Goal: Information Seeking & Learning: Learn about a topic

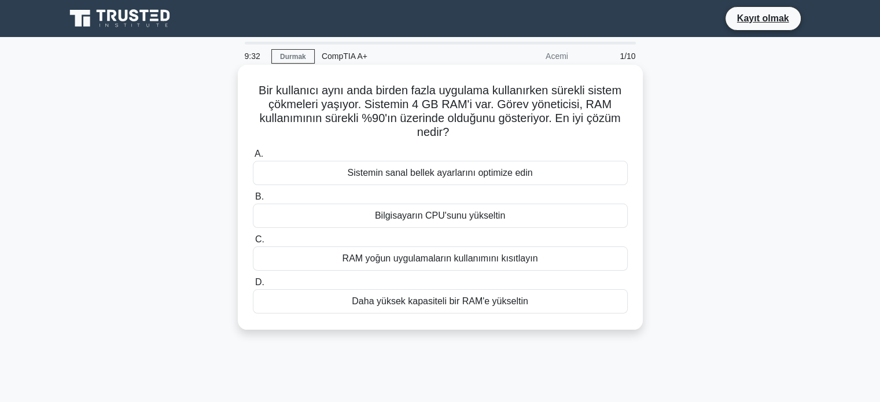
click at [408, 300] on font "Daha yüksek kapasiteli bir RAM'e yükseltin" at bounding box center [440, 301] width 177 height 10
click at [253, 287] on input "D. Daha yüksek kapasiteli bir RAM'e yükseltin" at bounding box center [253, 283] width 0 height 8
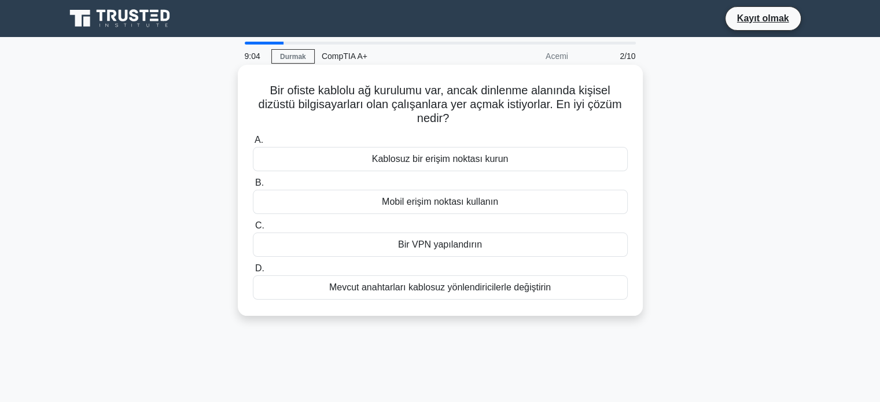
click at [438, 159] on font "Kablosuz bir erişim noktası kurun" at bounding box center [440, 159] width 137 height 10
click at [253, 144] on input "A. Kablosuz bir erişim noktası kurun" at bounding box center [253, 141] width 0 height 8
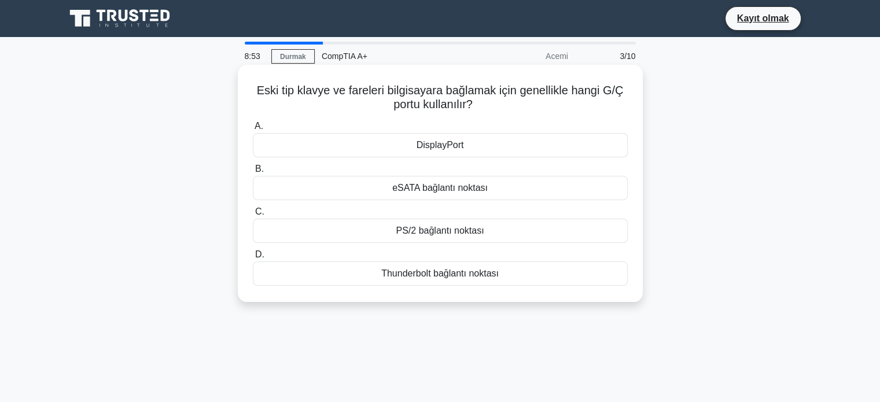
click at [429, 233] on font "PS/2 bağlantı noktası" at bounding box center [440, 231] width 88 height 10
click at [253, 216] on input "C. PS/2 bağlantı noktası" at bounding box center [253, 212] width 0 height 8
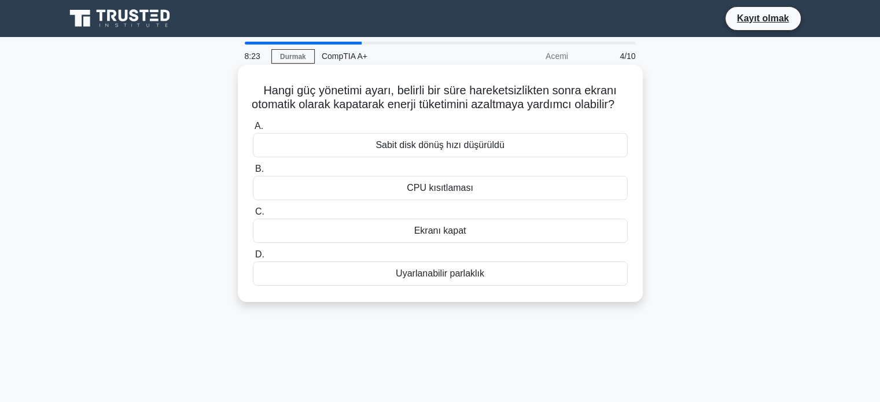
click at [447, 236] on font "Ekranı kapat" at bounding box center [440, 231] width 52 height 10
click at [253, 216] on input "C. Ekranı kapat" at bounding box center [253, 212] width 0 height 8
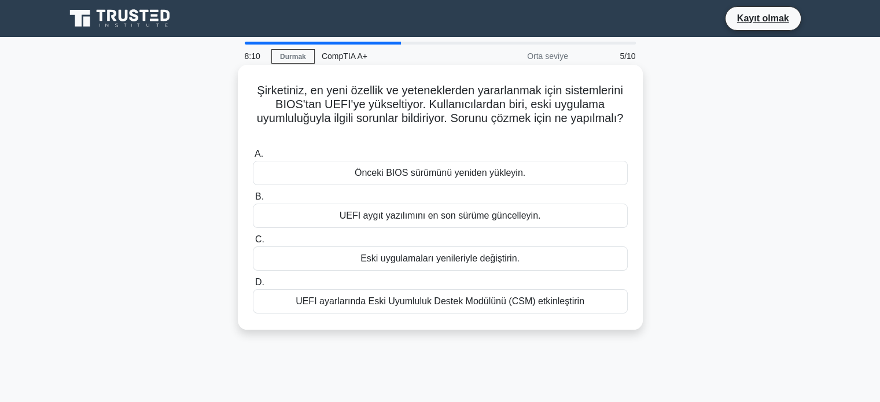
click at [402, 305] on font "UEFI ayarlarında Eski Uyumluluk Destek Modülünü (CSM) etkinleştirin" at bounding box center [440, 301] width 289 height 10
click at [253, 287] on input "D. UEFI ayarlarında Eski Uyumluluk Destek Modülünü (CSM) etkinleştirin" at bounding box center [253, 283] width 0 height 8
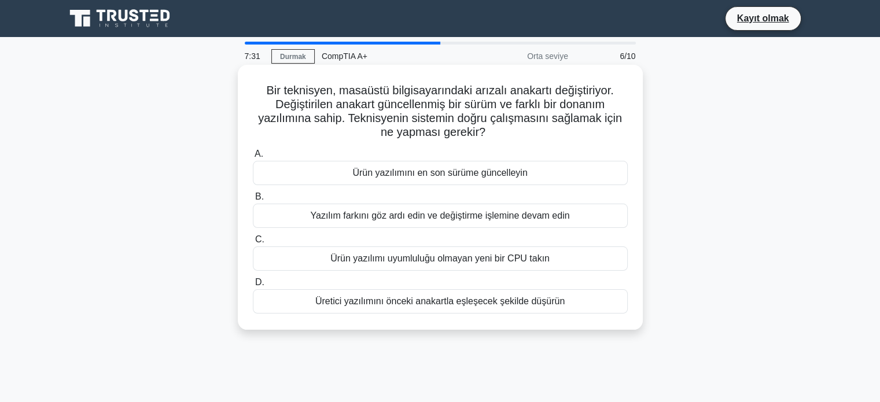
click at [375, 300] on font "Üretici yazılımını önceki anakartla eşleşecek şekilde düşürün" at bounding box center [439, 301] width 249 height 10
click at [253, 287] on input "D. Üretici yazılımını önceki anakartla eşleşecek şekilde düşürün" at bounding box center [253, 283] width 0 height 8
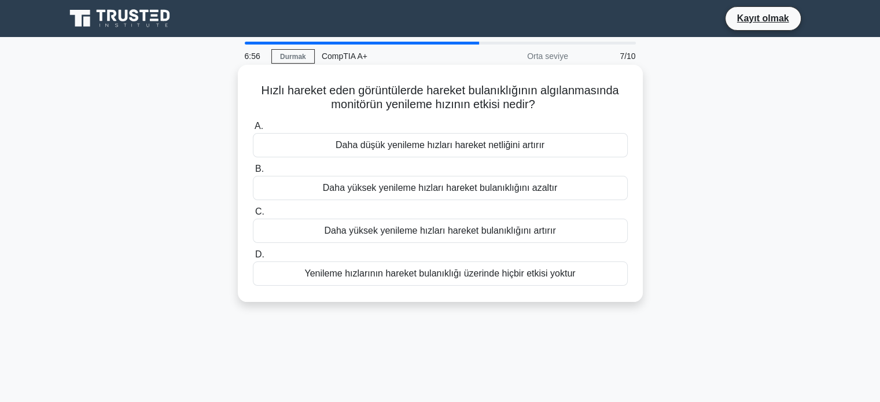
click at [380, 189] on font "Daha yüksek yenileme hızları hareket bulanıklığını azaltır" at bounding box center [440, 188] width 235 height 10
click at [253, 173] on input "B. Daha yüksek yenileme hızları hareket bulanıklığını azaltır" at bounding box center [253, 170] width 0 height 8
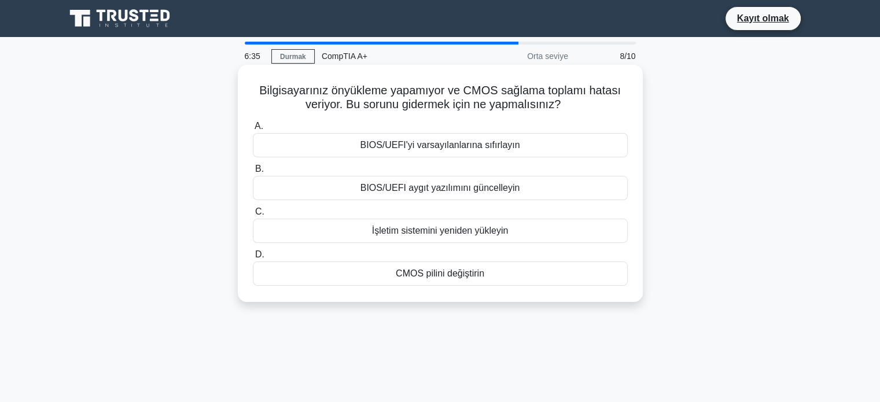
click at [419, 271] on font "CMOS pilini değiştirin" at bounding box center [440, 274] width 89 height 10
click at [253, 259] on input "D. CMOS pilini değiştirin" at bounding box center [253, 255] width 0 height 8
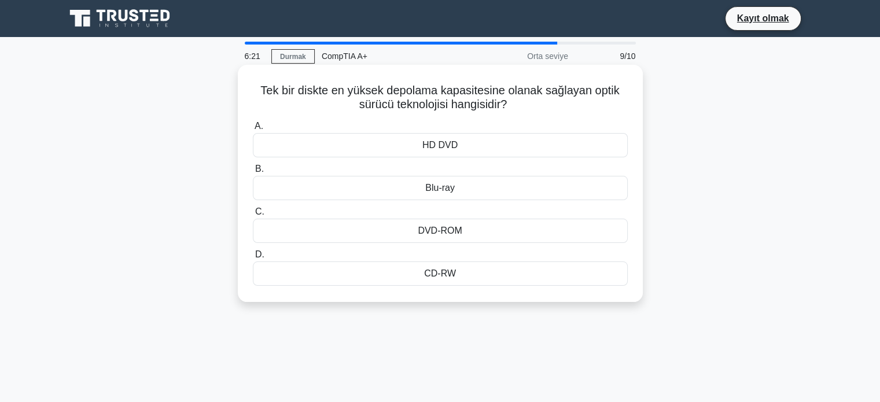
click at [430, 231] on font "DVD-ROM" at bounding box center [440, 231] width 44 height 10
click at [253, 216] on input "C. DVD-ROM" at bounding box center [253, 212] width 0 height 8
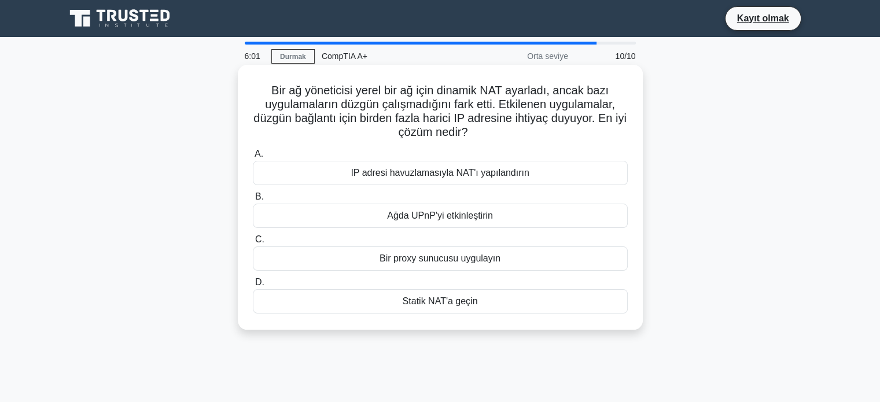
click at [396, 174] on font "IP adresi havuzlamasıyla NAT'ı yapılandırın" at bounding box center [440, 173] width 178 height 10
click at [253, 158] on input "A. IP adresi havuzlamasıyla NAT'ı yapılandırın" at bounding box center [253, 155] width 0 height 8
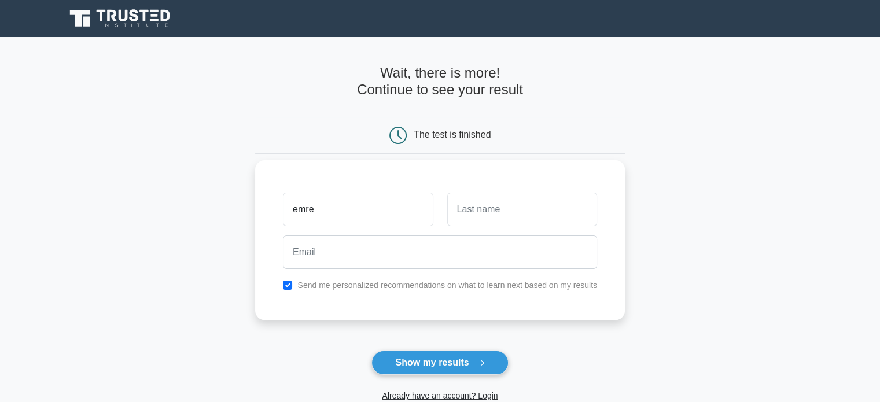
type input "emre"
click at [504, 204] on input "text" at bounding box center [522, 210] width 150 height 34
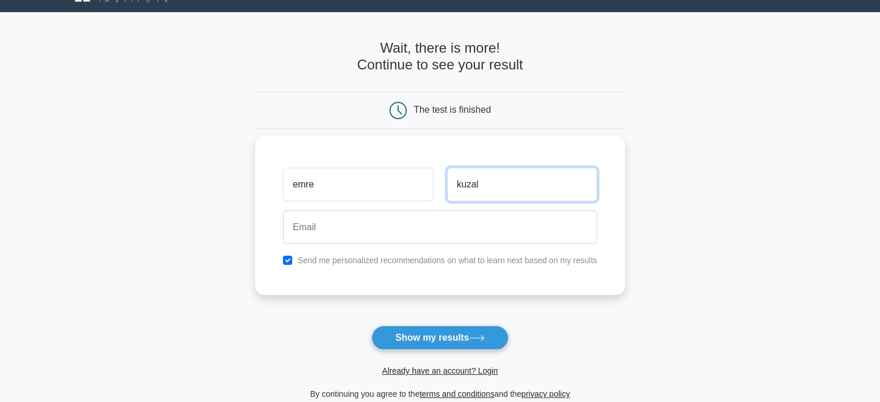
scroll to position [58, 0]
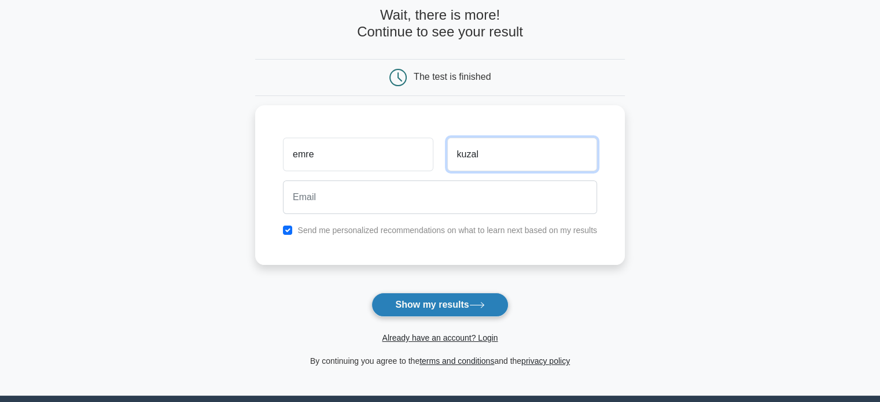
type input "kuzal"
click at [442, 295] on button "Show my results" at bounding box center [440, 305] width 137 height 24
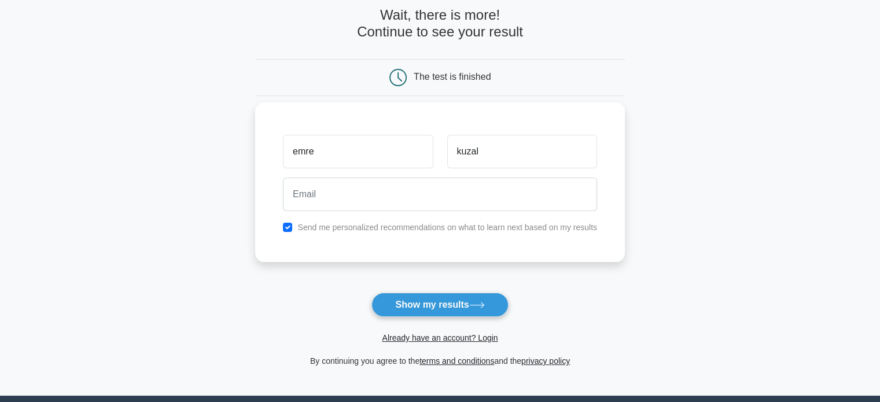
click at [399, 211] on div at bounding box center [440, 194] width 328 height 43
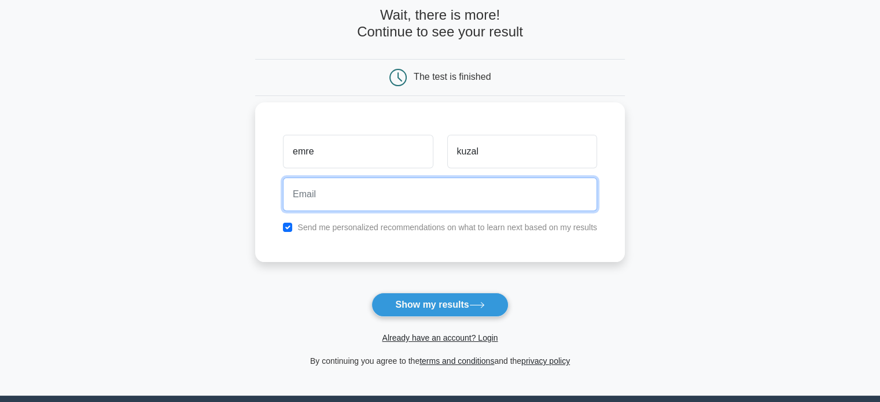
click at [398, 208] on input "email" at bounding box center [440, 195] width 314 height 34
type input "emre33kuzal@gmail.com"
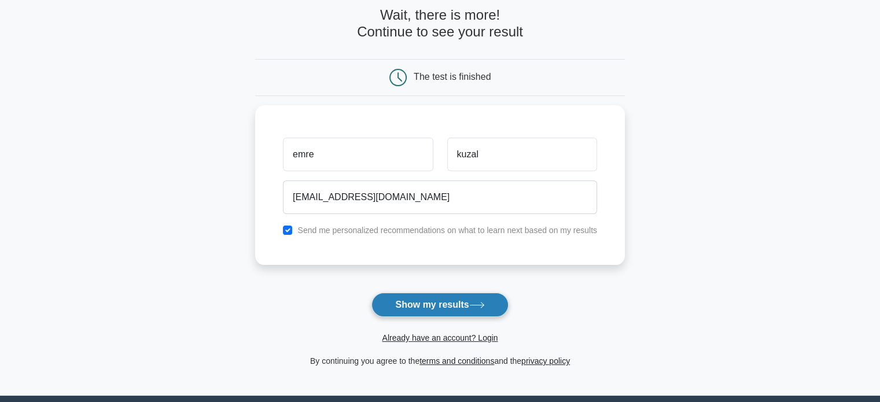
click at [443, 296] on button "Show my results" at bounding box center [440, 305] width 137 height 24
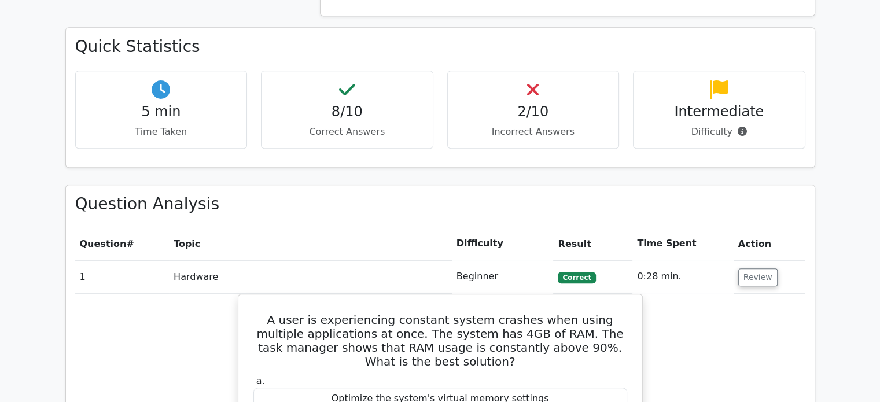
scroll to position [695, 0]
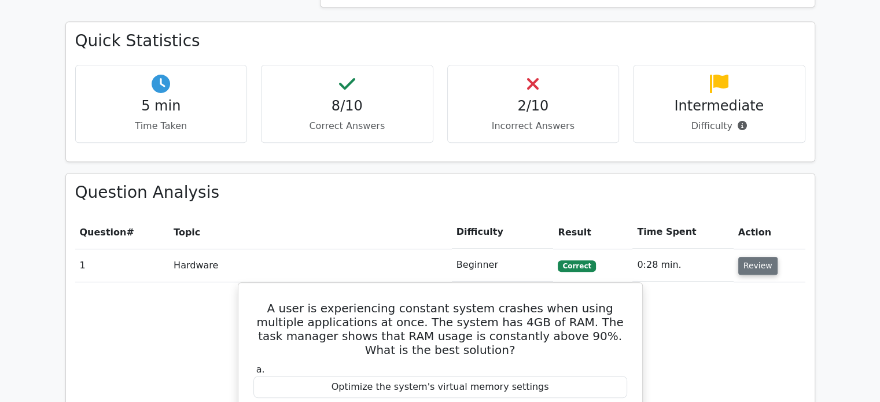
click at [748, 257] on button "Review" at bounding box center [758, 266] width 39 height 18
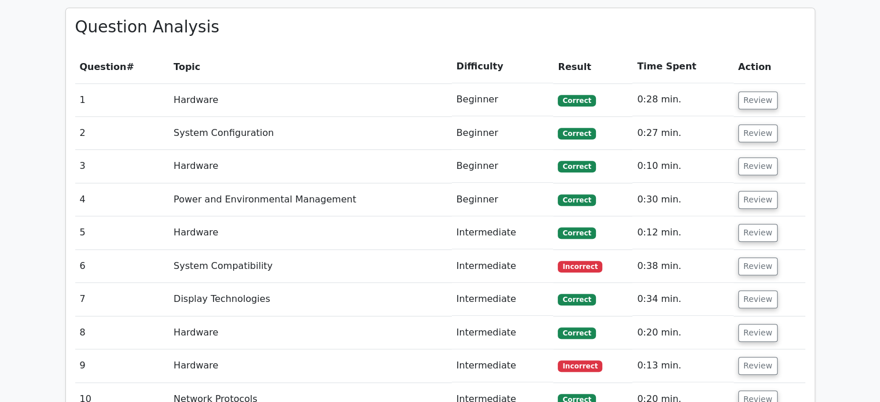
scroll to position [868, 0]
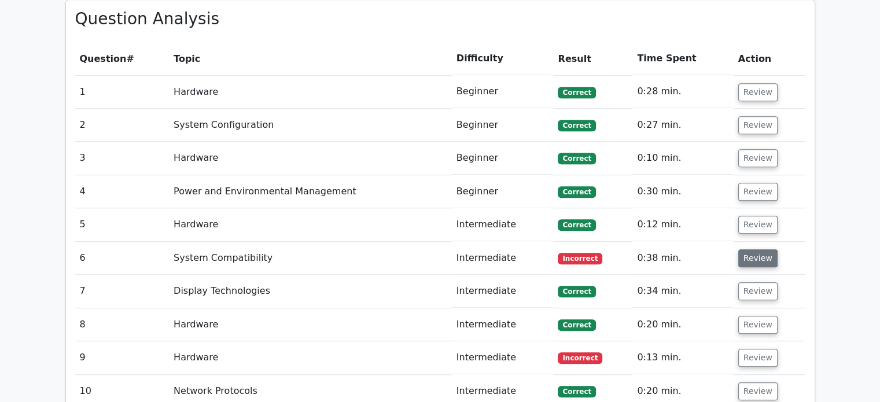
click at [759, 249] on button "Review" at bounding box center [758, 258] width 39 height 18
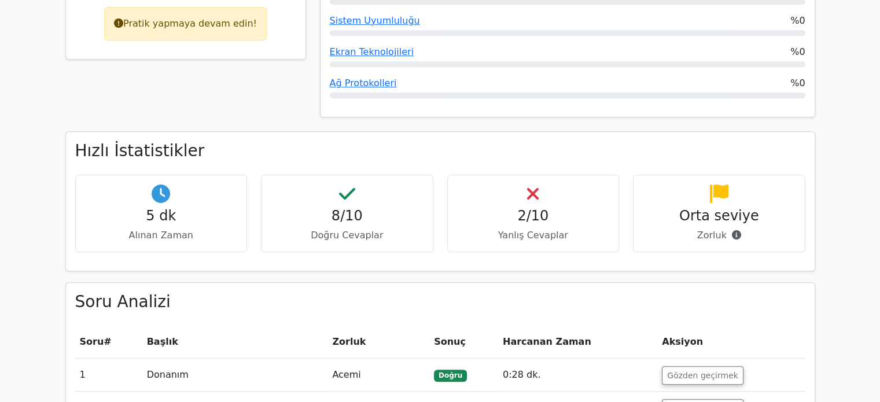
scroll to position [601, 0]
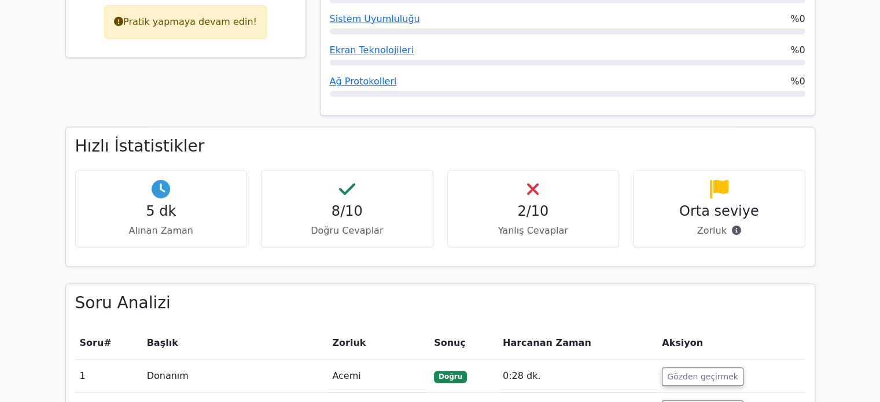
click at [532, 192] on icon at bounding box center [533, 189] width 12 height 19
click at [529, 236] on font "Yanlış Cevaplar" at bounding box center [533, 230] width 70 height 11
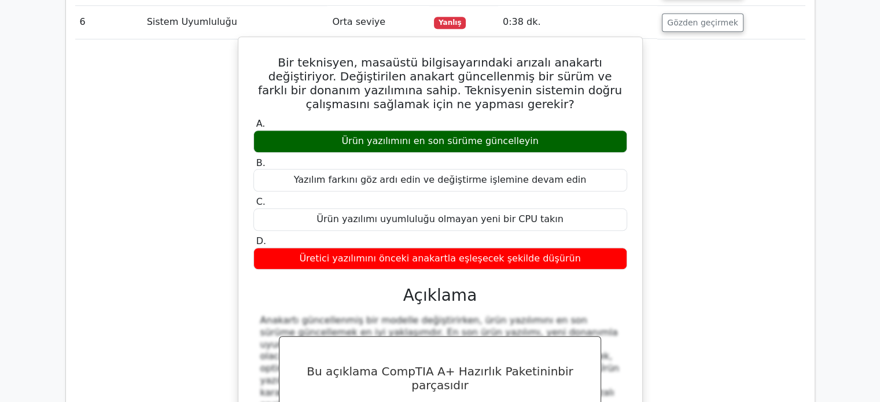
scroll to position [1134, 0]
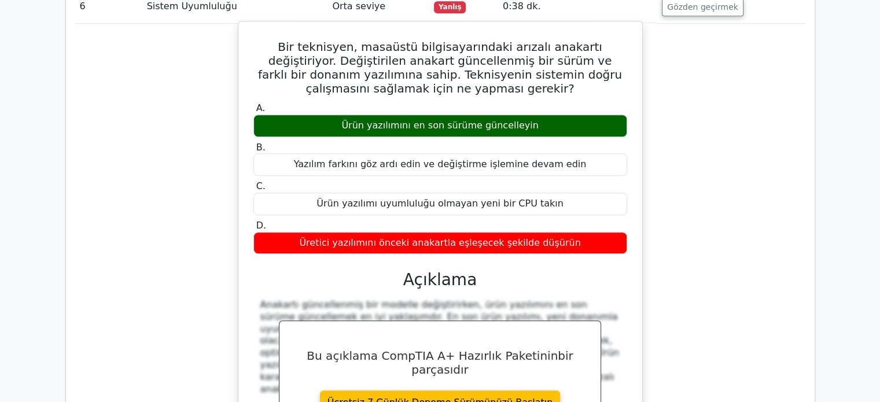
drag, startPoint x: 345, startPoint y: 121, endPoint x: 556, endPoint y: 120, distance: 210.7
click at [556, 120] on div "Ürün yazılımını en son sürüme güncelleyin" at bounding box center [441, 126] width 374 height 23
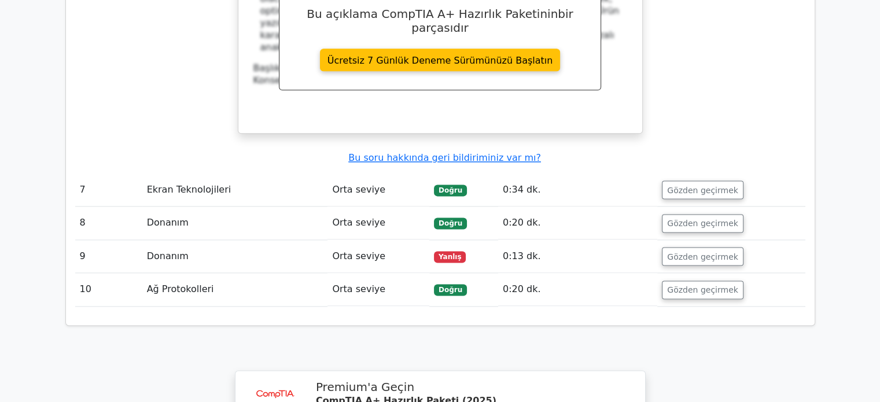
scroll to position [1481, 0]
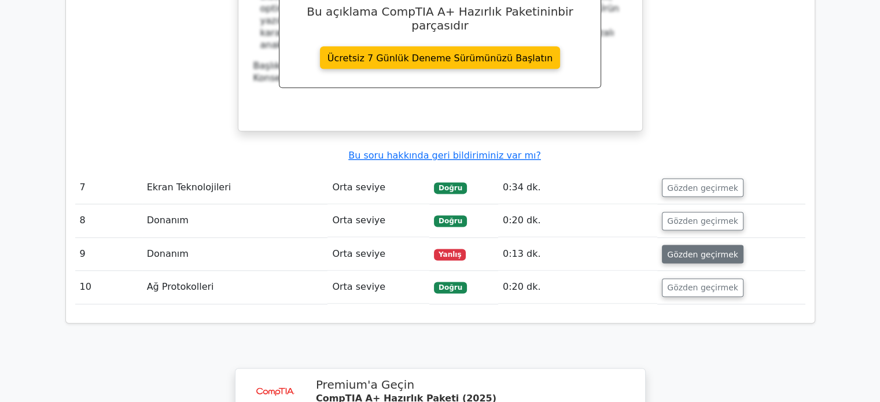
click at [685, 249] on font "Gözden geçirmek" at bounding box center [702, 253] width 71 height 9
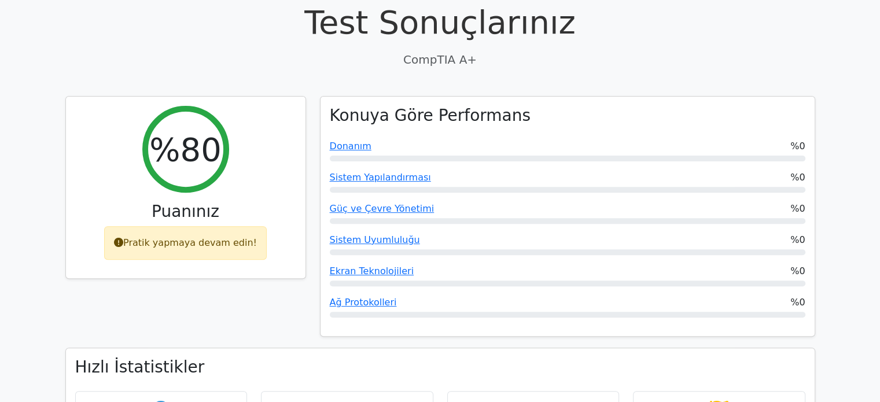
scroll to position [373, 0]
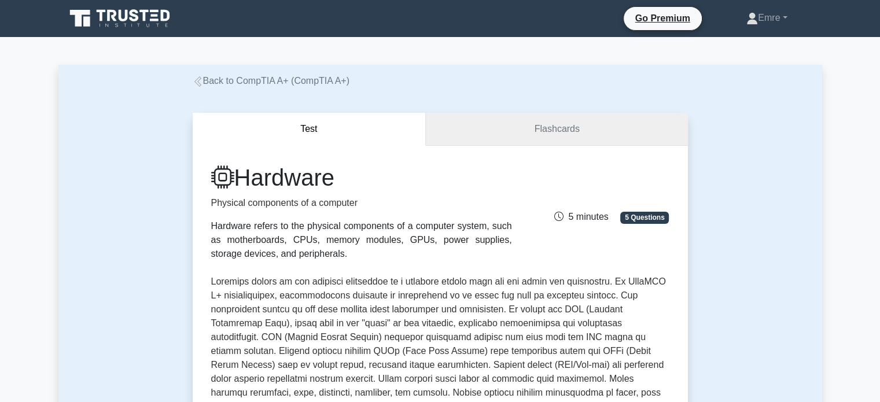
click at [562, 136] on link "Flashcards" at bounding box center [557, 129] width 262 height 33
click at [597, 131] on link "Flashcards" at bounding box center [557, 129] width 262 height 33
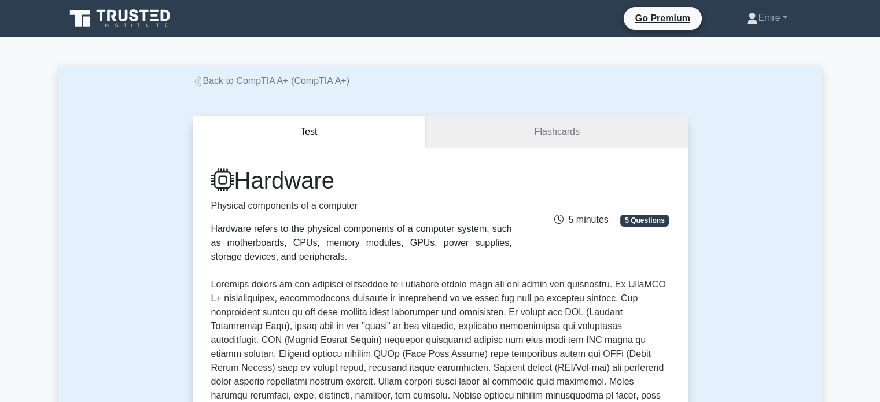
click at [159, 12] on icon at bounding box center [120, 19] width 111 height 22
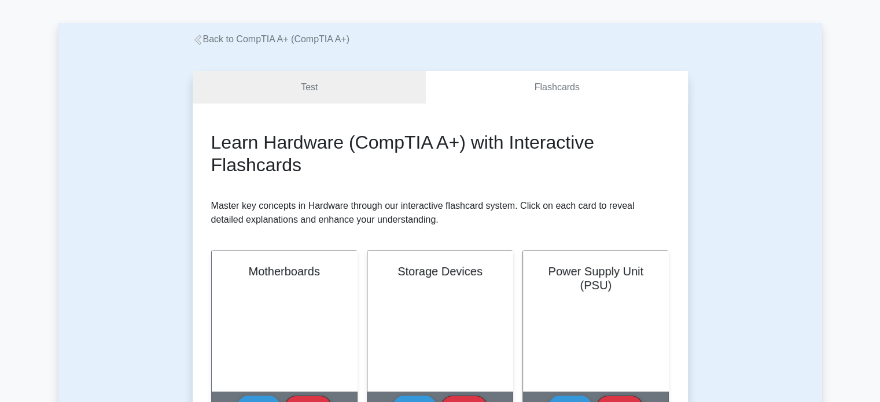
scroll to position [174, 0]
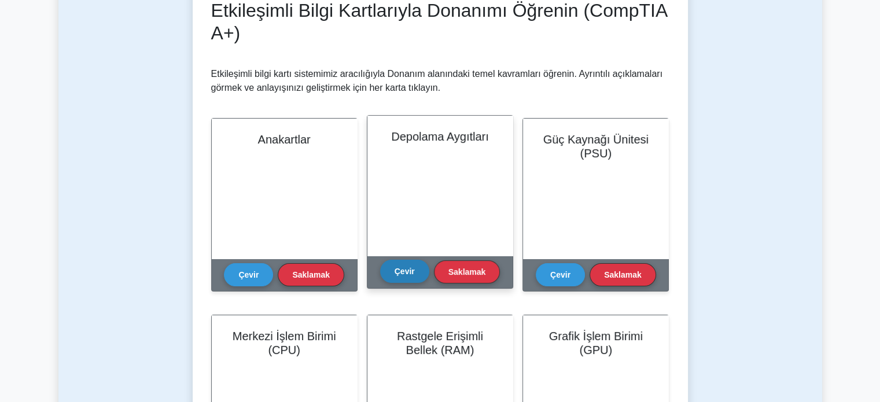
click at [410, 273] on font "Çevir" at bounding box center [405, 271] width 20 height 9
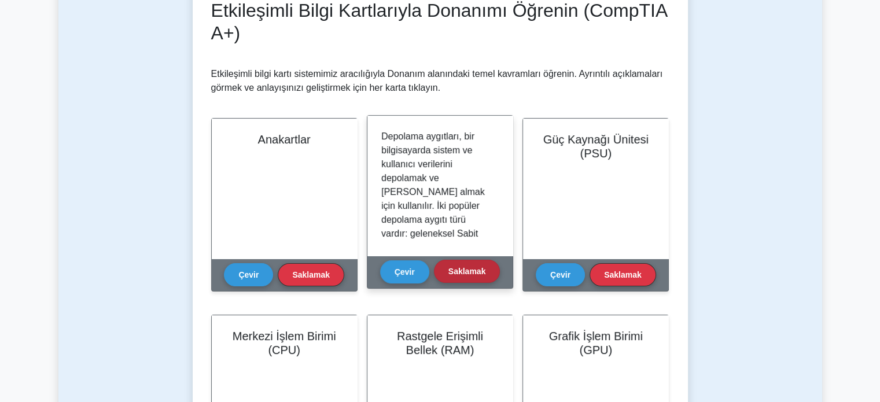
click at [473, 277] on button "Saklamak" at bounding box center [467, 271] width 67 height 23
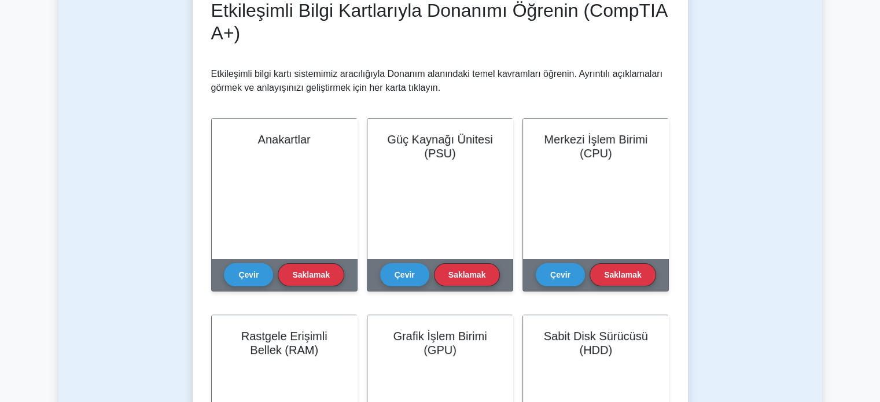
click at [473, 277] on button "Saklamak" at bounding box center [467, 274] width 67 height 23
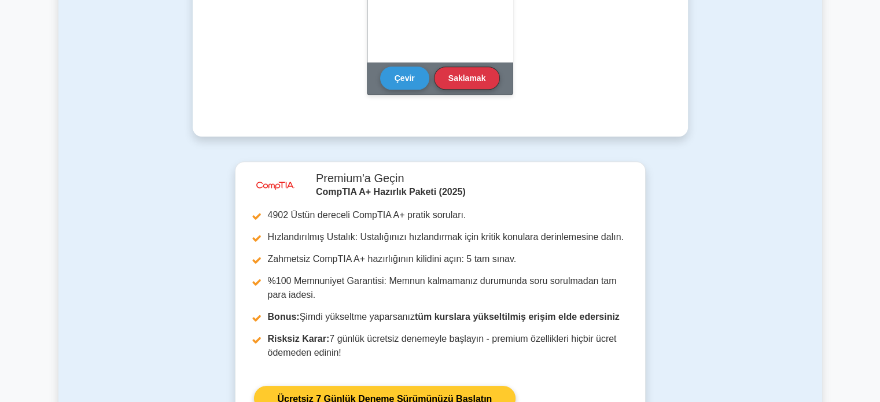
scroll to position [984, 0]
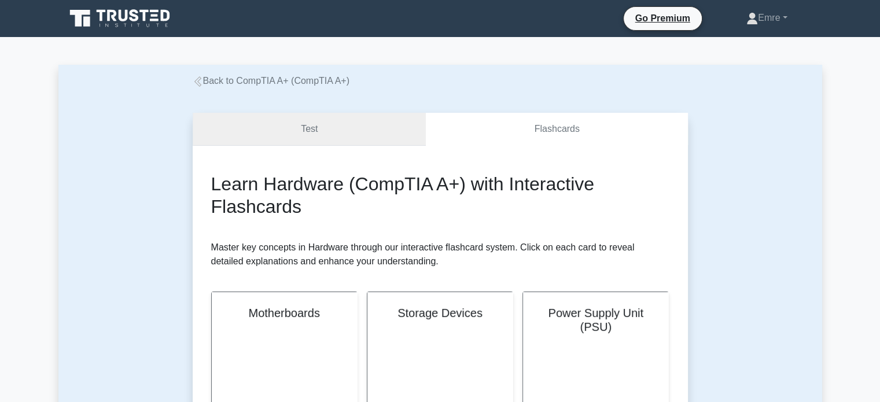
click at [315, 140] on link "Test" at bounding box center [310, 129] width 234 height 33
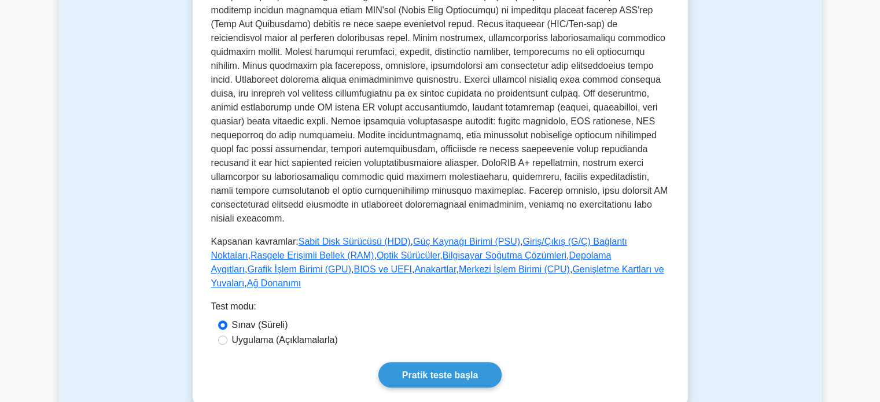
scroll to position [347, 0]
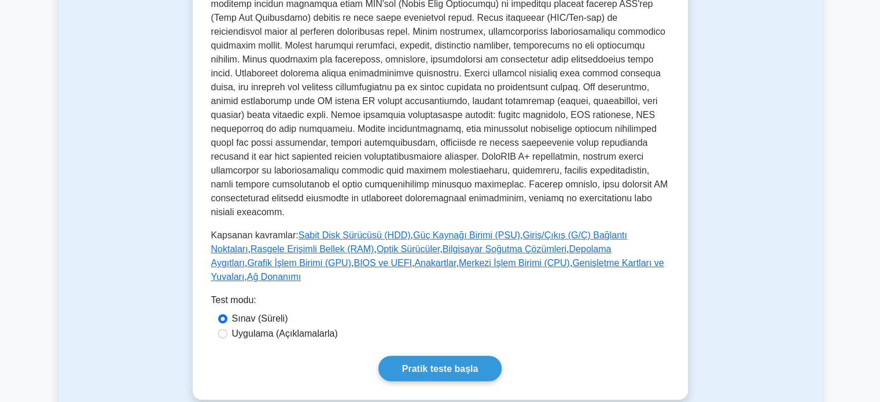
click at [216, 327] on div "Uygulama (Açıklamalarla)" at bounding box center [440, 334] width 458 height 15
click at [220, 329] on input "Uygulama (Açıklamalarla)" at bounding box center [222, 333] width 9 height 9
radio input "true"
click at [227, 312] on div "Sınav (Süreli)" at bounding box center [440, 319] width 445 height 14
click at [425, 356] on link "Pratik teste başla" at bounding box center [441, 368] width 124 height 25
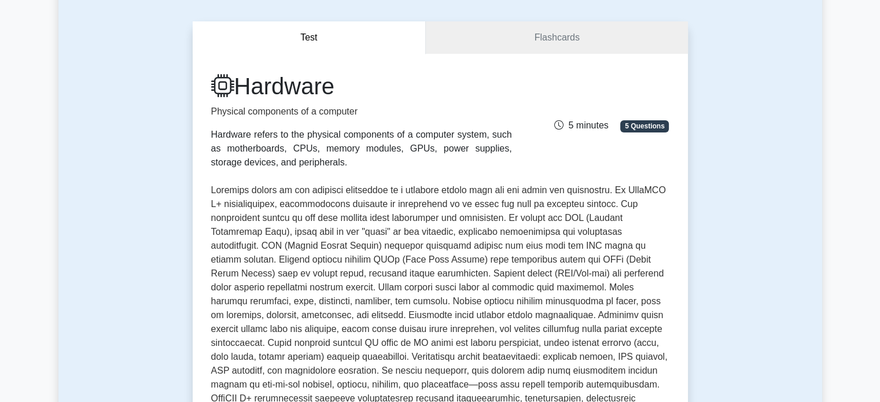
scroll to position [0, 0]
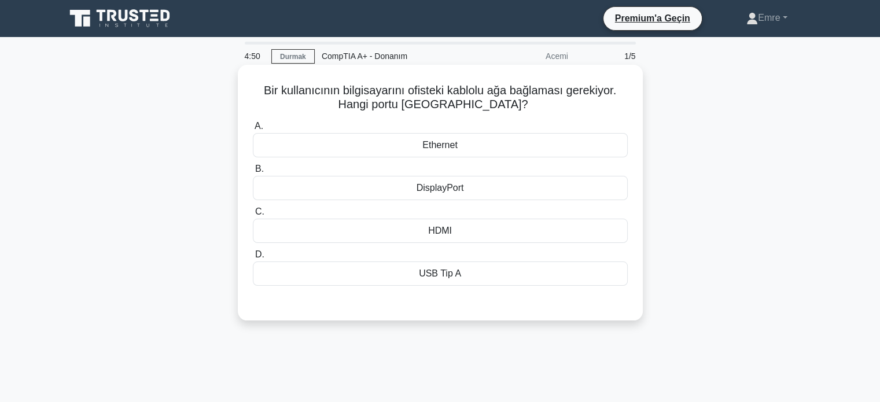
click at [450, 145] on font "Ethernet" at bounding box center [440, 145] width 35 height 10
click at [253, 130] on input "A. Ethernet" at bounding box center [253, 127] width 0 height 8
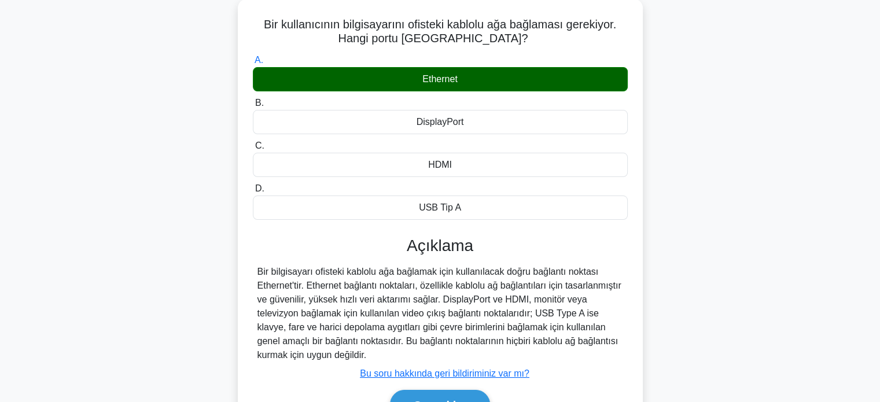
scroll to position [174, 0]
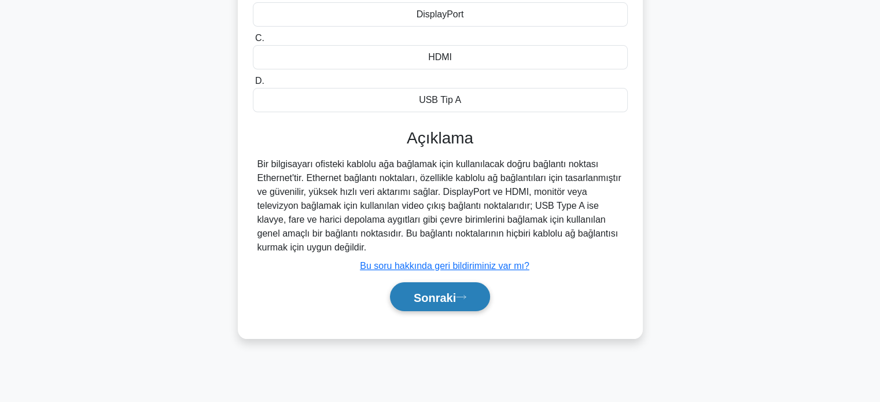
click at [456, 295] on font "Sonraki" at bounding box center [435, 297] width 42 height 13
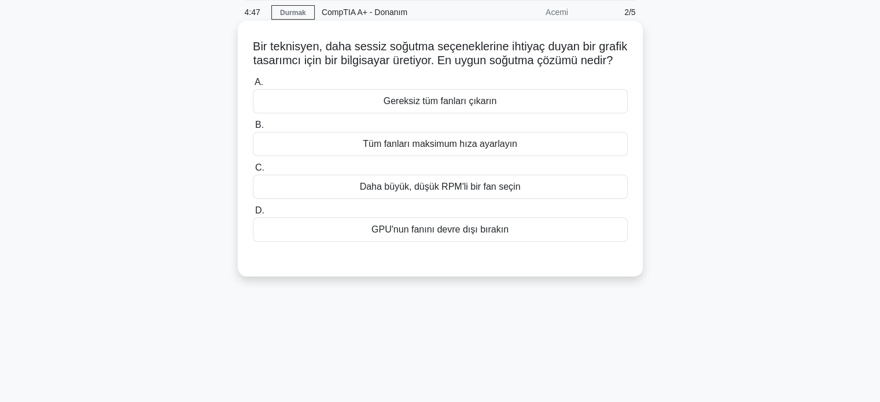
scroll to position [0, 0]
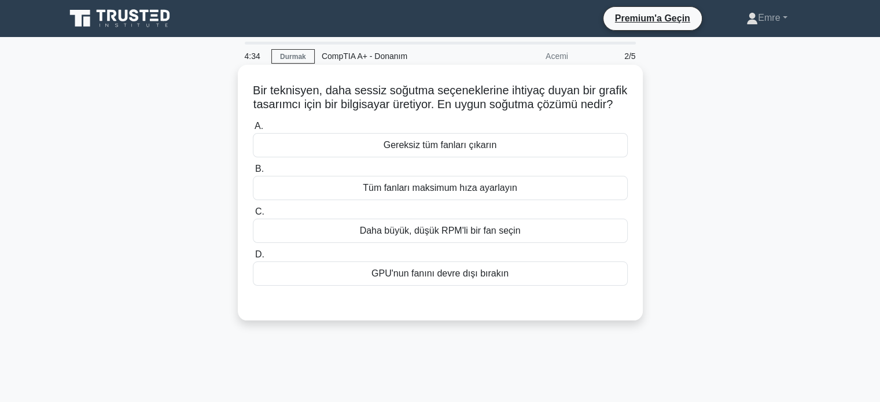
click at [475, 236] on font "Daha büyük, düşük RPM'li bir fan seçin" at bounding box center [440, 231] width 161 height 10
click at [253, 216] on input "C. Daha büyük, düşük RPM'li bir fan seçin" at bounding box center [253, 212] width 0 height 8
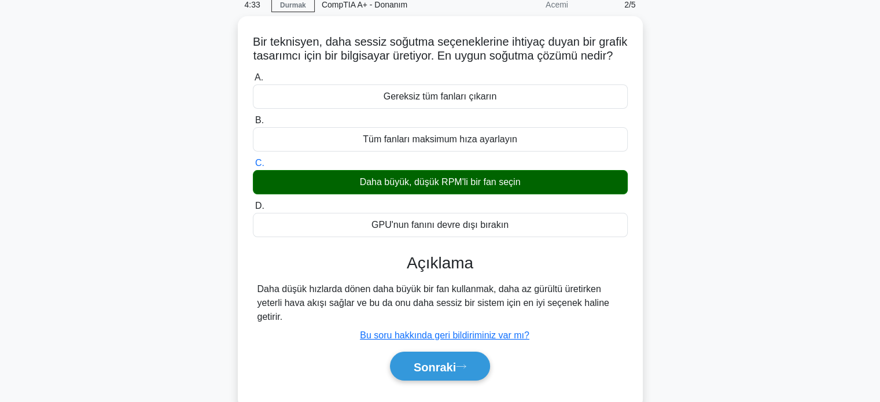
scroll to position [223, 0]
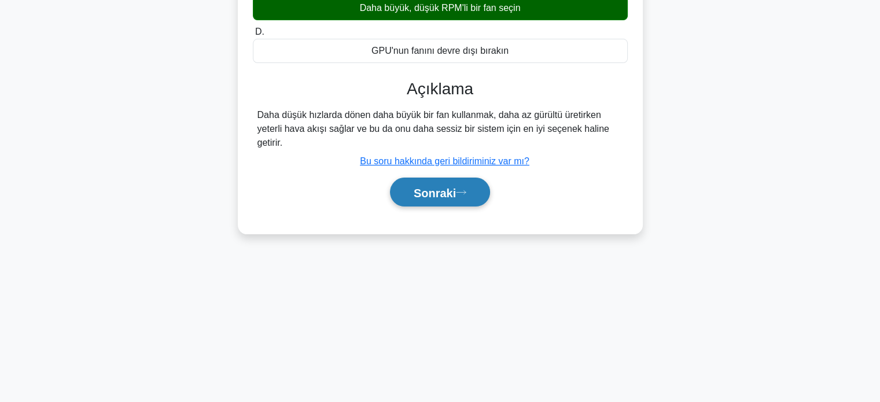
click at [471, 207] on button "Sonraki" at bounding box center [440, 193] width 100 height 30
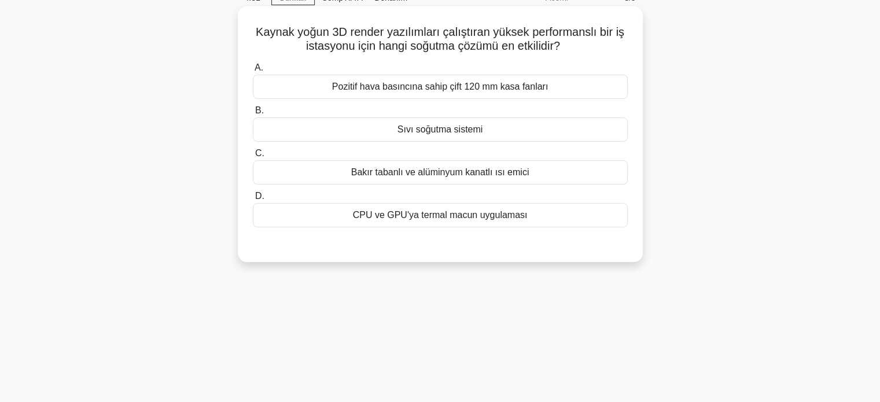
scroll to position [49, 0]
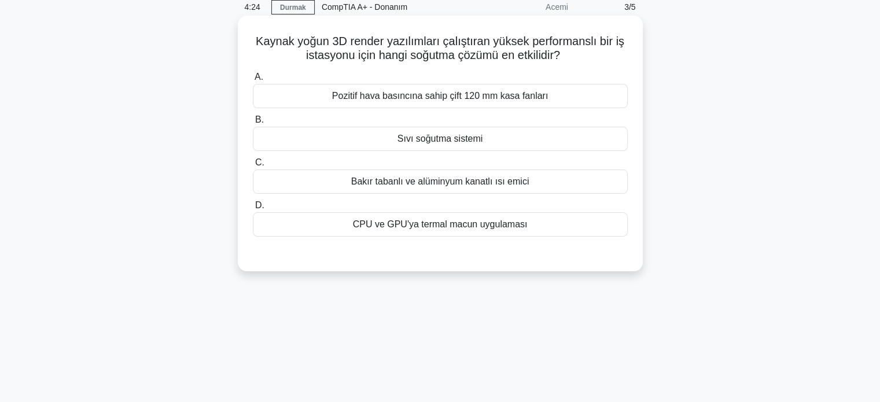
click at [446, 128] on div "Sıvı soğutma sistemi" at bounding box center [440, 139] width 375 height 24
click at [253, 124] on input "B. Sıvı soğutma sistemi" at bounding box center [253, 120] width 0 height 8
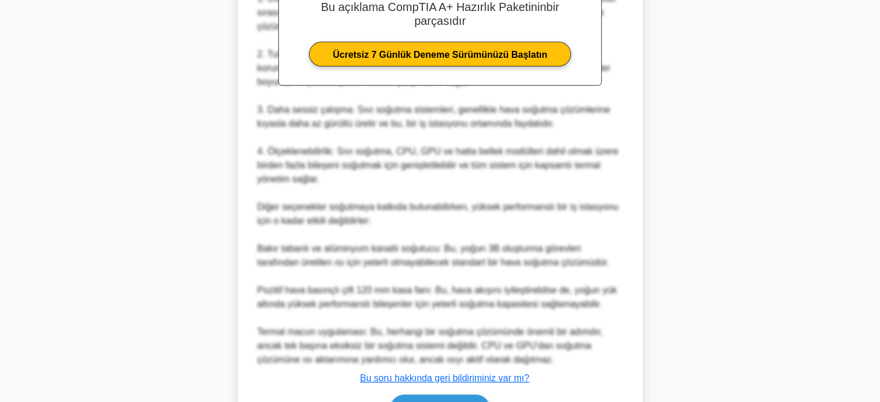
scroll to position [451, 0]
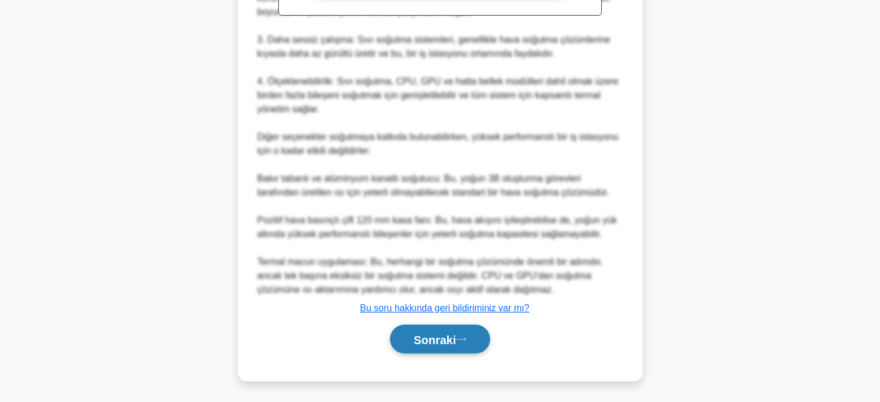
click at [452, 341] on font "Sonraki" at bounding box center [435, 339] width 42 height 13
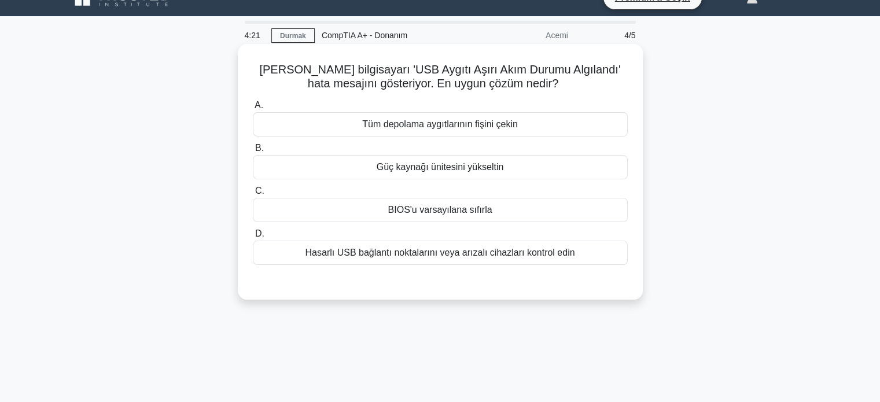
scroll to position [0, 0]
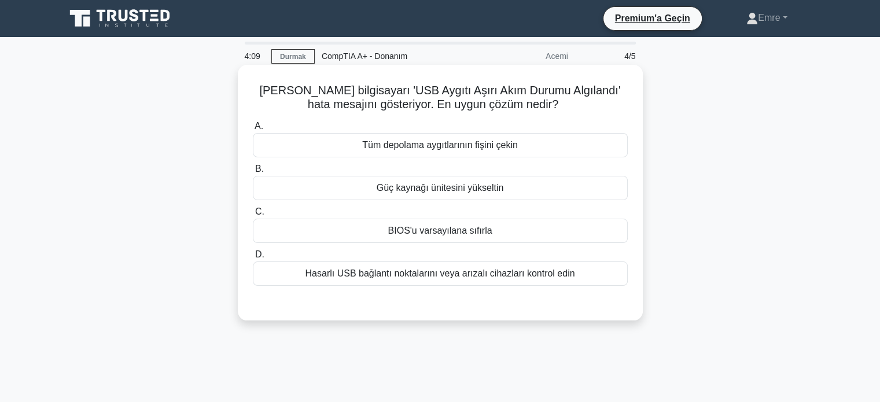
click at [435, 193] on font "Güç kaynağı ünitesini yükseltin" at bounding box center [440, 188] width 127 height 10
click at [253, 173] on input "B. Güç kaynağı ünitesini yükseltin" at bounding box center [253, 170] width 0 height 8
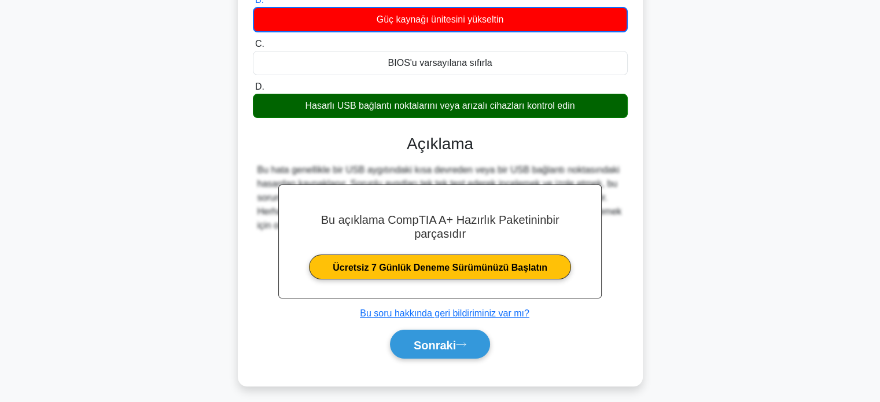
scroll to position [174, 0]
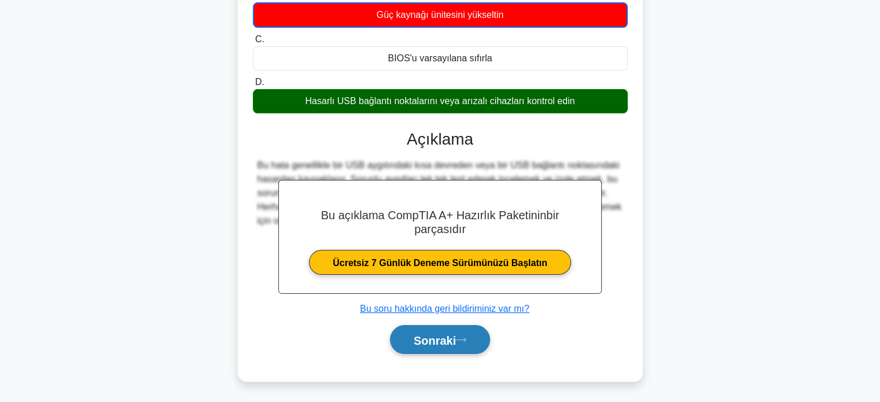
click at [430, 336] on font "Sonraki" at bounding box center [435, 340] width 42 height 13
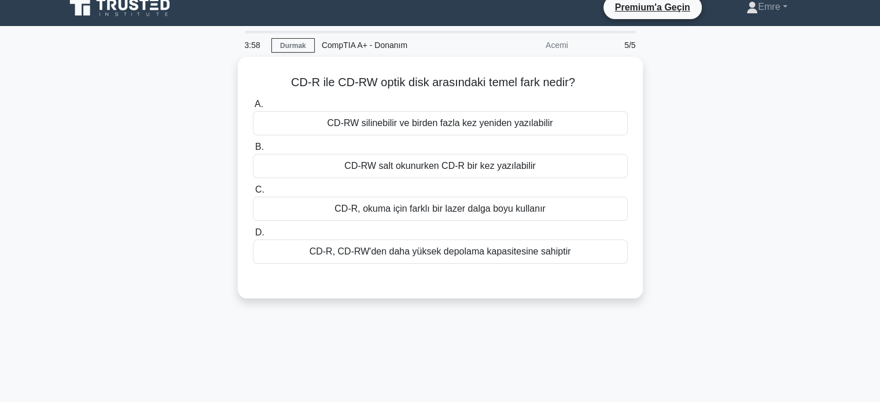
scroll to position [0, 0]
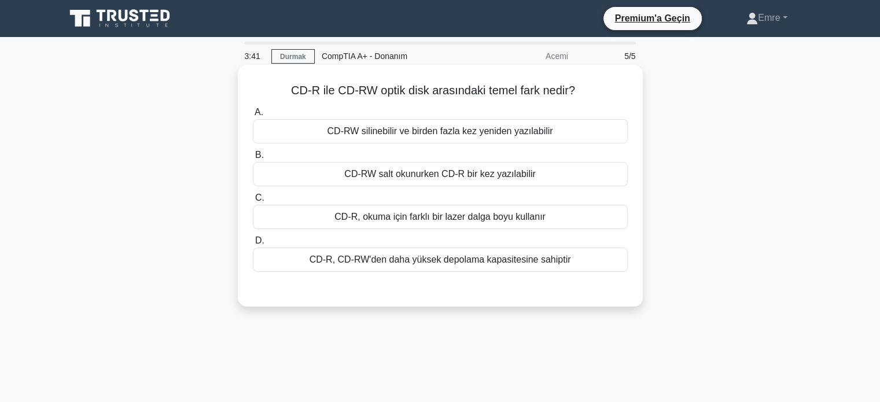
click at [381, 131] on font "CD-RW silinebilir ve birden fazla kez yeniden yazılabilir" at bounding box center [440, 131] width 226 height 10
click at [253, 116] on input "A. CD-RW silinebilir ve birden fazla kez yeniden yazılabilir" at bounding box center [253, 113] width 0 height 8
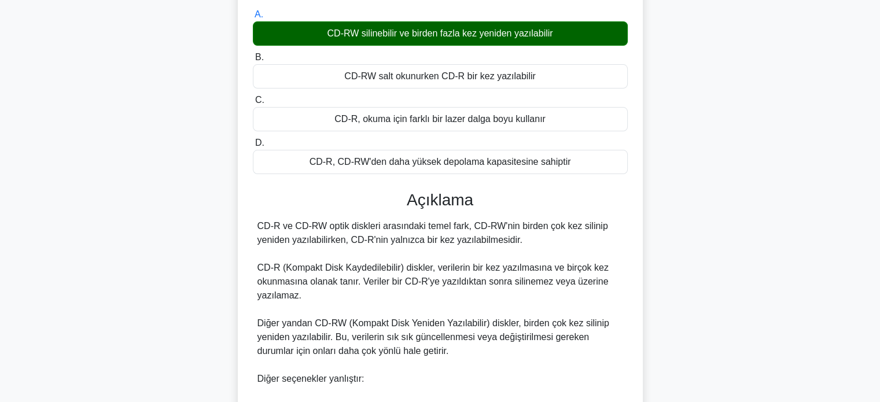
scroll to position [340, 0]
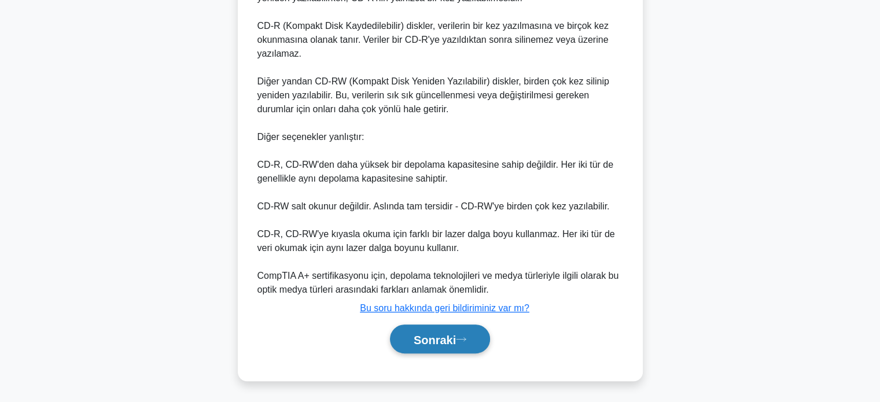
click at [467, 341] on icon at bounding box center [461, 339] width 10 height 6
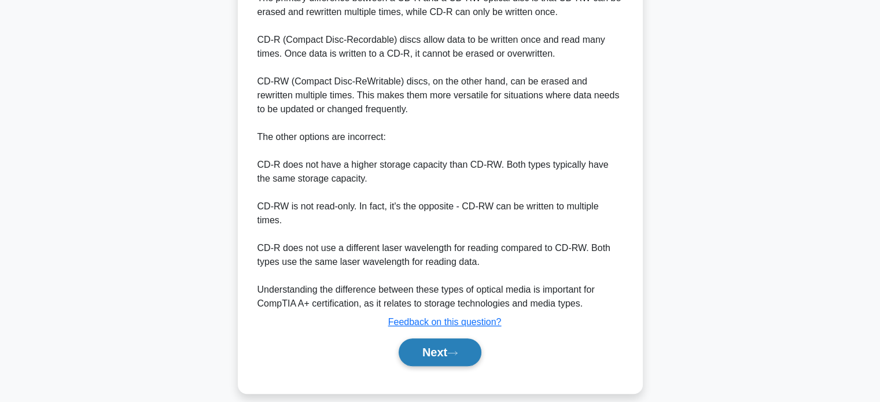
scroll to position [352, 0]
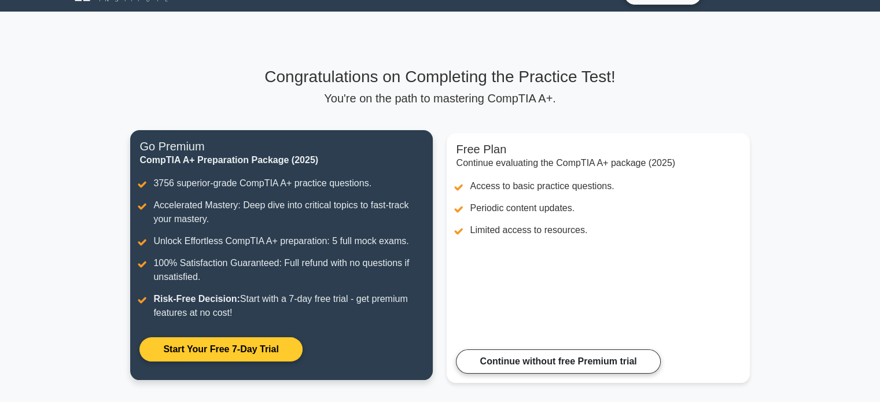
scroll to position [58, 0]
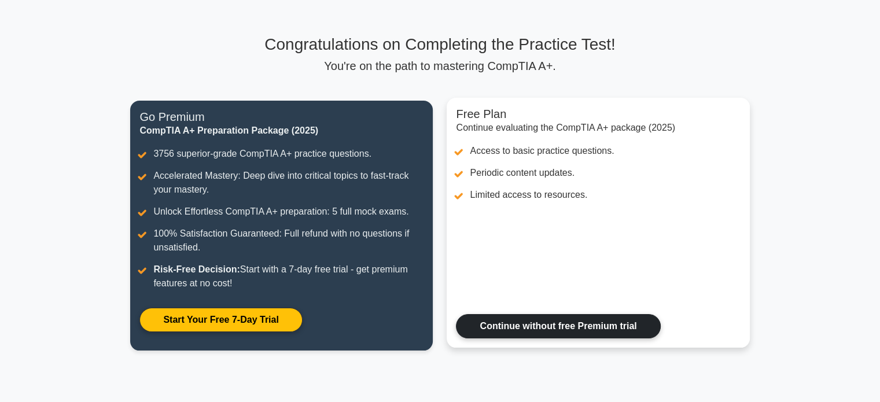
click at [556, 318] on link "Continue without free Premium trial" at bounding box center [558, 326] width 204 height 24
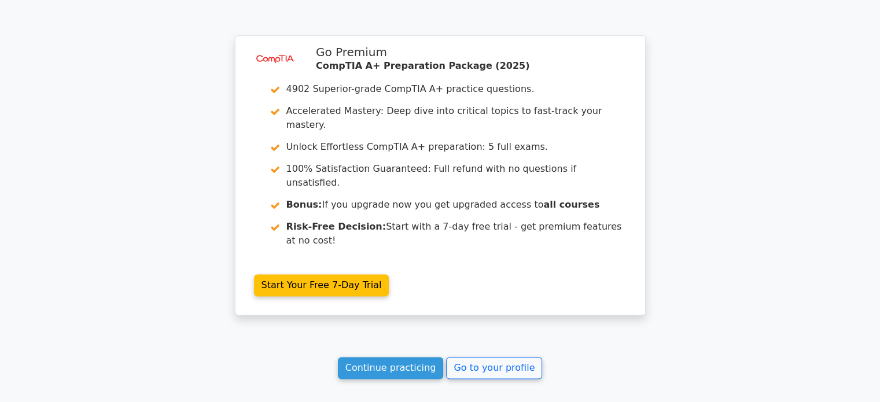
scroll to position [1505, 0]
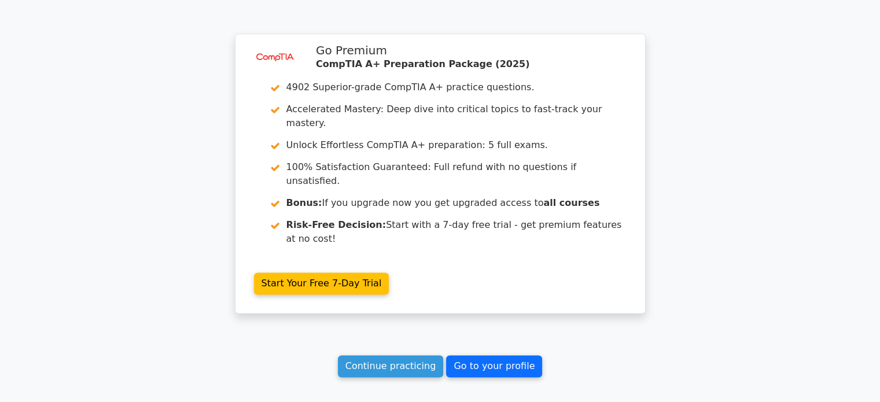
click at [493, 355] on link "Go to your profile" at bounding box center [494, 366] width 96 height 22
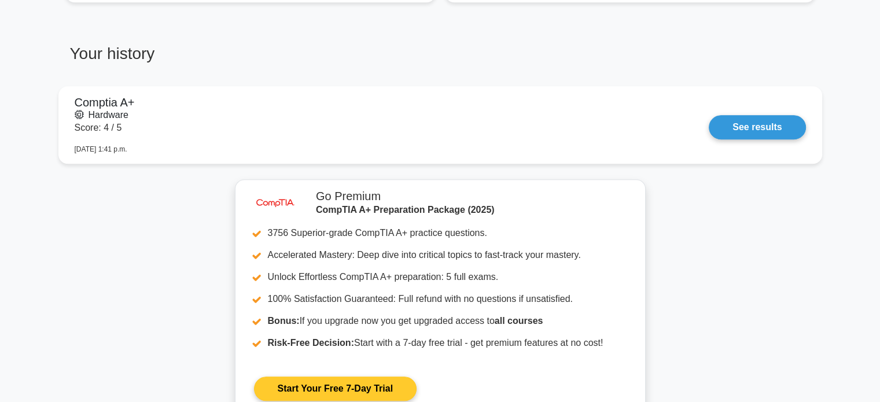
scroll to position [926, 0]
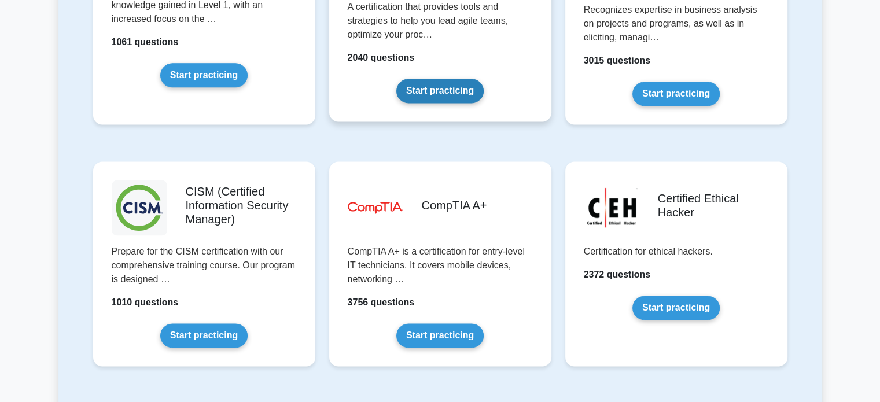
scroll to position [1563, 0]
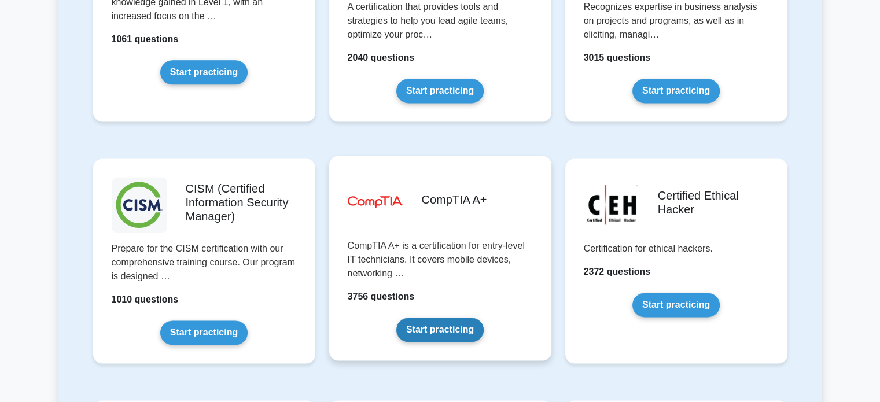
click at [454, 326] on link "Start practicing" at bounding box center [440, 330] width 87 height 24
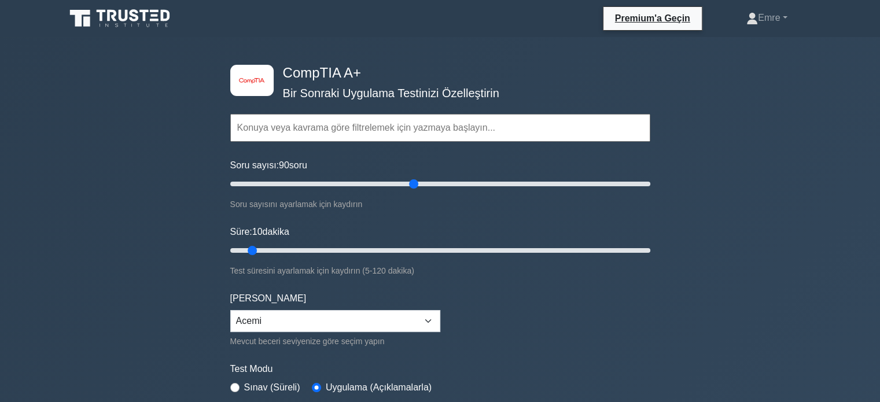
drag, startPoint x: 250, startPoint y: 181, endPoint x: 414, endPoint y: 185, distance: 163.9
type input "90"
click at [414, 185] on input "Soru sayısı: 90 soru" at bounding box center [440, 184] width 420 height 14
click at [195, 149] on div "image/svg+xml CompTIA A+ Bir Sonraki Uygulama Testinizi Özelleştirin Topics Har…" at bounding box center [440, 393] width 880 height 712
drag, startPoint x: 260, startPoint y: 247, endPoint x: 539, endPoint y: 247, distance: 279.0
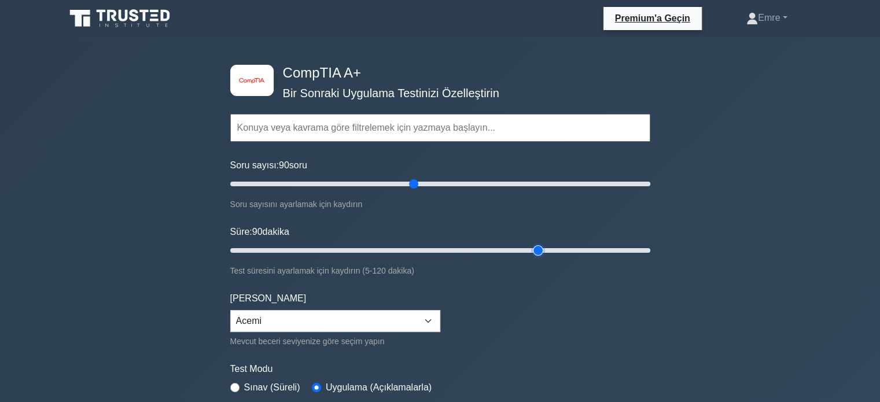
type input "90"
click at [539, 247] on input "Süre: 90 dakika" at bounding box center [440, 251] width 420 height 14
click at [531, 321] on form "Topics Hardware Operating Systems Networking Security Troubleshooting Mobile De…" at bounding box center [440, 258] width 420 height 359
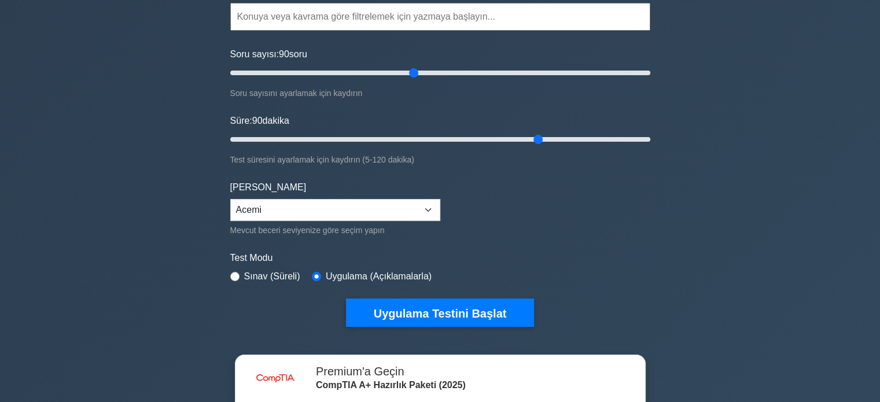
scroll to position [116, 0]
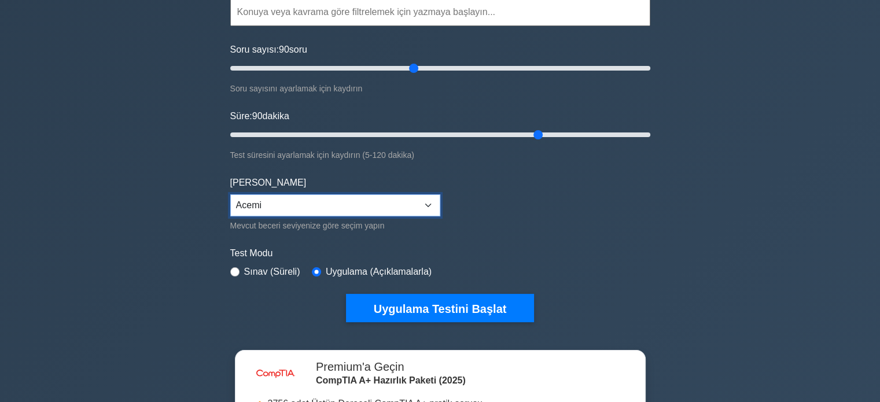
click at [294, 200] on select "Acemi Orta seviye Uzman" at bounding box center [335, 206] width 210 height 22
click at [240, 273] on div "Sınav (Süreli)" at bounding box center [265, 272] width 70 height 14
click at [234, 269] on input "radio" at bounding box center [234, 271] width 9 height 9
radio input "true"
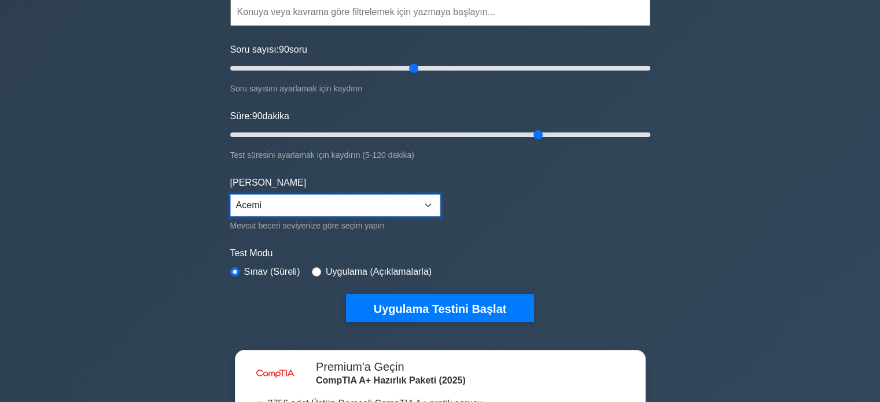
click at [281, 198] on select "Acemi Orta seviye Uzman" at bounding box center [335, 206] width 210 height 22
select select "intermediate"
click at [230, 195] on select "Acemi Orta seviye Uzman" at bounding box center [335, 206] width 210 height 22
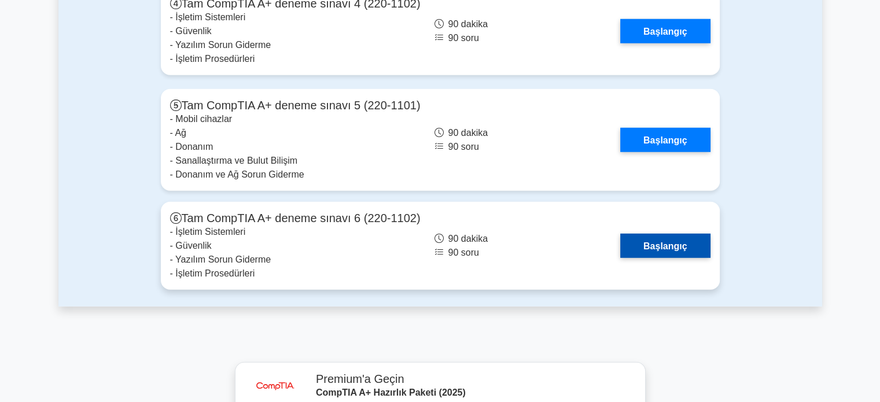
scroll to position [3242, 0]
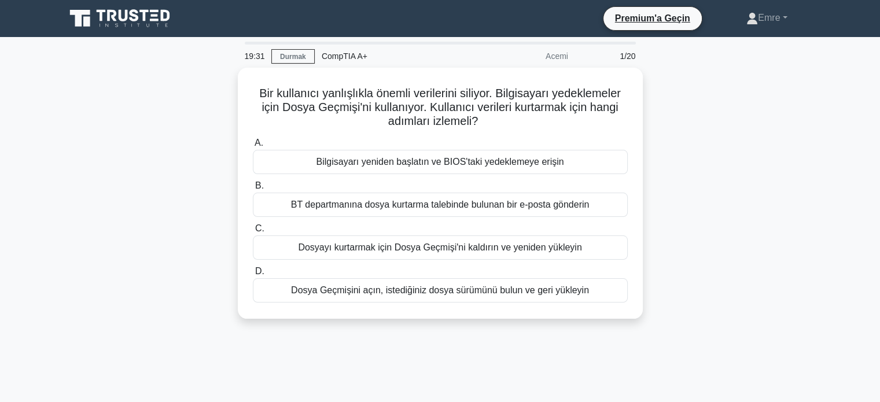
click at [728, 202] on div "Bir kullanıcı yanlışlıkla önemli verilerini siliyor. Bilgisayarı yedeklemeler i…" at bounding box center [440, 200] width 764 height 265
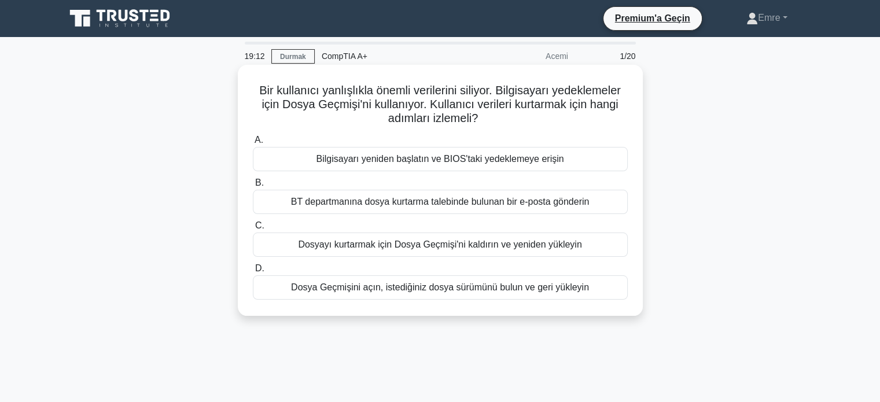
click at [471, 296] on div "A. Bilgisayarı yeniden başlatın ve BIOS'taki yedeklemeye erişin B. BT departman…" at bounding box center [440, 216] width 389 height 171
click at [471, 292] on font "Dosya Geçmişini açın, istediğiniz dosya sürümünü bulun ve geri yükleyin" at bounding box center [440, 287] width 298 height 10
click at [253, 273] on input "D. Dosya Geçmişini açın, istediğiniz dosya sürümünü bulun ve geri yükleyin" at bounding box center [253, 269] width 0 height 8
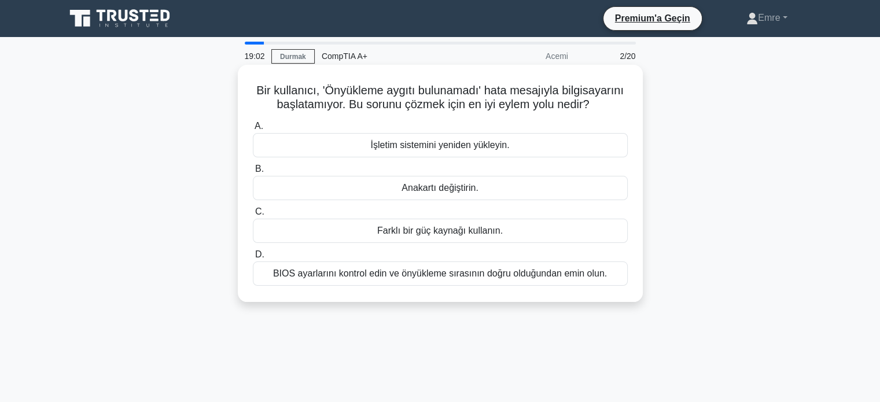
click at [384, 273] on font "BIOS ayarlarını kontrol edin ve önyükleme sırasının doğru olduğundan emin olun." at bounding box center [440, 274] width 334 height 10
click at [253, 259] on input "D. BIOS ayarlarını kontrol edin ve önyükleme sırasının doğru olduğundan emin ol…" at bounding box center [253, 255] width 0 height 8
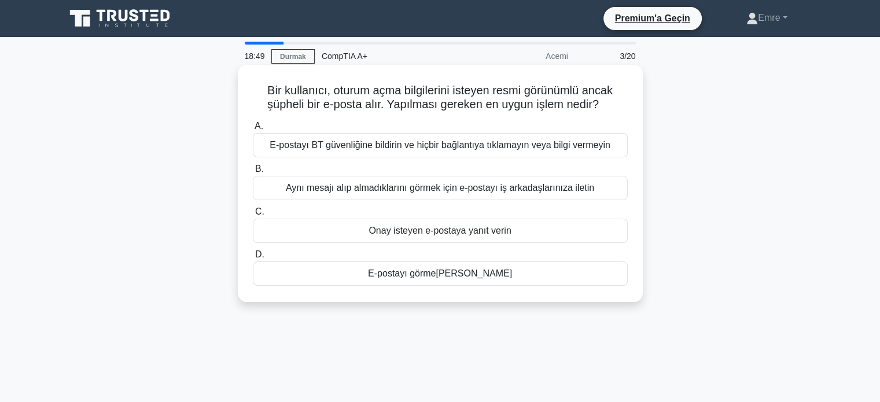
click at [412, 141] on font "E-postayı BT güvenliğine bildirin ve hiçbir bağlantıya tıklamayın veya bilgi ve…" at bounding box center [440, 145] width 340 height 10
click at [253, 130] on input "A. E-postayı BT güvenliğine bildirin ve hiçbir bağlantıya tıklamayın veya bilgi…" at bounding box center [253, 127] width 0 height 8
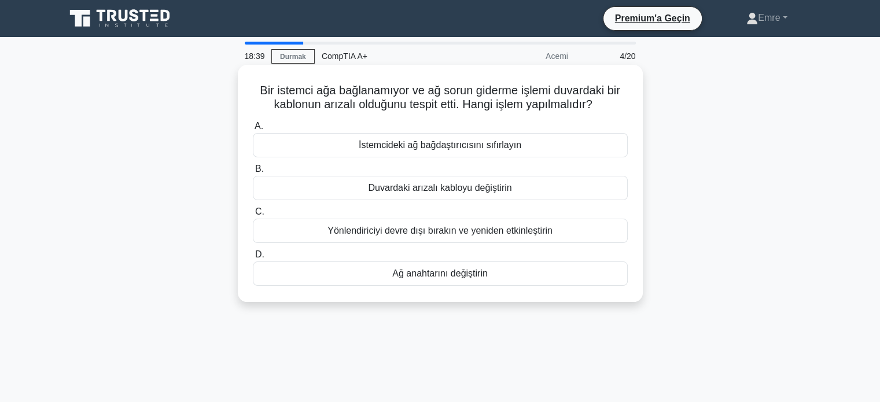
click at [397, 190] on font "Duvardaki arızalı kabloyu değiştirin" at bounding box center [440, 188] width 144 height 10
click at [253, 173] on input "B. Duvardaki arızalı kabloyu değiştirin" at bounding box center [253, 170] width 0 height 8
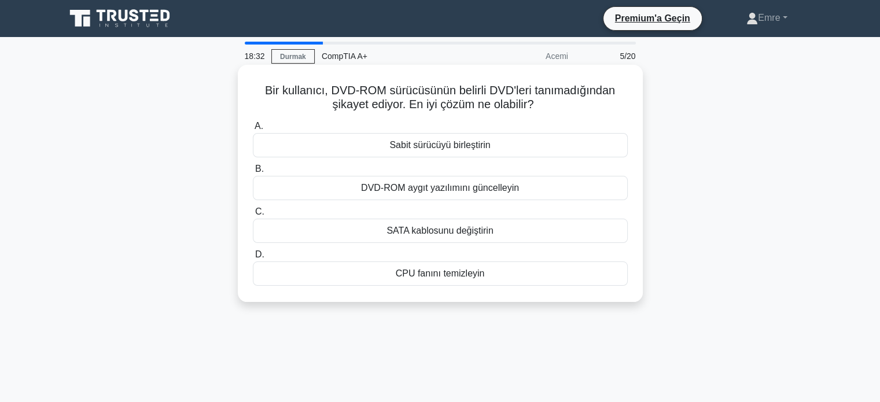
click at [397, 189] on font "DVD-ROM aygıt yazılımını güncelleyin" at bounding box center [440, 188] width 158 height 10
click at [253, 173] on input "B. DVD-ROM aygıt yazılımını güncelleyin" at bounding box center [253, 170] width 0 height 8
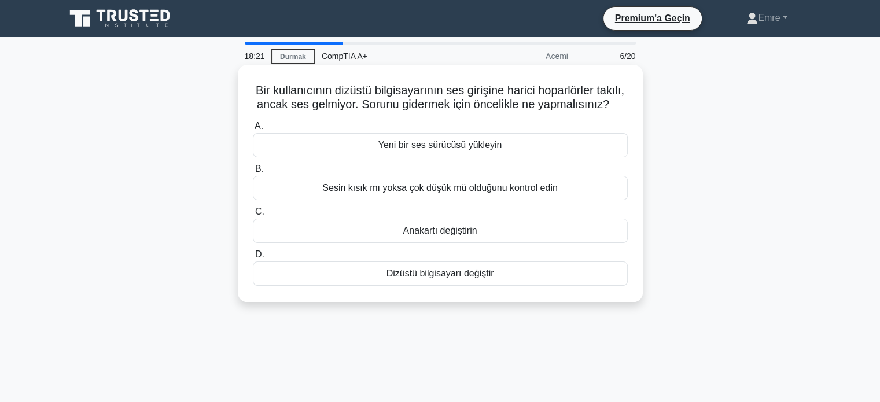
click at [384, 186] on font "Sesin kısık mı yoksa çok düşük mü olduğunu kontrol edin" at bounding box center [439, 188] width 235 height 10
click at [253, 173] on input "B. Sesin kısık mı yoksa çok düşük mü olduğunu kontrol edin" at bounding box center [253, 170] width 0 height 8
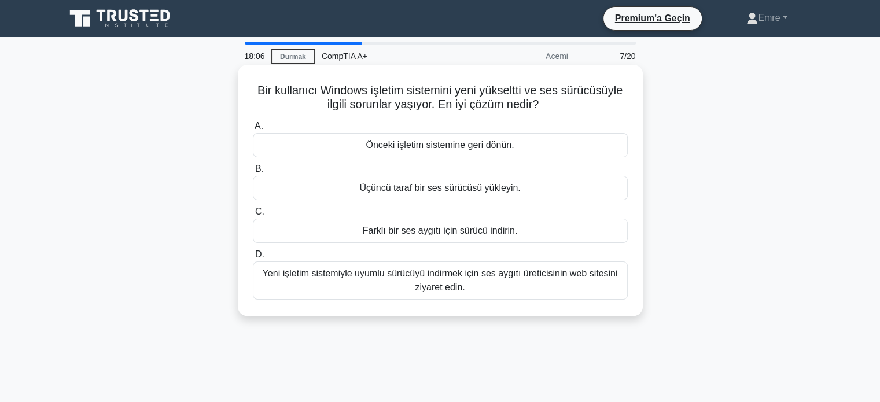
click at [457, 280] on font "Yeni işletim sistemiyle uyumlu sürücüyü indirmek için ses aygıtı üreticisinin w…" at bounding box center [440, 281] width 365 height 28
click at [253, 259] on input "D. Yeni işletim sistemiyle uyumlu sürücüyü indirmek için ses aygıtı üreticisini…" at bounding box center [253, 255] width 0 height 8
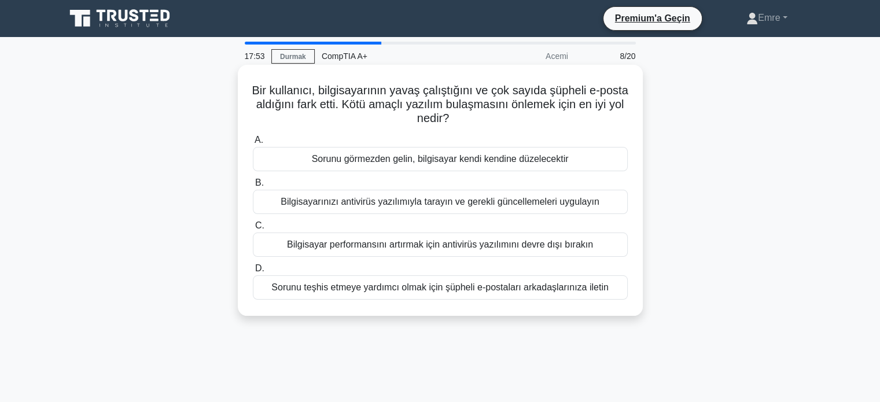
click at [444, 202] on font "Bilgisayarınızı antivirüs yazılımıyla tarayın ve gerekli güncellemeleri uygulay…" at bounding box center [440, 202] width 318 height 10
click at [253, 187] on input "B. Bilgisayarınızı antivirüs yazılımıyla tarayın ve gerekli güncellemeleri uygu…" at bounding box center [253, 183] width 0 height 8
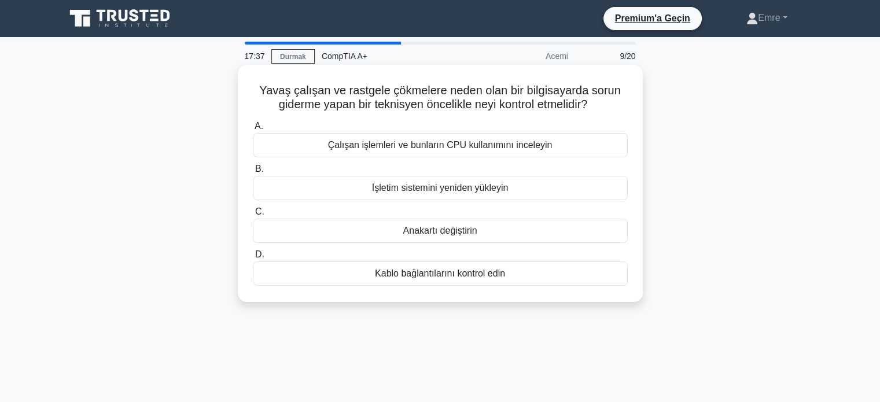
click at [420, 273] on font "Kablo bağlantılarını kontrol edin" at bounding box center [440, 274] width 130 height 10
click at [253, 259] on input "D. Kablo bağlantılarını kontrol edin" at bounding box center [253, 255] width 0 height 8
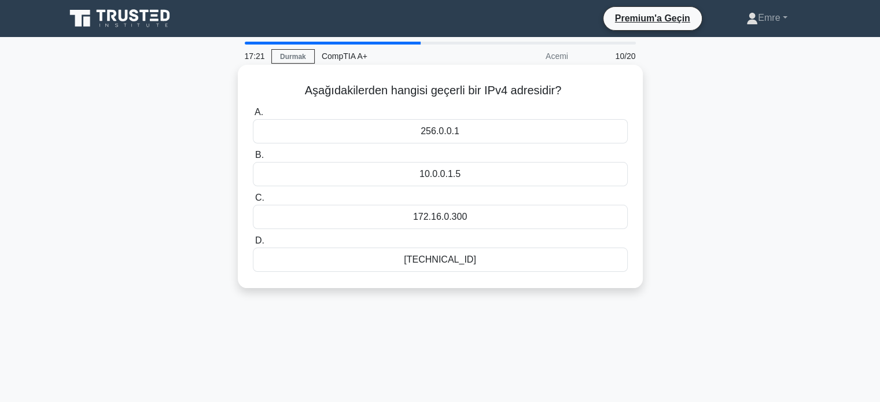
click at [449, 265] on font "192.168.0.1" at bounding box center [440, 260] width 72 height 10
click at [253, 245] on input "D. 192.168.0.1" at bounding box center [253, 241] width 0 height 8
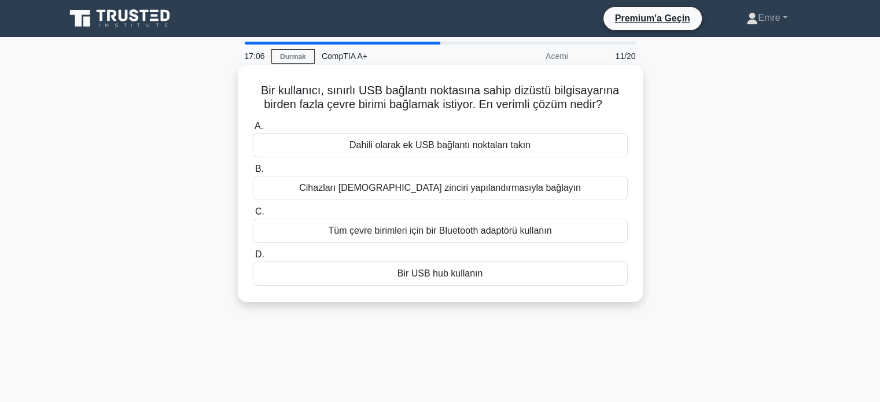
click at [404, 271] on font "Bir USB hub kullanın" at bounding box center [441, 274] width 86 height 10
click at [253, 259] on input "D. Bir USB hub kullanın" at bounding box center [253, 255] width 0 height 8
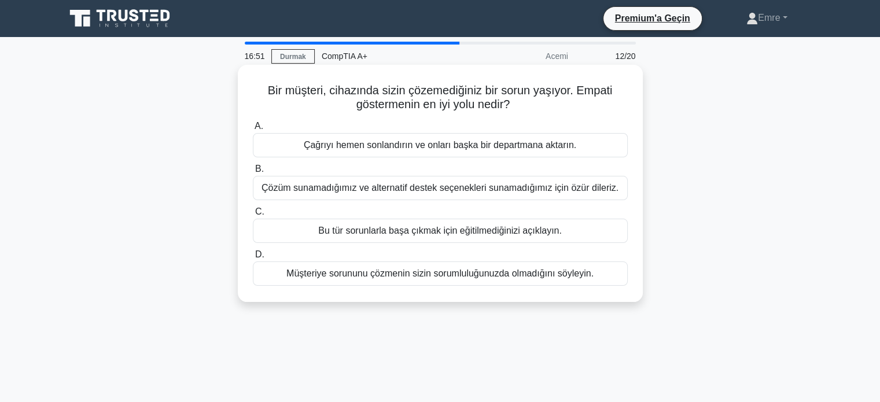
click at [372, 183] on font "Çözüm sunamadığımız ve alternatif destek seçenekleri sunamadığımız için özür di…" at bounding box center [440, 188] width 357 height 10
click at [253, 173] on input "B. Çözüm sunamadığımız ve alternatif destek seçenekleri sunamadığımız için özür…" at bounding box center [253, 170] width 0 height 8
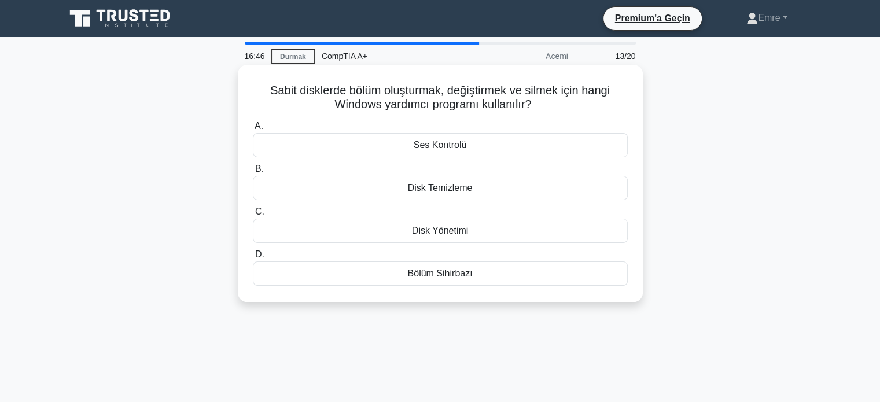
click at [422, 229] on font "Disk Yönetimi" at bounding box center [440, 231] width 57 height 10
click at [253, 216] on input "C. Disk Yönetimi" at bounding box center [253, 212] width 0 height 8
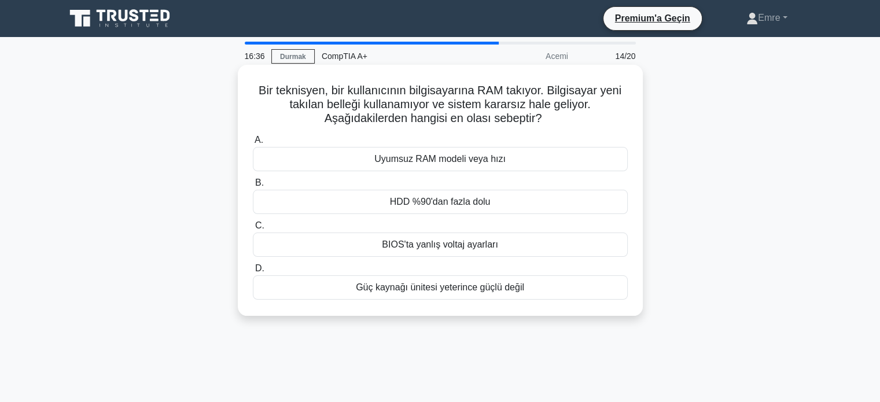
click at [450, 158] on font "Uyumsuz RAM modeli veya hızı" at bounding box center [440, 159] width 131 height 10
click at [253, 144] on input "A. Uyumsuz RAM modeli veya hızı" at bounding box center [253, 141] width 0 height 8
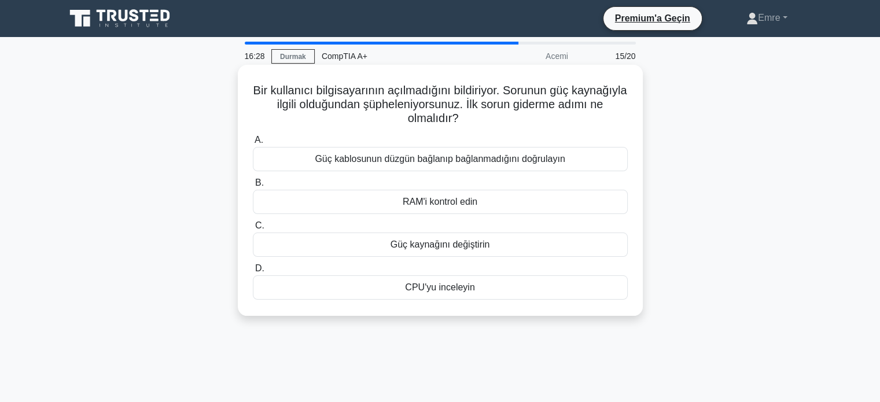
click at [373, 155] on font "Güç kablosunun düzgün bağlanıp bağlanmadığını doğrulayın" at bounding box center [440, 159] width 250 height 10
click at [253, 144] on input "A. Güç kablosunun düzgün bağlanıp bağlanmadığını doğrulayın" at bounding box center [253, 141] width 0 height 8
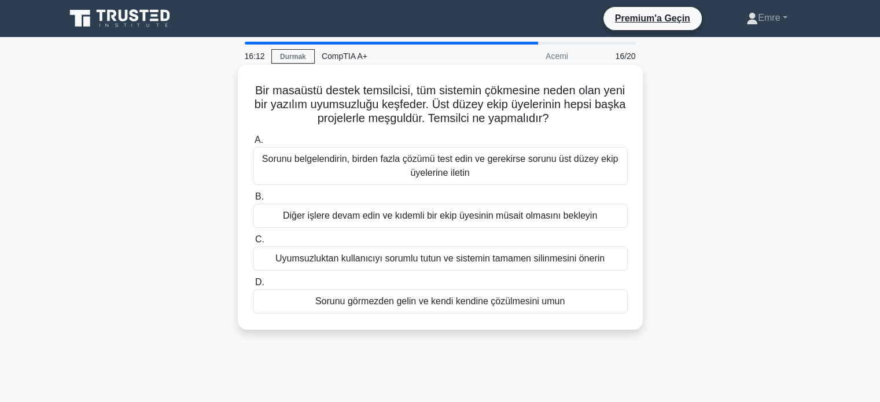
click at [431, 159] on font "Sorunu belgelendirin, birden fazla çözümü test edin ve gerekirse sorunu üst düz…" at bounding box center [440, 166] width 356 height 24
click at [253, 144] on input "A. Sorunu belgelendirin, birden fazla çözümü test edin ve gerekirse sorunu üst …" at bounding box center [253, 141] width 0 height 8
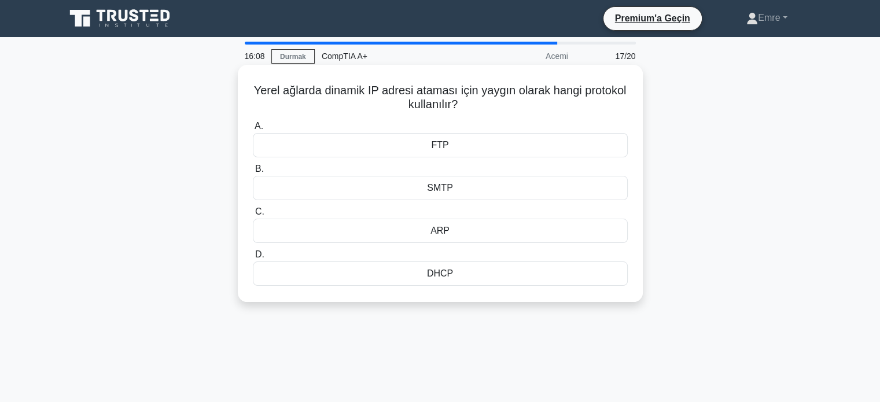
click at [457, 271] on div "DHCP" at bounding box center [440, 274] width 375 height 24
click at [253, 259] on input "D. DHCP" at bounding box center [253, 255] width 0 height 8
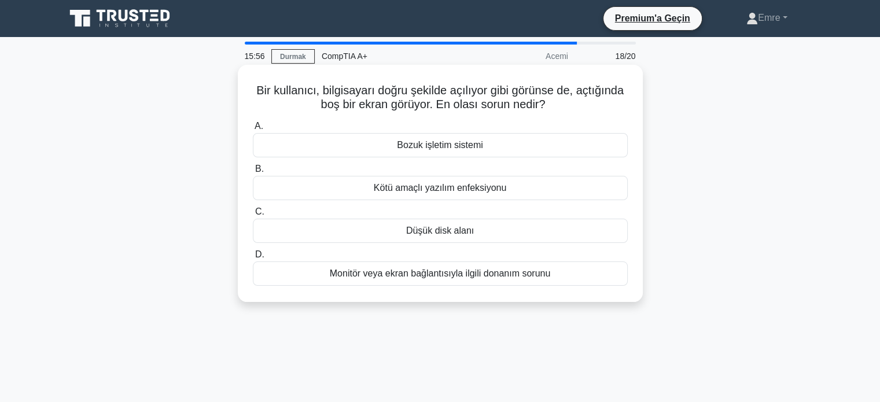
click at [389, 278] on font "Monitör veya ekran bağlantısıyla ilgili donanım sorunu" at bounding box center [440, 274] width 221 height 10
click at [253, 259] on input "D. Monitör veya ekran bağlantısıyla ilgili donanım sorunu" at bounding box center [253, 255] width 0 height 8
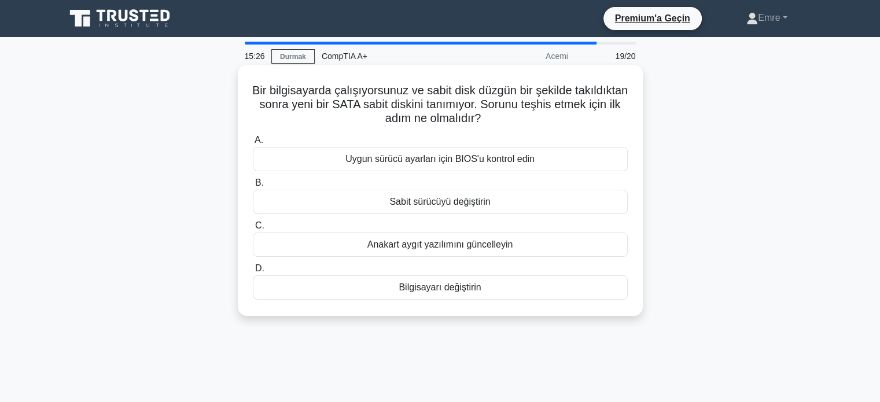
click at [445, 164] on font "Uygun sürücü ayarları için BIOS'u kontrol edin" at bounding box center [440, 159] width 189 height 10
click at [253, 144] on input "A. Uygun sürücü ayarları için BIOS'u kontrol edin" at bounding box center [253, 141] width 0 height 8
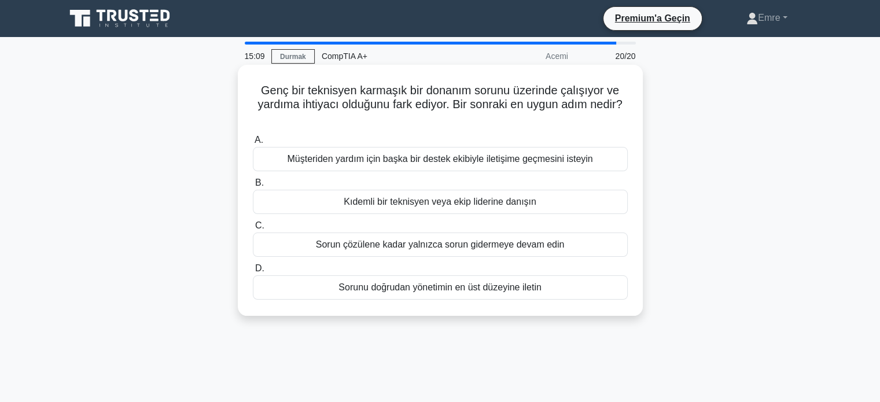
click at [454, 201] on font "Kıdemli bir teknisyen veya ekip liderine danışın" at bounding box center [440, 202] width 193 height 10
click at [253, 187] on input "B. Kıdemli bir teknisyen veya ekip liderine danışın" at bounding box center [253, 183] width 0 height 8
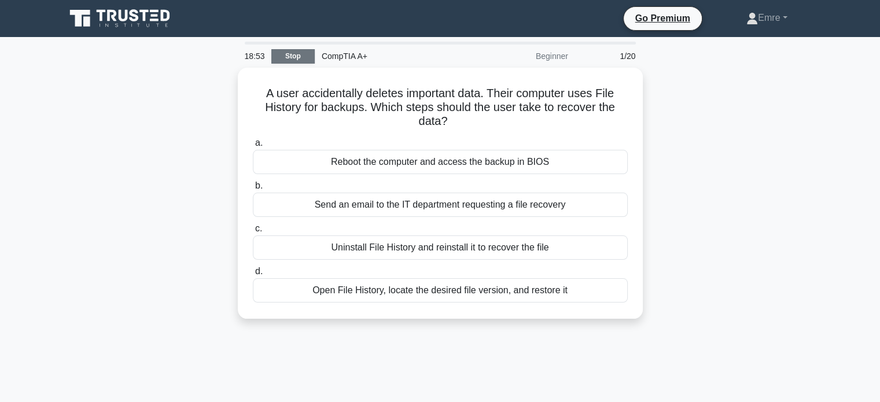
click at [304, 59] on link "Stop" at bounding box center [292, 56] width 43 height 14
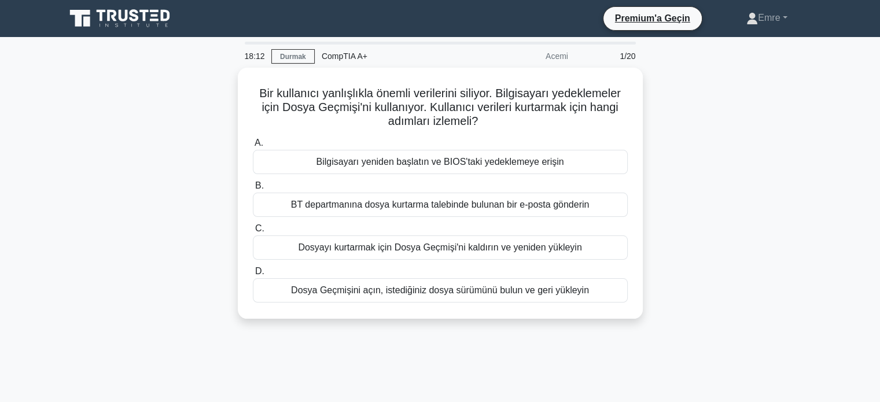
click at [148, 20] on icon at bounding box center [120, 19] width 111 height 22
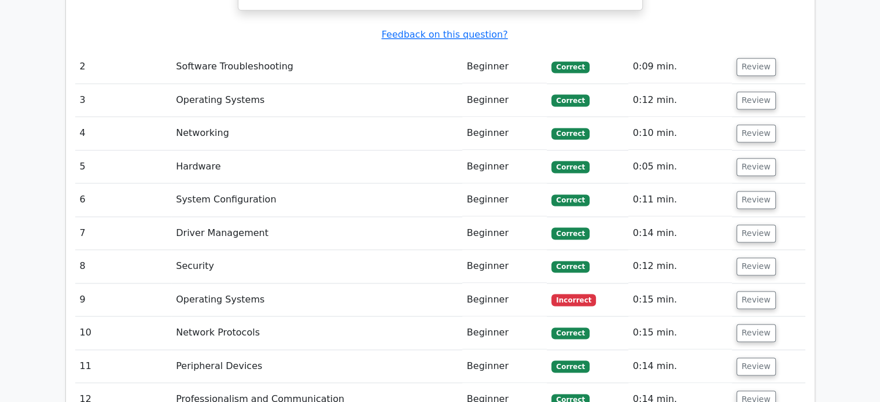
scroll to position [1621, 0]
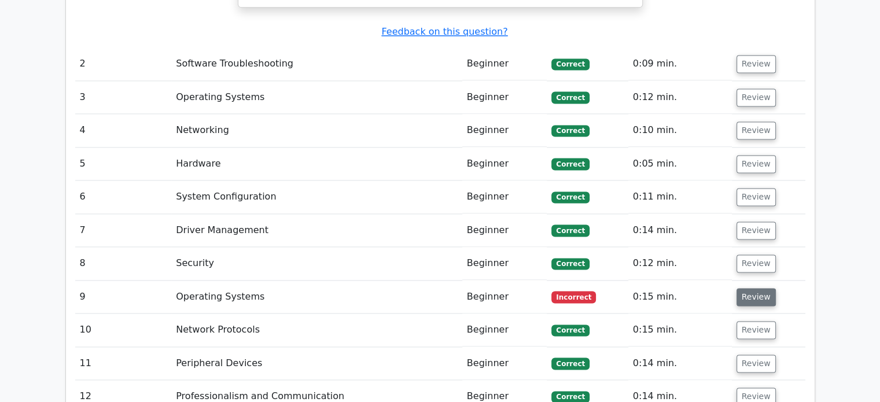
click at [758, 288] on button "Review" at bounding box center [756, 297] width 39 height 18
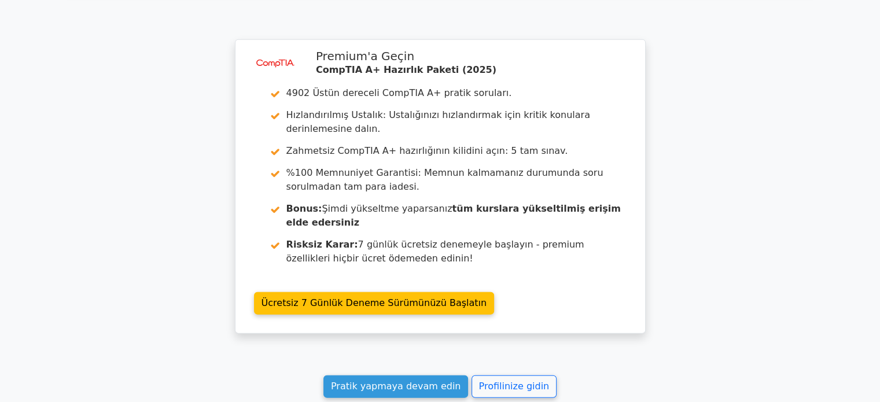
scroll to position [2903, 0]
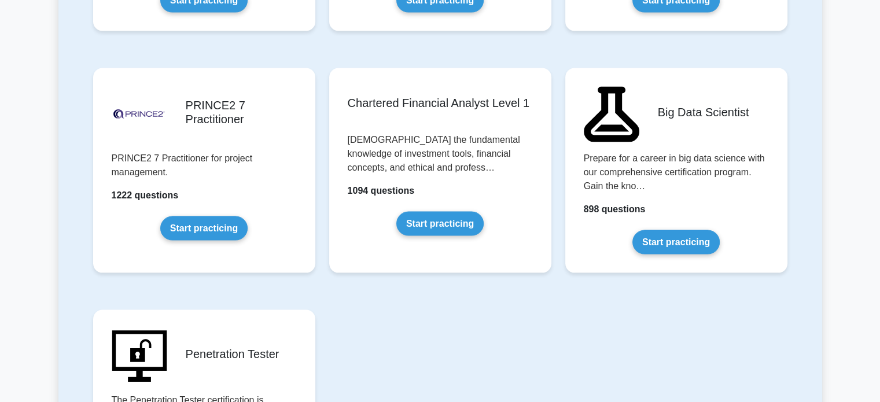
scroll to position [2200, 0]
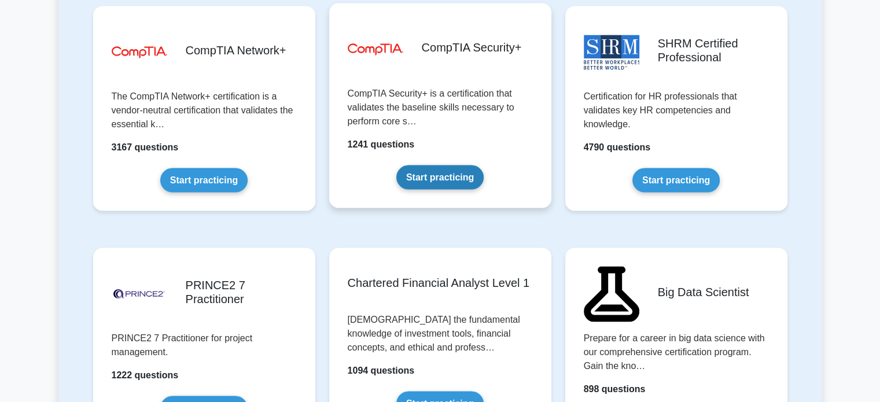
click at [456, 176] on link "Start practicing" at bounding box center [440, 177] width 87 height 24
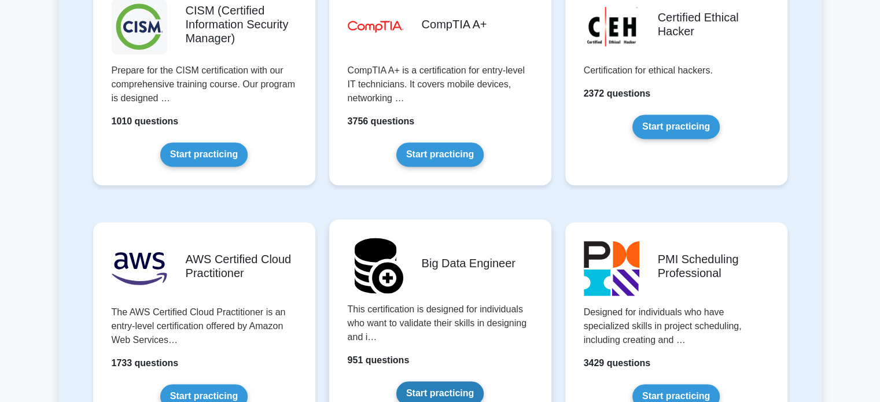
scroll to position [1737, 0]
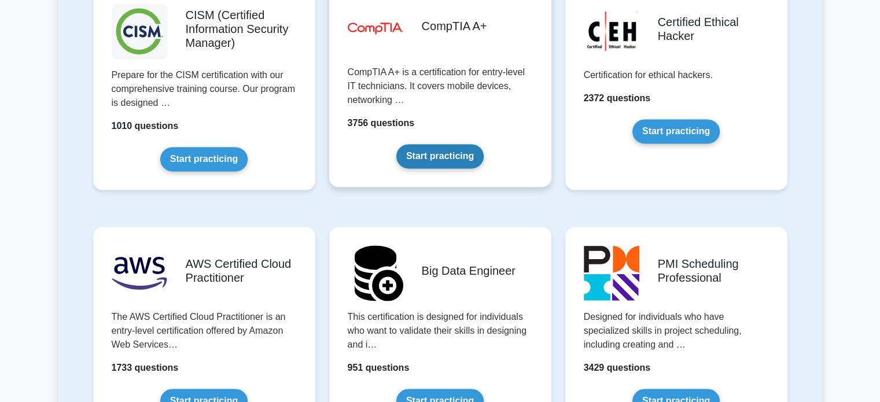
click at [443, 158] on link "Start practicing" at bounding box center [440, 156] width 87 height 24
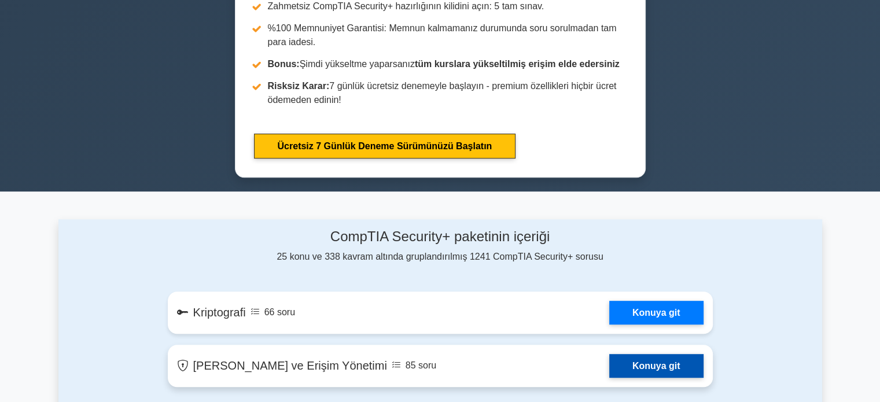
scroll to position [553, 0]
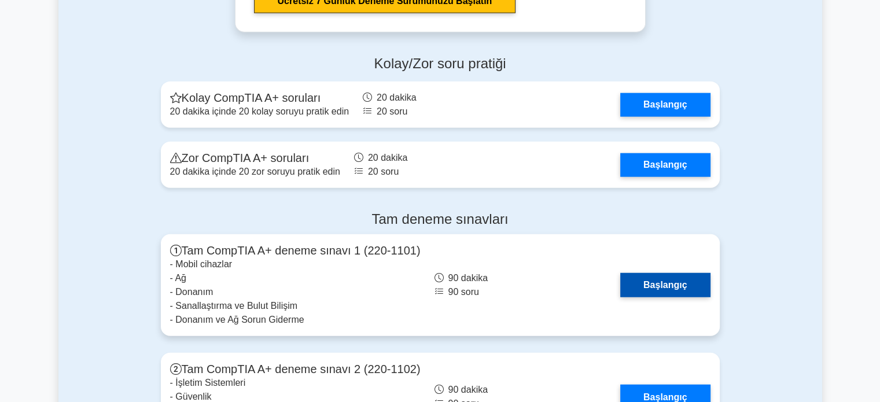
scroll to position [2912, 0]
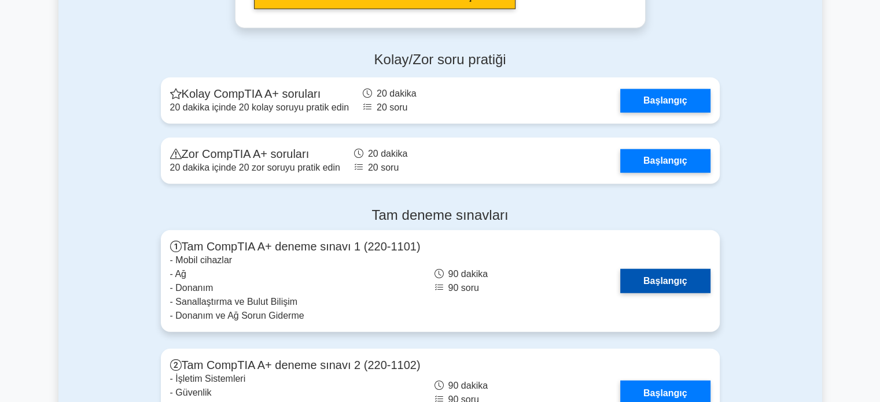
click at [687, 293] on link "Başlangıç" at bounding box center [666, 281] width 90 height 24
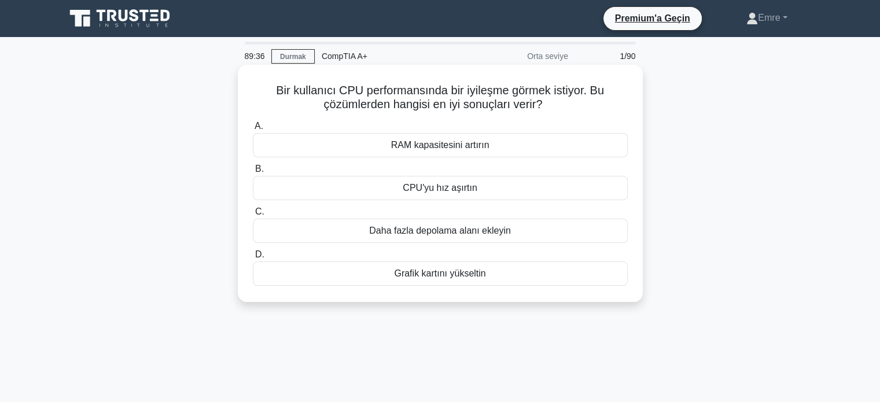
click at [621, 159] on div "A. RAM kapasitesini artırın B. CPU'yu hız aşırtın C. D." at bounding box center [440, 202] width 389 height 171
drag, startPoint x: 358, startPoint y: 88, endPoint x: 534, endPoint y: 87, distance: 176.0
click at [534, 87] on font "Bir kullanıcı CPU performansında bir iyileşme görmek istiyor. Bu çözümlerden ha…" at bounding box center [440, 97] width 328 height 27
click at [556, 106] on icon ".spinner_0XTQ{transform-origin:center;animation:spinner_y6GP .75s linear infini…" at bounding box center [549, 105] width 14 height 14
click at [452, 190] on font "CPU'yu hız aşırtın" at bounding box center [440, 188] width 74 height 10
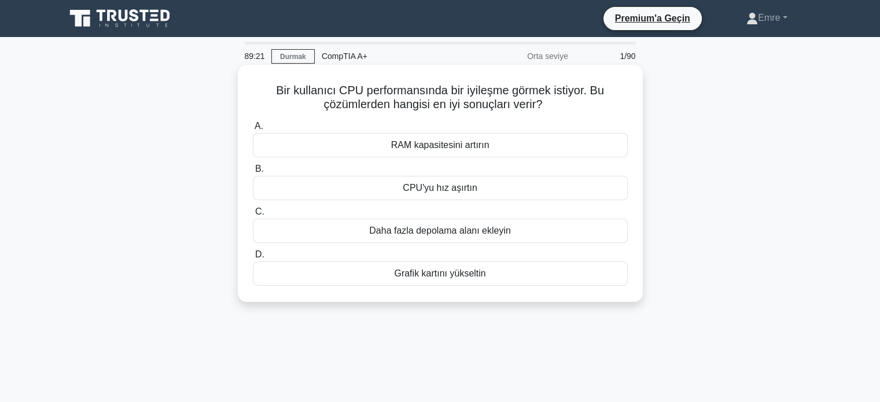
click at [253, 173] on input "B. CPU'yu hız aşırtın" at bounding box center [253, 170] width 0 height 8
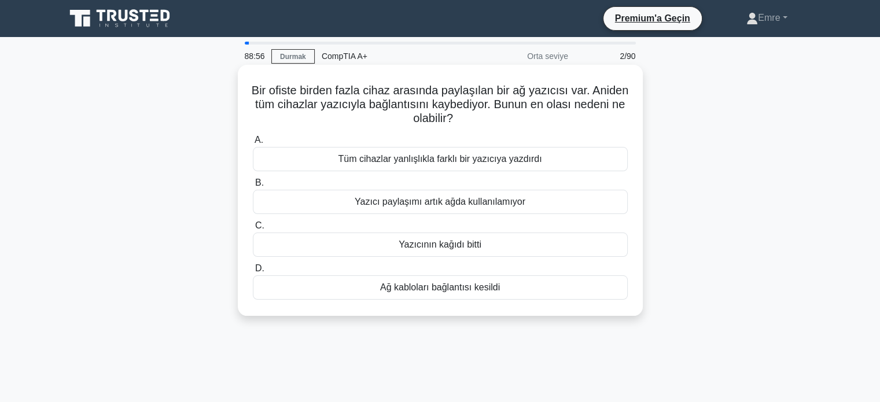
click at [512, 200] on font "Yazıcı paylaşımı artık ağda kullanılamıyor" at bounding box center [440, 202] width 171 height 10
click at [253, 187] on input "B. Yazıcı paylaşımı artık ağda kullanılamıyor" at bounding box center [253, 183] width 0 height 8
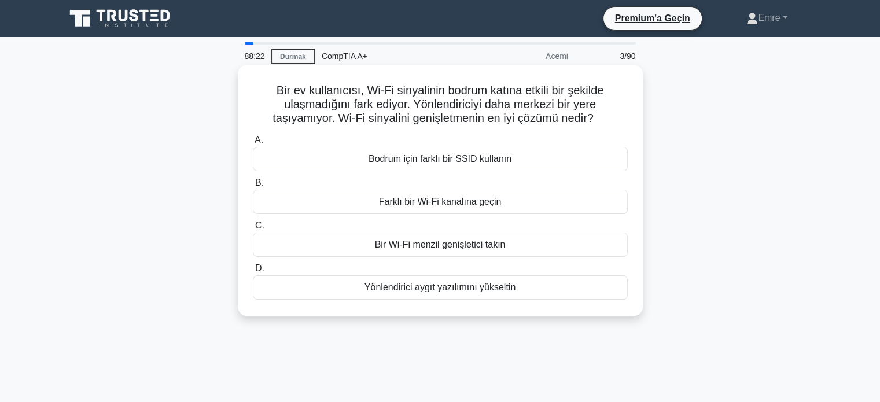
click at [483, 244] on font "Bir Wi-Fi menzil genişletici takın" at bounding box center [440, 245] width 131 height 10
click at [253, 230] on input "C. Bir Wi-Fi menzil genişletici takın" at bounding box center [253, 226] width 0 height 8
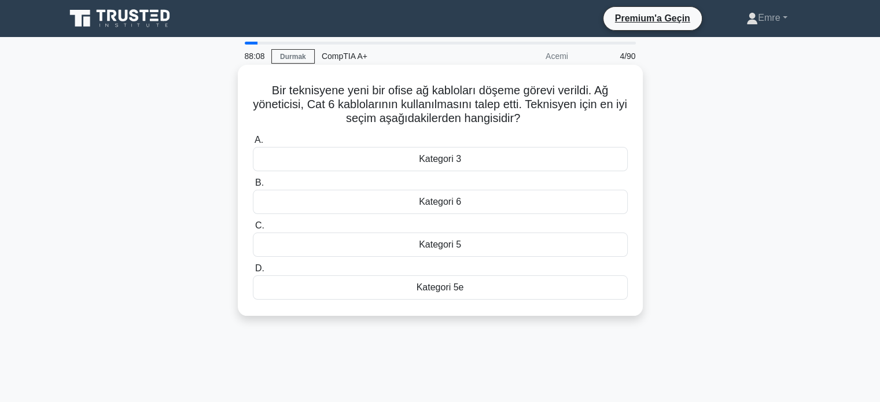
click at [455, 200] on font "Kategori 6" at bounding box center [440, 202] width 42 height 10
click at [253, 187] on input "B. Kategori 6" at bounding box center [253, 183] width 0 height 8
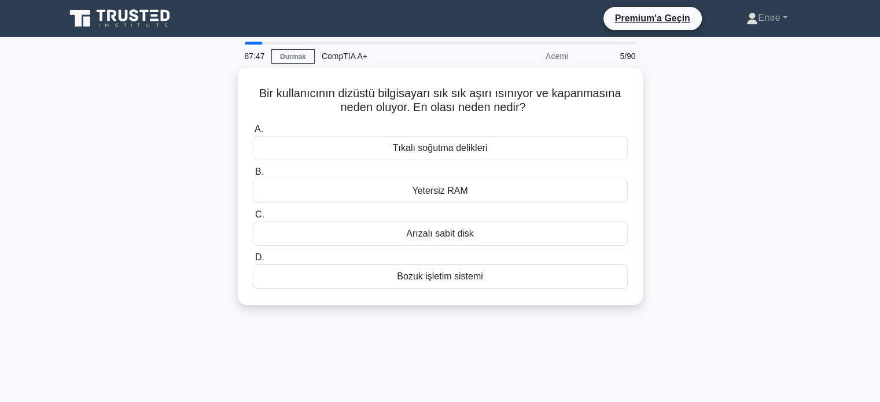
drag, startPoint x: 750, startPoint y: 101, endPoint x: 705, endPoint y: 100, distance: 44.6
click at [750, 101] on div "Bir kullanıcının dizüstü bilgisayarı sık sık aşırı ısınıyor ve kapanmasına nede…" at bounding box center [440, 193] width 764 height 251
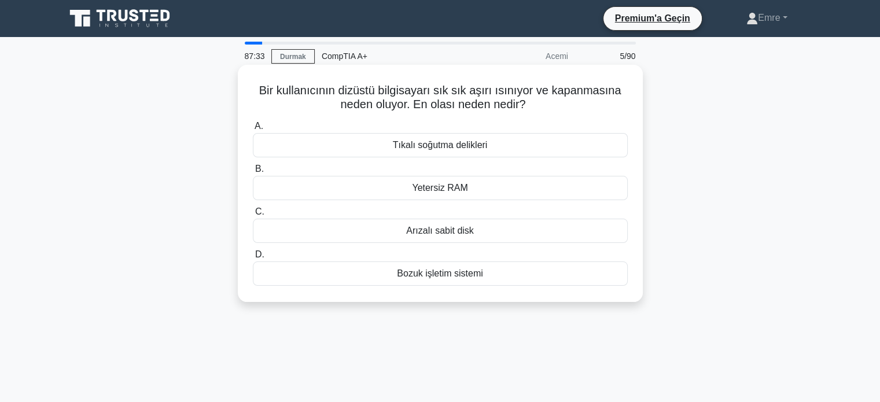
click at [460, 145] on font "Tıkalı soğutma delikleri" at bounding box center [440, 145] width 95 height 10
click at [253, 130] on input "A. Tıkalı soğutma delikleri" at bounding box center [253, 127] width 0 height 8
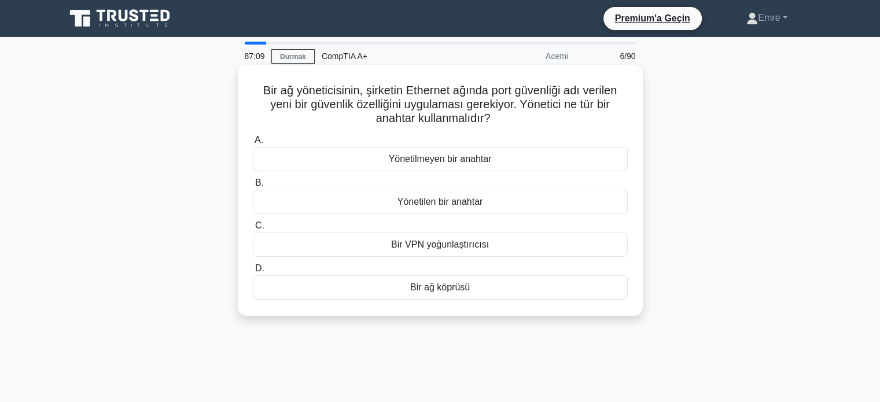
click at [432, 203] on font "Yönetilen bir anahtar" at bounding box center [441, 202] width 86 height 10
click at [253, 187] on input "B. Yönetilen bir anahtar" at bounding box center [253, 183] width 0 height 8
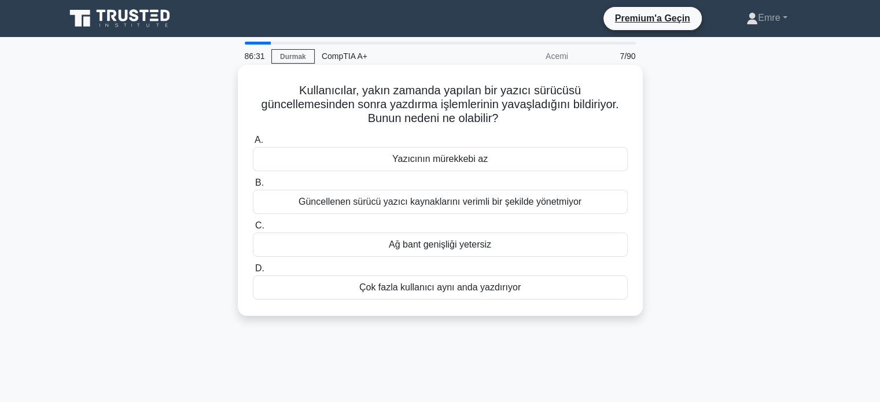
click at [410, 201] on font "Güncellenen sürücü yazıcı kaynaklarını verimli bir şekilde yönetmiyor" at bounding box center [440, 202] width 283 height 10
click at [253, 187] on input "B. Güncellenen sürücü yazıcı kaynaklarını verimli bir şekilde yönetmiyor" at bounding box center [253, 183] width 0 height 8
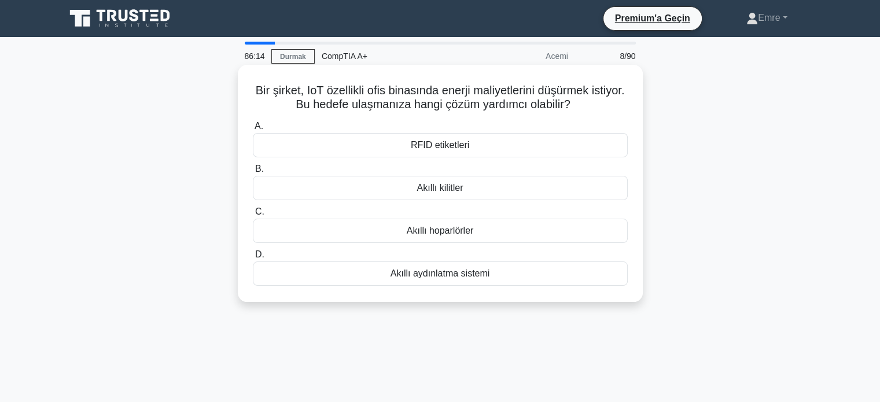
click at [438, 270] on font "Akıllı aydınlatma sistemi" at bounding box center [441, 274] width 100 height 10
click at [253, 259] on input "D. Akıllı aydınlatma sistemi" at bounding box center [253, 255] width 0 height 8
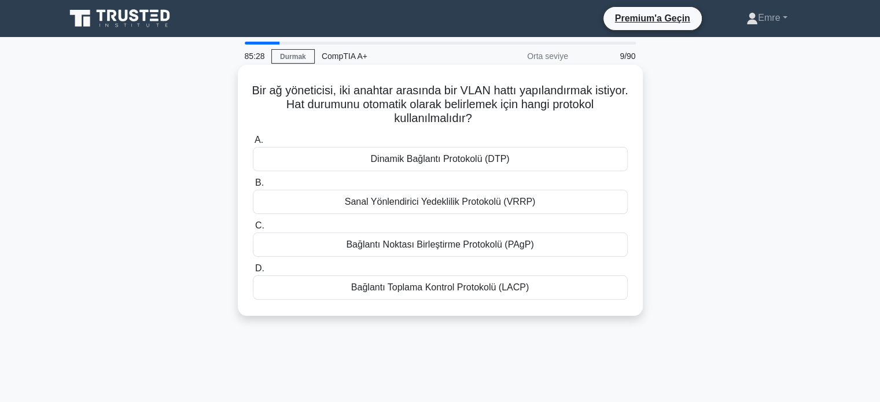
click at [447, 159] on font "Dinamik Bağlantı Protokolü (DTP)" at bounding box center [439, 159] width 139 height 10
click at [253, 144] on input "A. Dinamik Bağlantı Protokolü (DTP)" at bounding box center [253, 141] width 0 height 8
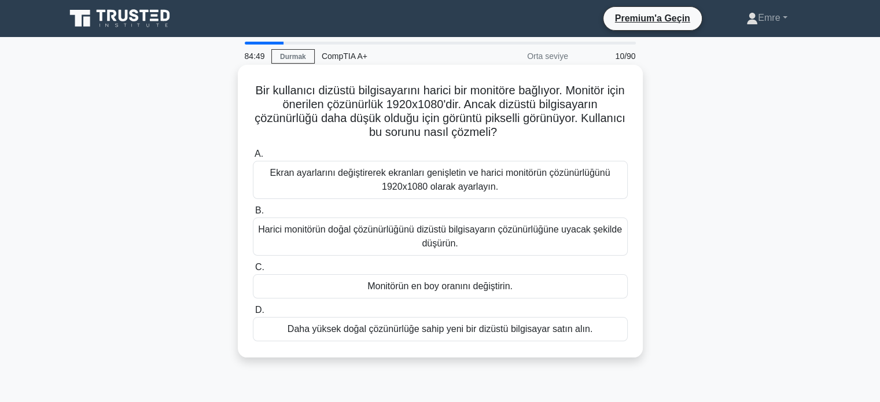
click at [486, 182] on font "Ekran ayarlarını değiştirerek ekranları genişletin ve harici monitörün çözünürl…" at bounding box center [440, 180] width 365 height 28
click at [503, 187] on font "Ekran ayarlarını değiştirerek ekranları genişletin ve harici monitörün çözünürl…" at bounding box center [440, 180] width 365 height 28
click at [253, 158] on input "A. Ekran ayarlarını değiştirerek ekranları genişletin ve harici monitörün çözün…" at bounding box center [253, 155] width 0 height 8
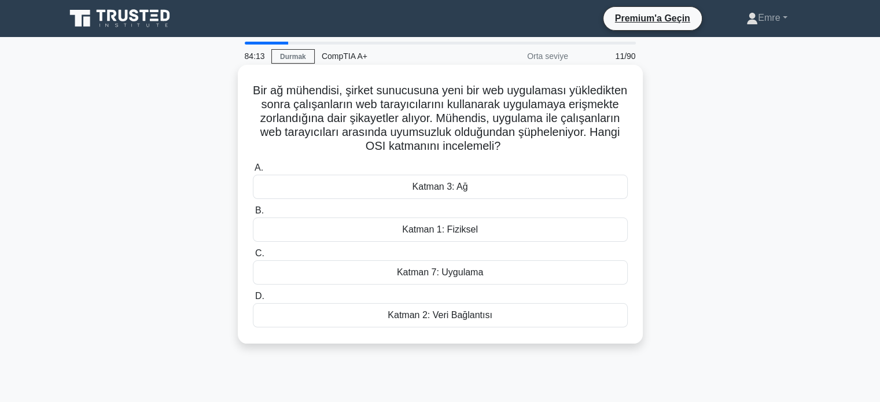
click at [464, 191] on font "Katman 3: Ağ" at bounding box center [440, 187] width 56 height 10
click at [253, 172] on input "A. Katman 3: Ağ" at bounding box center [253, 168] width 0 height 8
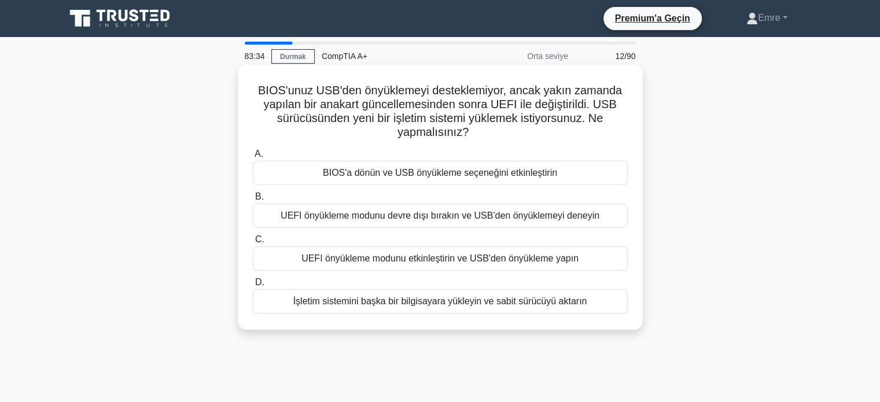
click at [522, 258] on font "UEFI önyükleme modunu etkinleştirin ve USB'den önyükleme yapın" at bounding box center [440, 259] width 277 height 10
click at [253, 244] on input "C. UEFI önyükleme modunu etkinleştirin ve USB'den önyükleme yapın" at bounding box center [253, 240] width 0 height 8
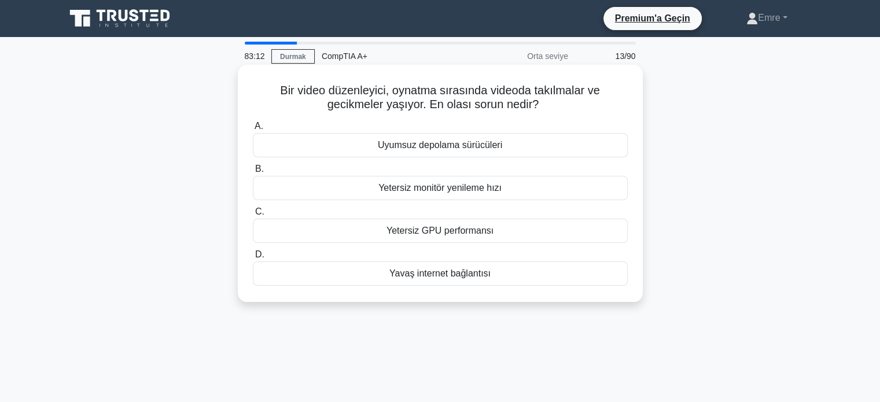
click at [416, 232] on font "Yetersiz GPU performansı" at bounding box center [440, 231] width 107 height 10
click at [253, 216] on input "C. Yetersiz GPU performansı" at bounding box center [253, 212] width 0 height 8
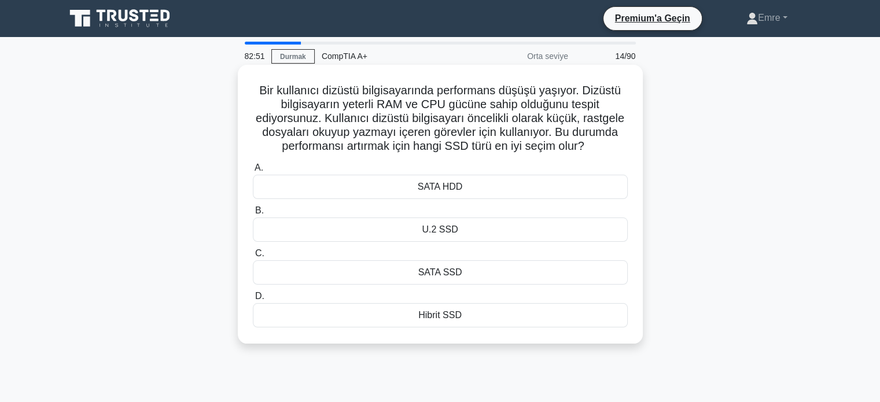
click at [538, 231] on div "U.2 SSD" at bounding box center [440, 230] width 375 height 24
click at [253, 215] on input "B. U.2 SSD" at bounding box center [253, 211] width 0 height 8
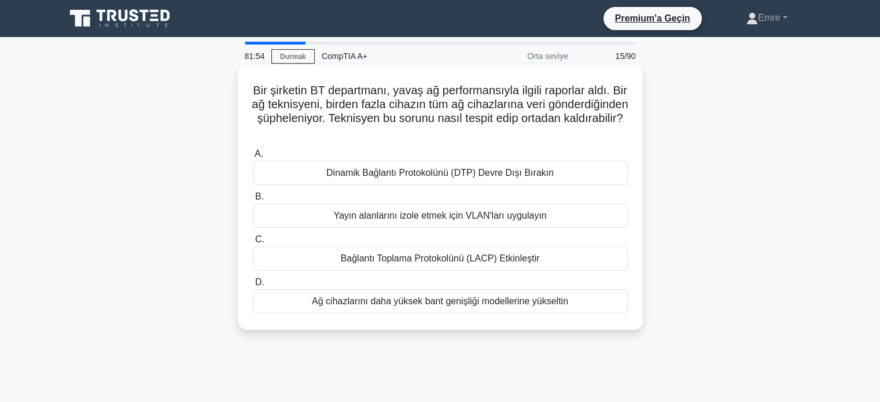
click at [330, 119] on font "Bir şirketin BT departmanı, yavaş ağ performansıyla ilgili raporlar aldı. Bir a…" at bounding box center [440, 104] width 376 height 41
click at [406, 259] on font "Bağlantı Toplama Protokolünü (LACP) Etkinleştir" at bounding box center [440, 259] width 199 height 10
click at [253, 244] on input "C. Bağlantı Toplama Protokolünü (LACP) Etkinleştir" at bounding box center [253, 240] width 0 height 8
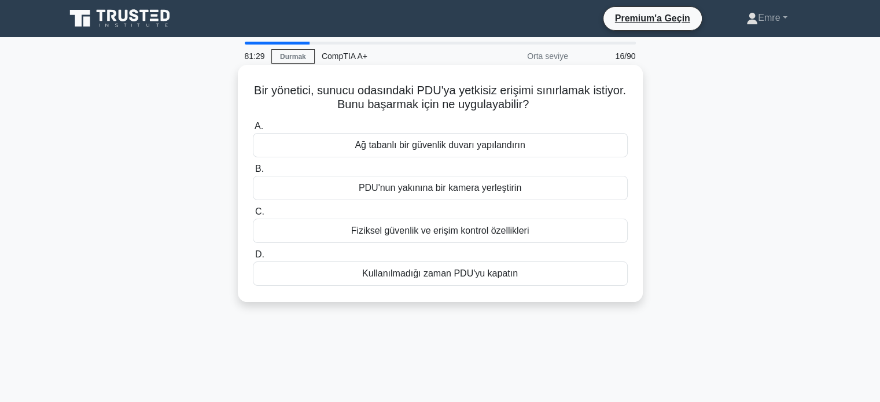
click at [478, 148] on font "Ağ tabanlı bir güvenlik duvarı yapılandırın" at bounding box center [440, 145] width 170 height 10
click at [253, 130] on input "A. Ağ tabanlı bir güvenlik duvarı yapılandırın" at bounding box center [253, 127] width 0 height 8
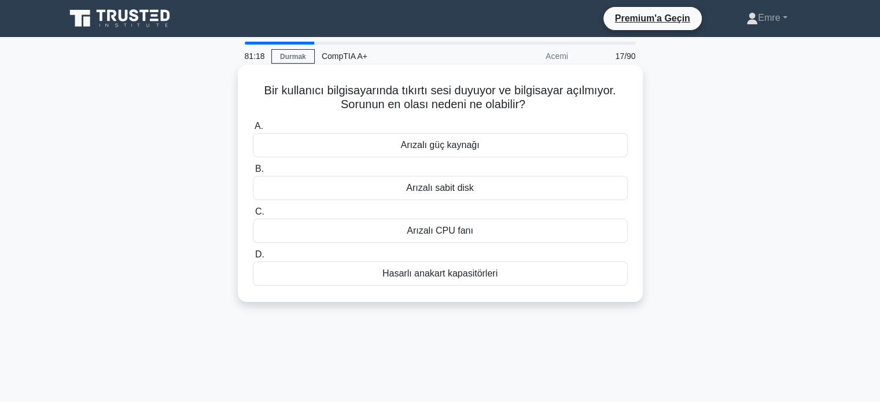
click at [463, 230] on font "Arızalı CPU fanı" at bounding box center [440, 231] width 67 height 10
click at [253, 216] on input "C. Arızalı CPU fanı" at bounding box center [253, 212] width 0 height 8
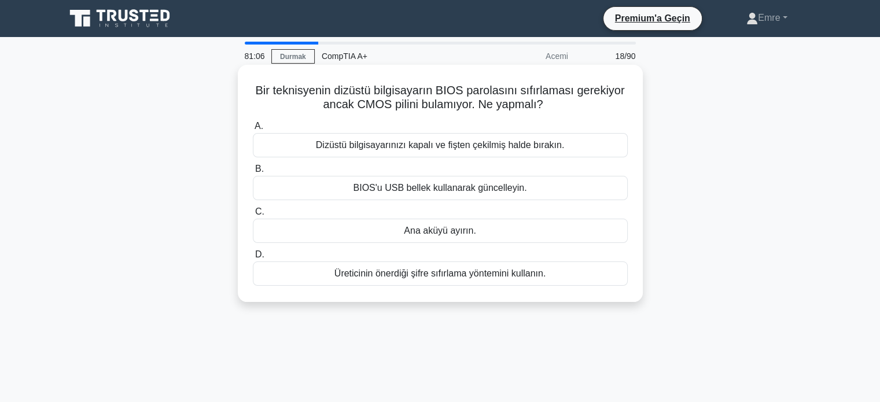
click at [429, 271] on font "Üreticinin önerdiği şifre sıfırlama yöntemini kullanın." at bounding box center [440, 274] width 211 height 10
click at [253, 259] on input "D. Üreticinin önerdiği şifre sıfırlama yöntemini kullanın." at bounding box center [253, 255] width 0 height 8
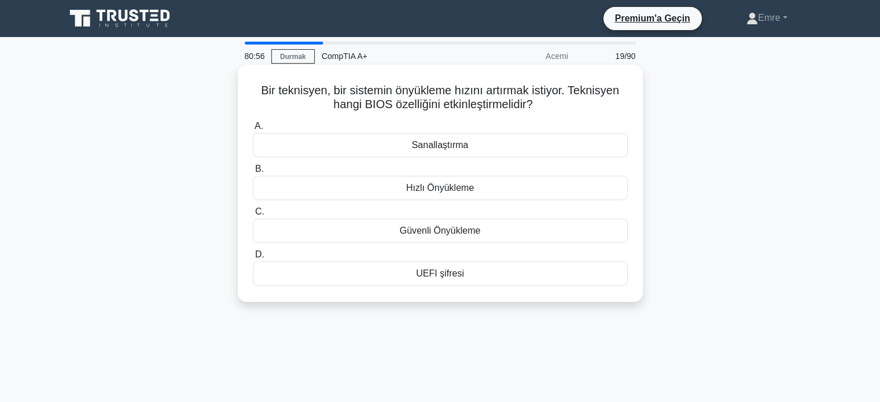
click at [465, 185] on font "Hızlı Önyükleme" at bounding box center [440, 188] width 68 height 10
click at [253, 173] on input "B. Hızlı Önyükleme" at bounding box center [253, 170] width 0 height 8
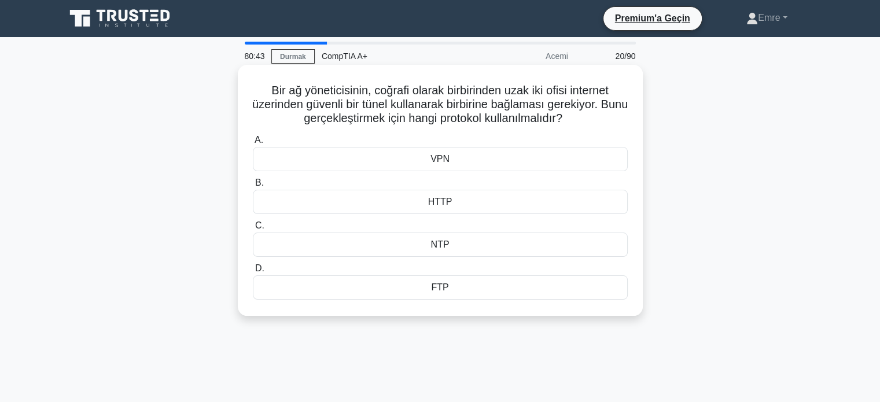
click at [448, 155] on font "VPN" at bounding box center [440, 159] width 19 height 10
click at [253, 144] on input "A. VPN" at bounding box center [253, 141] width 0 height 8
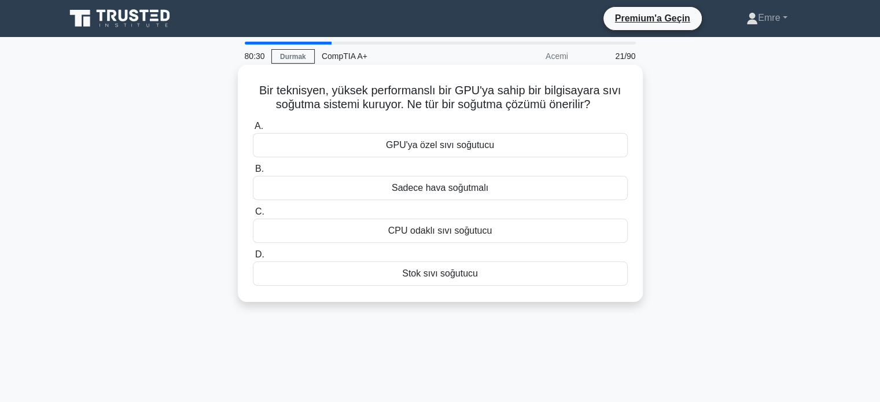
click at [479, 145] on font "GPU'ya özel sıvı soğutucu" at bounding box center [440, 145] width 108 height 10
click at [253, 130] on input "A. GPU'ya özel sıvı soğutucu" at bounding box center [253, 127] width 0 height 8
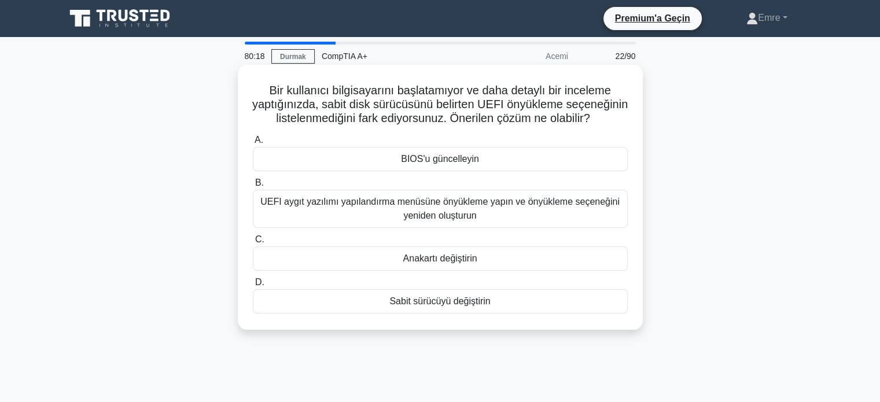
click at [471, 221] on font "UEFI aygıt yazılımı yapılandırma menüsüne önyükleme yapın ve önyükleme seçeneği…" at bounding box center [439, 209] width 359 height 24
click at [253, 187] on input "B. UEFI aygıt yazılımı yapılandırma menüsüne önyükleme yapın ve önyükleme seçen…" at bounding box center [253, 183] width 0 height 8
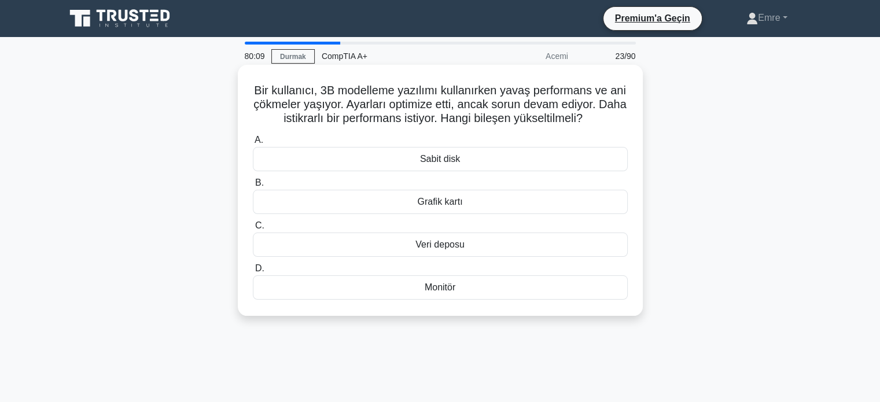
click at [463, 202] on div "Grafik kartı" at bounding box center [440, 202] width 375 height 24
click at [253, 187] on input "B. Grafik kartı" at bounding box center [253, 183] width 0 height 8
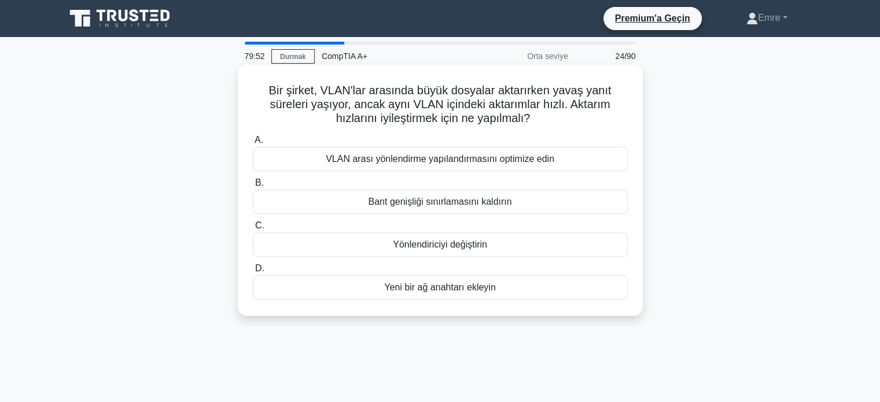
click at [434, 158] on font "VLAN arası yönlendirme yapılandırmasını optimize edin" at bounding box center [440, 159] width 229 height 10
click at [253, 144] on input "A. VLAN arası yönlendirme yapılandırmasını optimize edin" at bounding box center [253, 141] width 0 height 8
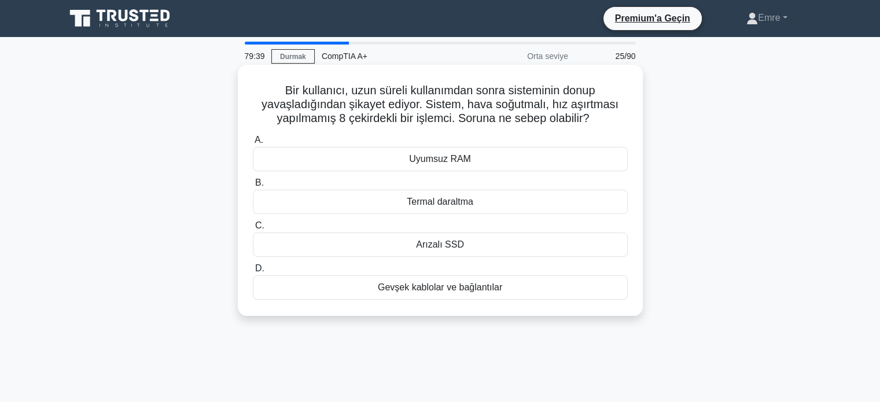
click at [464, 202] on font "Termal daraltma" at bounding box center [440, 202] width 67 height 10
click at [253, 187] on input "B. Termal daraltma" at bounding box center [253, 183] width 0 height 8
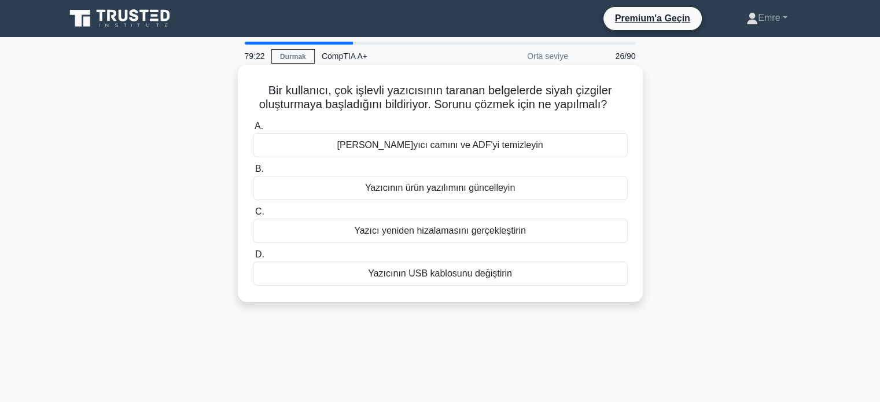
click at [433, 144] on font "Tarayıcı camını ve ADF'yi temizleyin" at bounding box center [440, 145] width 206 height 10
click at [253, 130] on input "A. Tarayıcı camını ve ADF'yi temizleyin" at bounding box center [253, 127] width 0 height 8
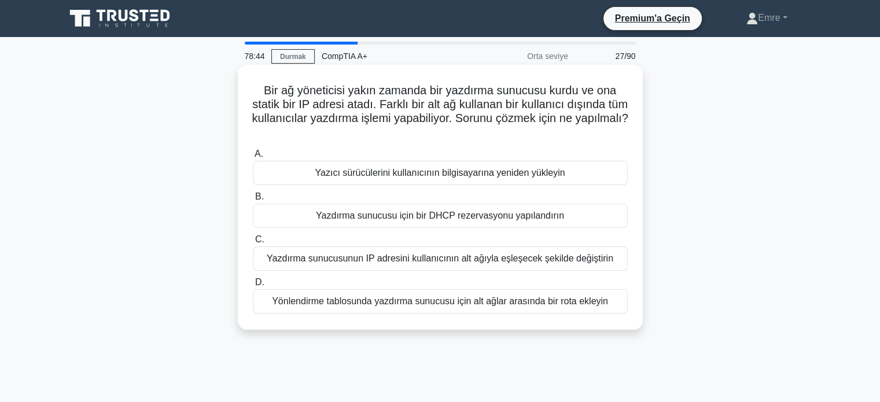
click at [420, 298] on font "Yönlendirme tablosunda yazdırma sunucusu için alt ağlar arasında bir rota ekley…" at bounding box center [440, 301] width 336 height 10
click at [253, 287] on input "D. Yönlendirme tablosunda yazdırma sunucusu için alt ağlar arasında bir rota ek…" at bounding box center [253, 283] width 0 height 8
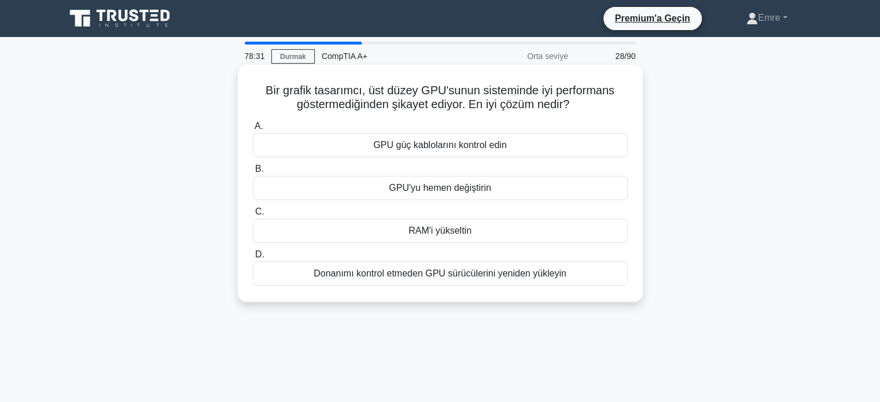
click at [458, 275] on font "Donanımı kontrol etmeden GPU sürücülerini yeniden yükleyin" at bounding box center [440, 274] width 253 height 10
click at [253, 259] on input "D. Donanımı kontrol etmeden GPU sürücülerini yeniden yükleyin" at bounding box center [253, 255] width 0 height 8
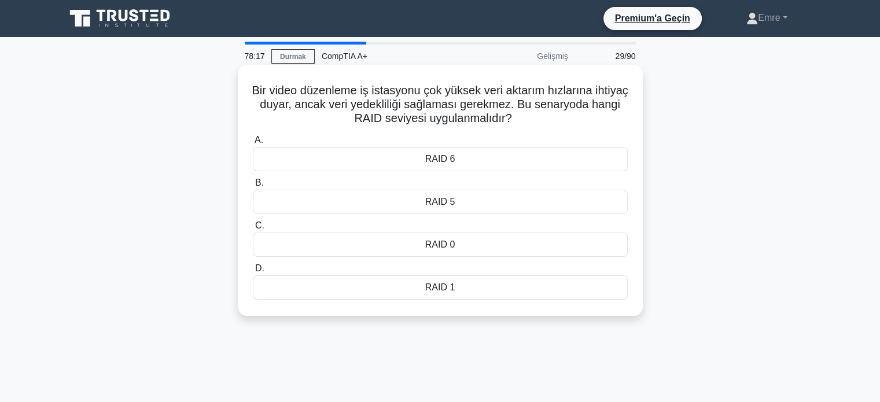
click at [467, 162] on div "RAID 6" at bounding box center [440, 159] width 375 height 24
click at [253, 144] on input "A. RAID 6" at bounding box center [253, 141] width 0 height 8
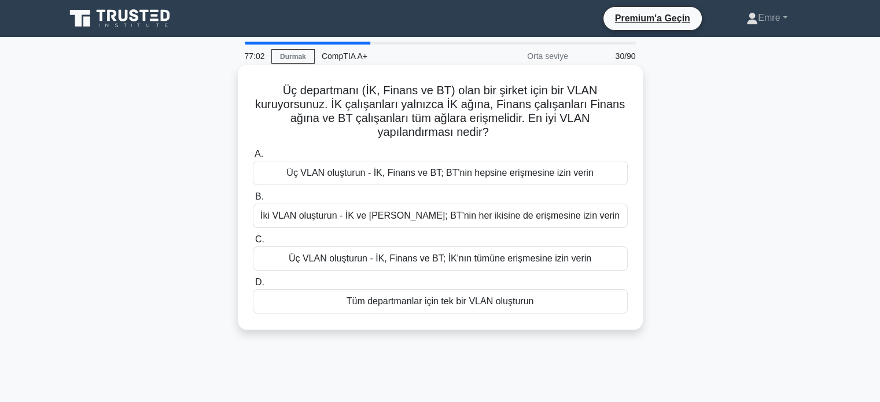
click at [383, 216] on font "İki VLAN oluşturun - İK ve Finans; BT'nin her ikisine de erişmesine izin verin" at bounding box center [439, 216] width 359 height 10
click at [253, 201] on input "B. İki VLAN oluşturun - İK ve Finans; BT'nin her ikisine de erişmesine izin ver…" at bounding box center [253, 197] width 0 height 8
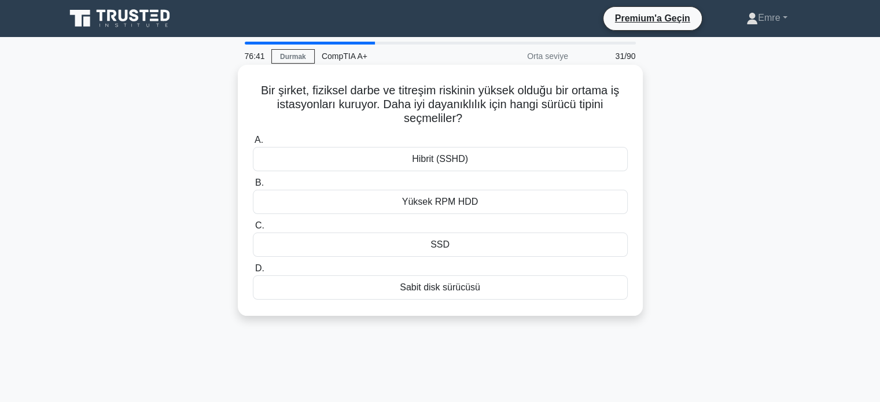
click at [458, 204] on font "Yüksek RPM HDD" at bounding box center [440, 202] width 76 height 10
click at [253, 187] on input "B. Yüksek RPM HDD" at bounding box center [253, 183] width 0 height 8
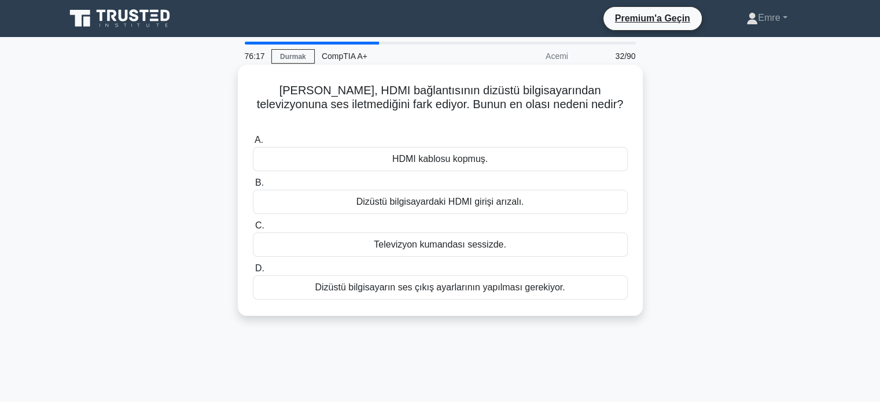
click at [453, 282] on div "Dizüstü bilgisayarın ses çıkış ayarlarının yapılması gerekiyor." at bounding box center [440, 288] width 375 height 24
click at [253, 273] on input "D. Dizüstü bilgisayarın ses çıkış ayarlarının yapılması gerekiyor." at bounding box center [253, 269] width 0 height 8
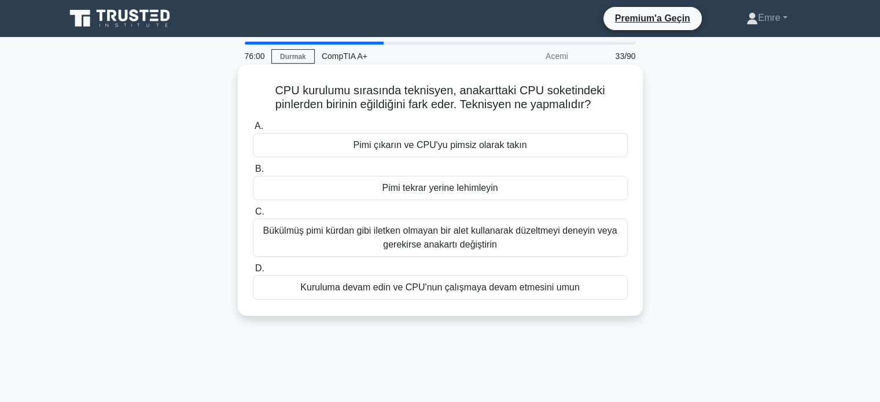
click at [479, 237] on font "Bükülmüş pimi kürdan gibi iletken olmayan bir alet kullanarak düzeltmeyi deneyi…" at bounding box center [440, 238] width 354 height 24
click at [253, 216] on input "C. Bükülmüş pimi kürdan gibi iletken olmayan bir alet kullanarak düzeltmeyi den…" at bounding box center [253, 212] width 0 height 8
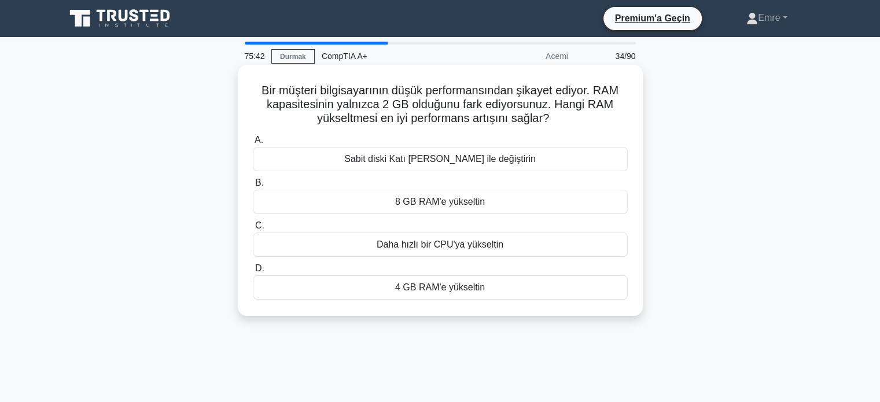
click at [432, 197] on font "8 GB RAM'e yükseltin" at bounding box center [440, 202] width 90 height 10
click at [253, 187] on input "B. 8 GB RAM'e yükseltin" at bounding box center [253, 183] width 0 height 8
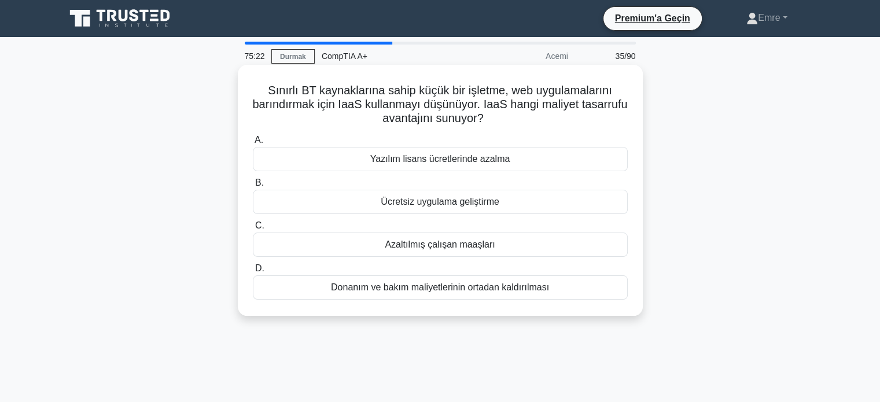
click at [432, 202] on font "Ücretsiz uygulama geliştirme" at bounding box center [440, 202] width 119 height 10
click at [253, 187] on input "B. Ücretsiz uygulama geliştirme" at bounding box center [253, 183] width 0 height 8
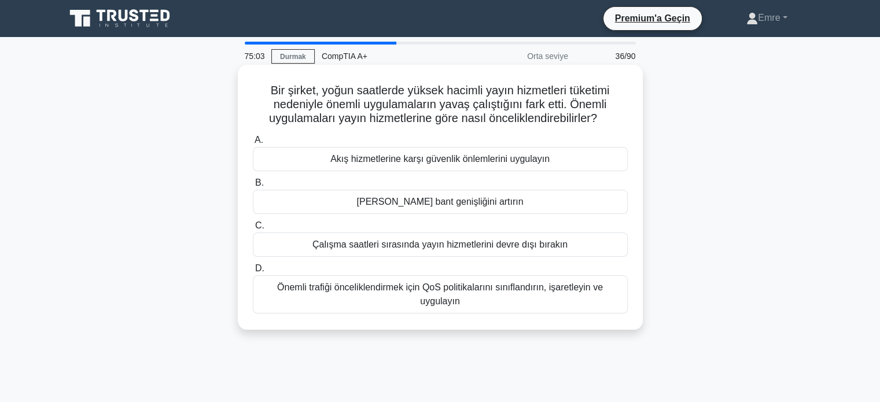
click at [443, 297] on font "Önemli trafiği önceliklendirmek için QoS politikalarını sınıflandırın, işaretle…" at bounding box center [440, 294] width 326 height 24
click at [253, 273] on input "D. Önemli trafiği önceliklendirmek için QoS politikalarını sınıflandırın, işare…" at bounding box center [253, 269] width 0 height 8
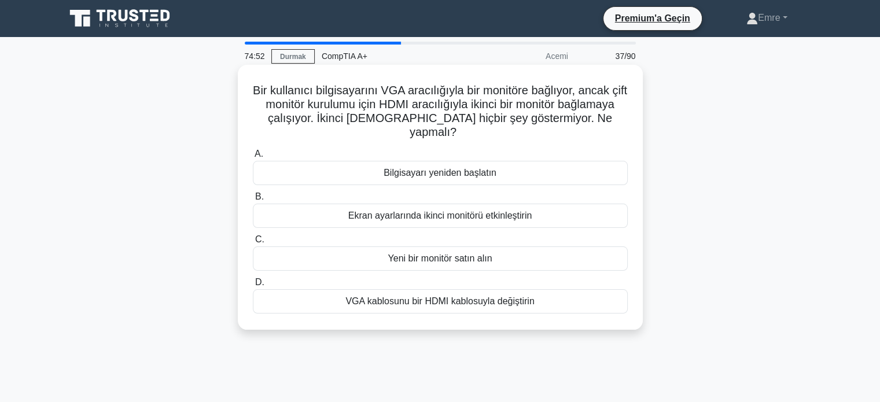
click at [478, 217] on font "Ekran ayarlarında ikinci monitörü etkinleştirin" at bounding box center [440, 216] width 184 height 10
click at [253, 201] on input "B. Ekran ayarlarında ikinci monitörü etkinleştirin" at bounding box center [253, 197] width 0 height 8
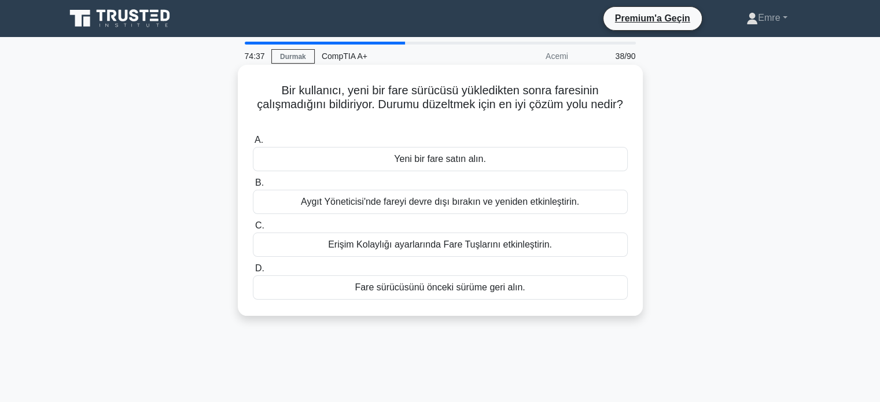
click at [436, 241] on font "Erişim Kolaylığı ayarlarında Fare Tuşlarını etkinleştirin." at bounding box center [440, 245] width 224 height 10
click at [253, 230] on input "C. Erişim Kolaylığı ayarlarında Fare Tuşlarını etkinleştirin." at bounding box center [253, 226] width 0 height 8
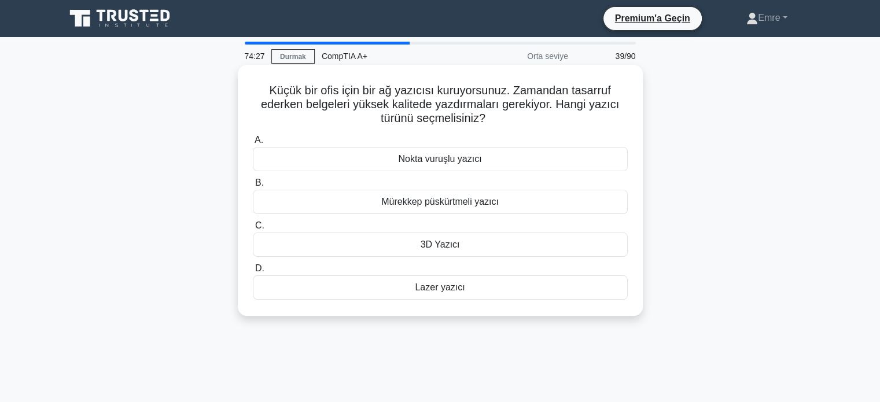
click at [431, 287] on font "Lazer yazıcı" at bounding box center [440, 287] width 50 height 10
click at [253, 273] on input "D. Lazer yazıcı" at bounding box center [253, 269] width 0 height 8
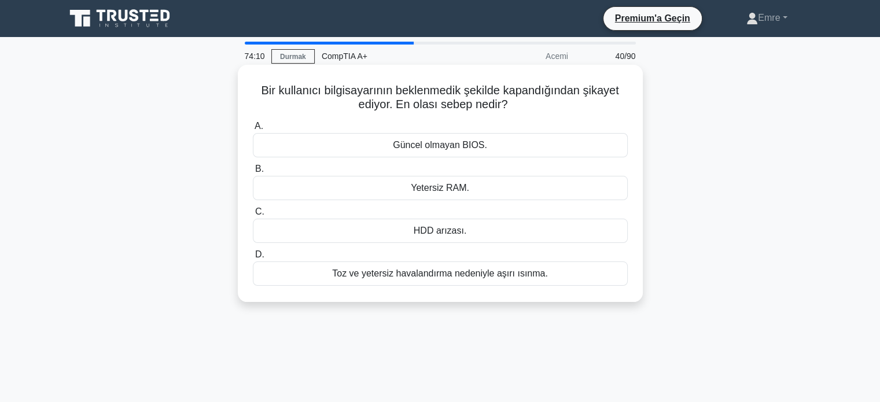
click at [427, 187] on font "Yetersiz RAM." at bounding box center [440, 188] width 58 height 10
click at [253, 173] on input "B. Yetersiz RAM." at bounding box center [253, 170] width 0 height 8
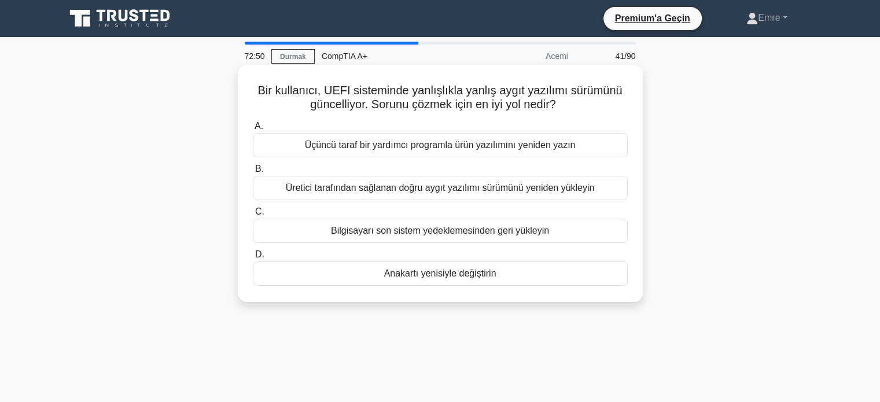
click at [382, 230] on font "Bilgisayarı son sistem yedeklemesinden geri yükleyin" at bounding box center [440, 231] width 218 height 10
click at [253, 216] on input "C. Bilgisayarı son sistem yedeklemesinden geri yükleyin" at bounding box center [253, 212] width 0 height 8
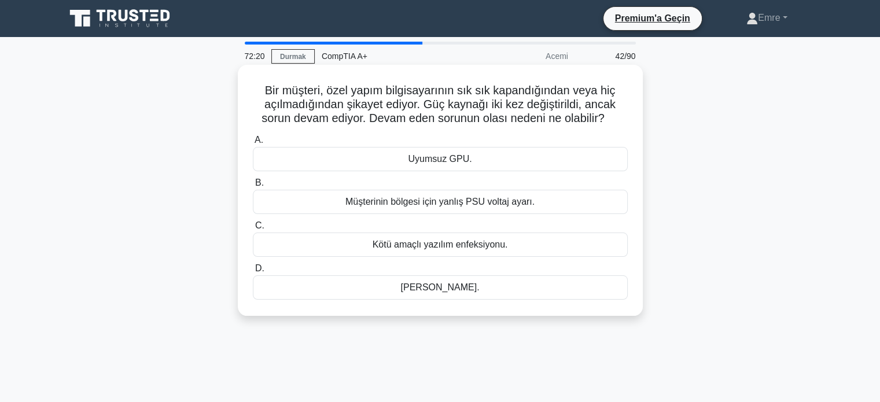
click at [445, 206] on font "Müşterinin bölgesi için yanlış PSU voltaj ayarı." at bounding box center [440, 202] width 189 height 10
click at [253, 187] on input "B. Müşterinin bölgesi için yanlış PSU voltaj ayarı." at bounding box center [253, 183] width 0 height 8
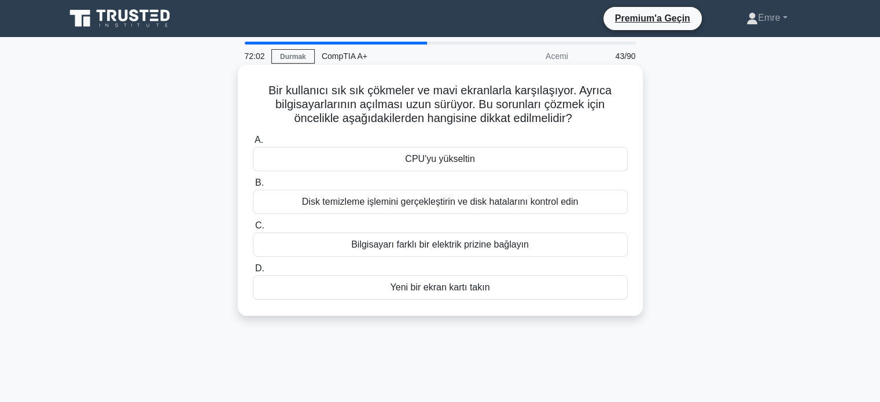
click at [419, 204] on font "Disk temizleme işlemini gerçekleştirin ve disk hatalarını kontrol edin" at bounding box center [440, 202] width 277 height 10
click at [253, 187] on input "B. Disk temizleme işlemini gerçekleştirin ve disk hatalarını kontrol edin" at bounding box center [253, 183] width 0 height 8
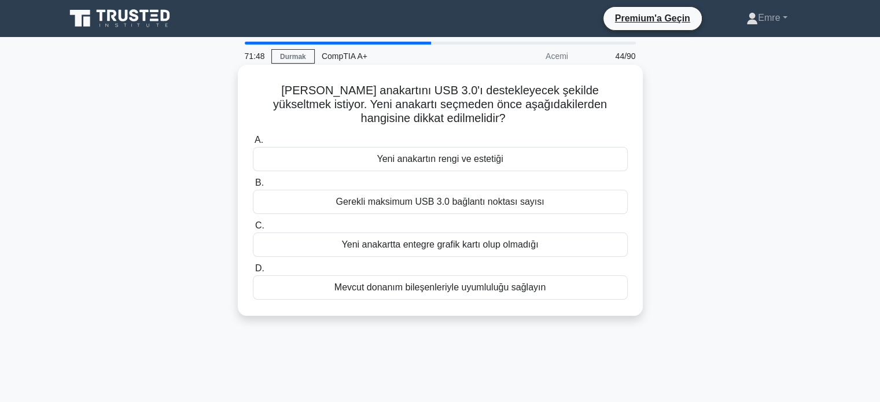
click at [398, 289] on font "Mevcut donanım bileşenleriyle uyumluluğu sağlayın" at bounding box center [441, 287] width 212 height 10
click at [253, 273] on input "D. Mevcut donanım bileşenleriyle uyumluluğu sağlayın" at bounding box center [253, 269] width 0 height 8
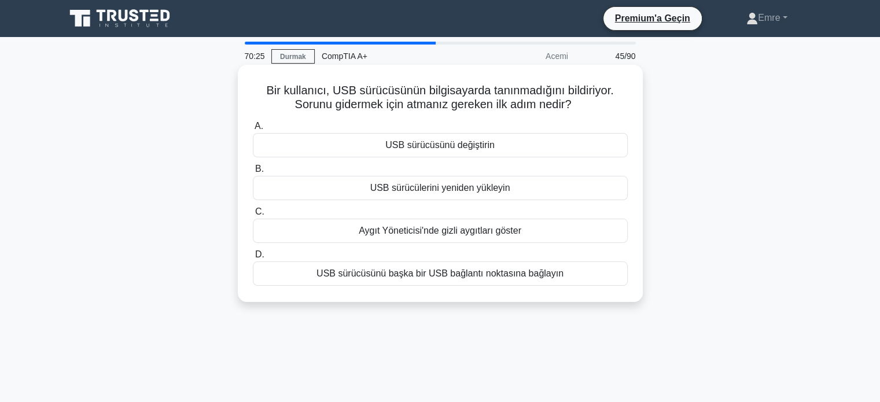
click at [437, 276] on font "USB sürücüsünü başka bir USB bağlantı noktasına bağlayın" at bounding box center [440, 274] width 247 height 10
click at [253, 259] on input "D. USB sürücüsünü başka bir USB bağlantı noktasına bağlayın" at bounding box center [253, 255] width 0 height 8
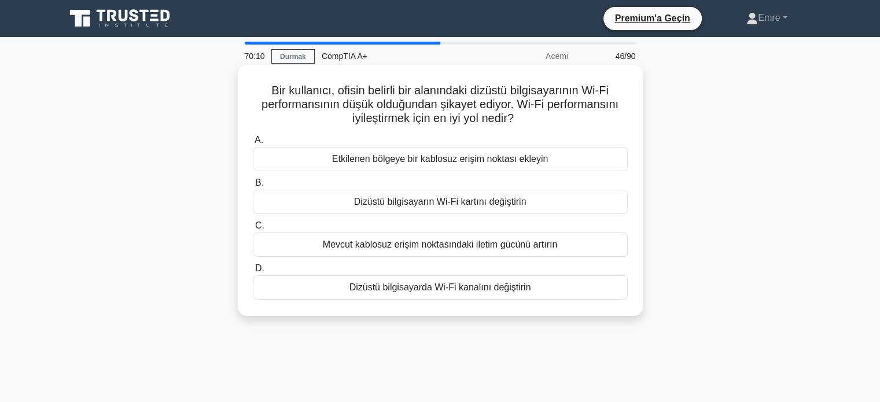
click at [442, 245] on font "Mevcut kablosuz erişim noktasındaki iletim gücünü artırın" at bounding box center [440, 245] width 235 height 10
click at [253, 230] on input "C. Mevcut kablosuz erişim noktasındaki iletim gücünü artırın" at bounding box center [253, 226] width 0 height 8
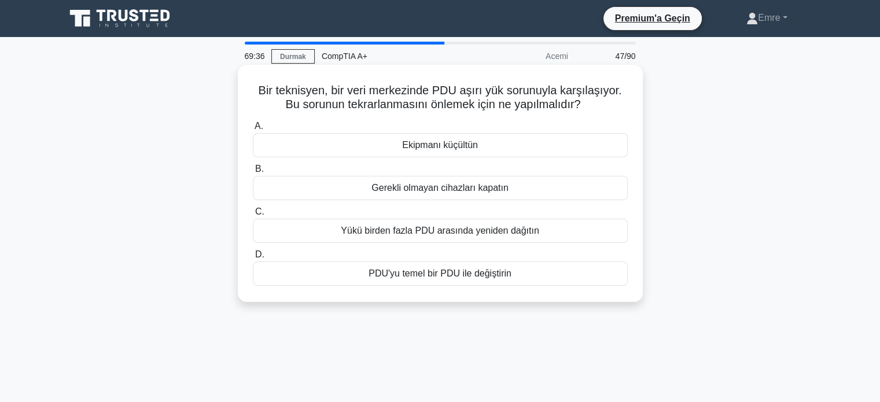
click at [440, 231] on font "Yükü birden fazla PDU arasında yeniden dağıtın" at bounding box center [440, 231] width 198 height 10
click at [253, 216] on input "C. Yükü birden fazla PDU arasında yeniden dağıtın" at bounding box center [253, 212] width 0 height 8
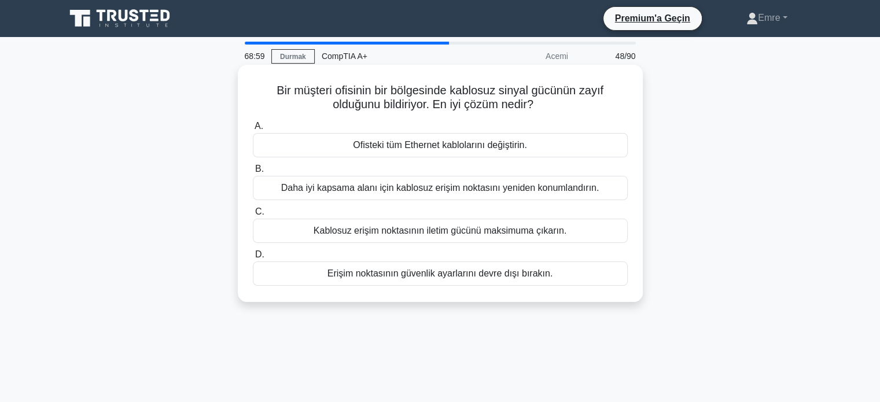
click at [443, 193] on font "Daha iyi kapsama alanı için kablosuz erişim noktasını yeniden konumlandırın." at bounding box center [440, 188] width 318 height 10
click at [253, 173] on input "B. Daha iyi kapsama alanı için kablosuz erişim noktasını yeniden konumlandırın." at bounding box center [253, 170] width 0 height 8
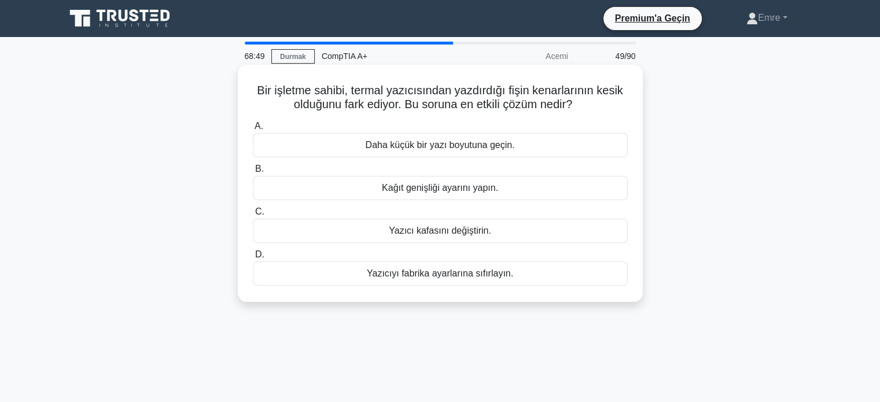
click at [447, 235] on font "Yazıcı kafasını değiştirin." at bounding box center [440, 231] width 102 height 10
click at [253, 216] on input "C. Yazıcı kafasını değiştirin." at bounding box center [253, 212] width 0 height 8
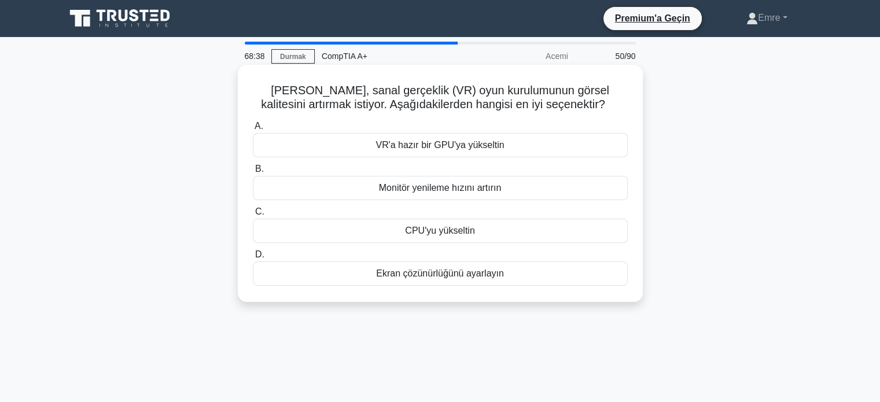
click at [457, 277] on font "Ekran çözünürlüğünü ayarlayın" at bounding box center [440, 274] width 128 height 10
click at [253, 259] on input "D. Ekran çözünürlüğünü ayarlayın" at bounding box center [253, 255] width 0 height 8
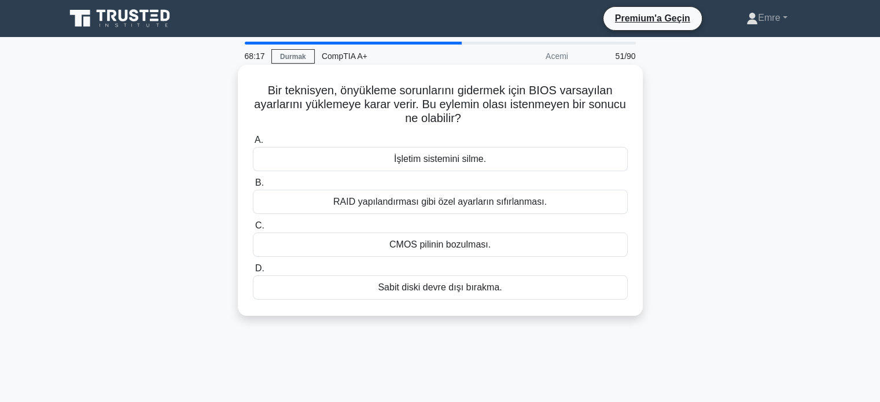
click at [446, 200] on font "RAID yapılandırması gibi özel ayarların sıfırlanması." at bounding box center [440, 202] width 214 height 10
click at [253, 187] on input "B. RAID yapılandırması gibi özel ayarların sıfırlanması." at bounding box center [253, 183] width 0 height 8
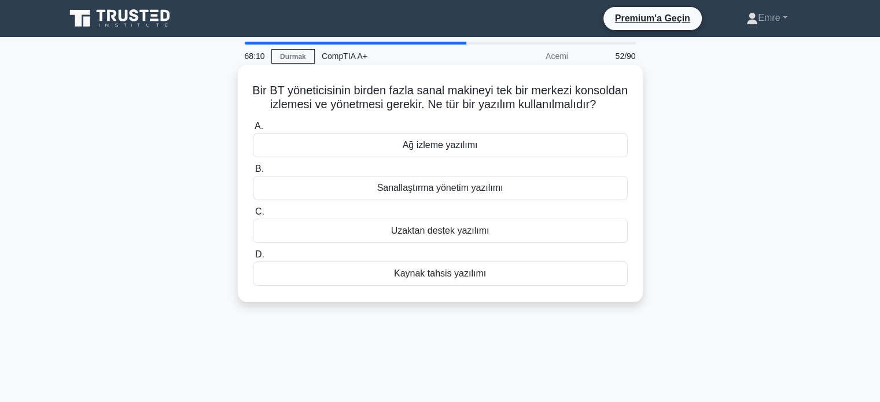
click at [434, 193] on font "Sanallaştırma yönetim yazılımı" at bounding box center [440, 188] width 126 height 10
click at [253, 173] on input "B. Sanallaştırma yönetim yazılımı" at bounding box center [253, 170] width 0 height 8
click at [455, 229] on font "Bilek desteği kullanın" at bounding box center [440, 231] width 87 height 10
click at [253, 216] on input "C. Bilek desteği kullanın" at bounding box center [253, 212] width 0 height 8
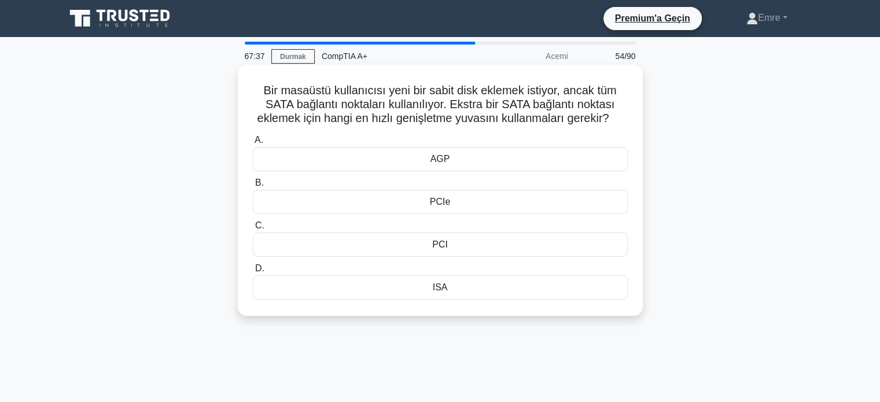
click at [455, 206] on div "PCIe" at bounding box center [440, 202] width 375 height 24
click at [253, 187] on input "B. PCIe" at bounding box center [253, 183] width 0 height 8
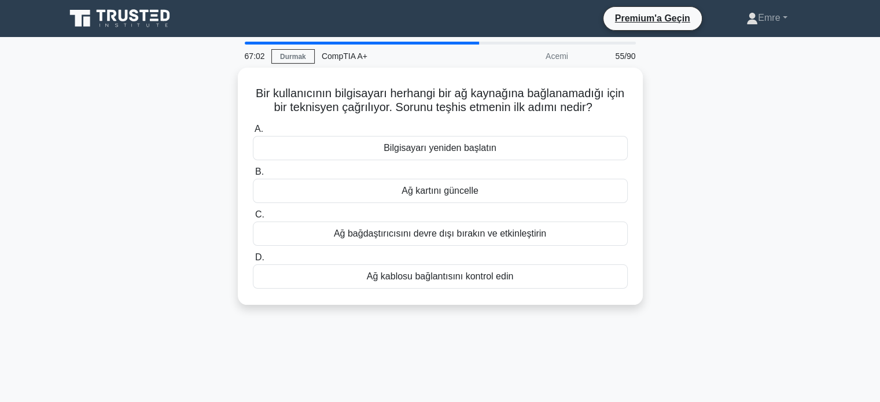
drag, startPoint x: 535, startPoint y: 327, endPoint x: 480, endPoint y: 307, distance: 59.0
click at [534, 326] on div "67:02 Durmak CompTIA A+ Acemi 55/90 Bir kullanıcının bilgisayarı herhangi bir a…" at bounding box center [440, 331] width 764 height 579
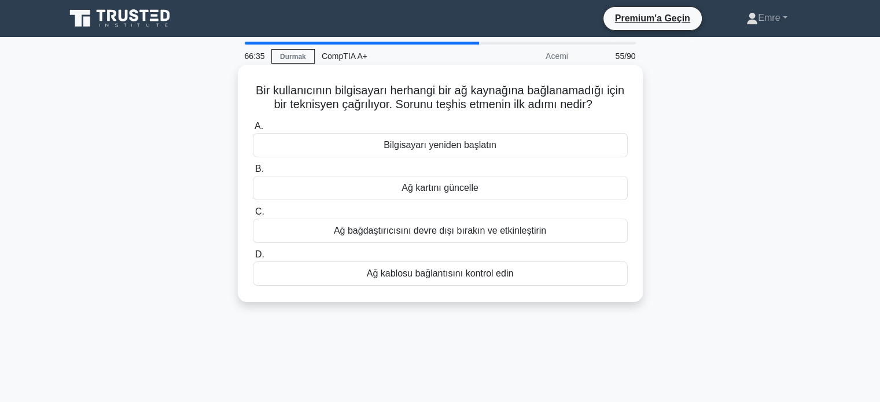
click at [441, 270] on font "Ağ kablosu bağlantısını kontrol edin" at bounding box center [440, 274] width 147 height 10
click at [253, 259] on input "D. Ağ kablosu bağlantısını kontrol edin" at bounding box center [253, 255] width 0 height 8
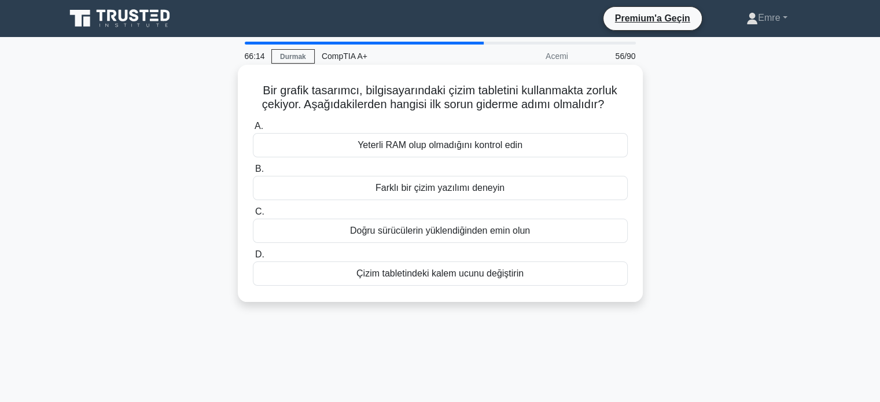
click at [424, 233] on font "Doğru sürücülerin yüklendiğinden emin olun" at bounding box center [440, 231] width 180 height 10
click at [253, 216] on input "C. Doğru sürücülerin yüklendiğinden emin olun" at bounding box center [253, 212] width 0 height 8
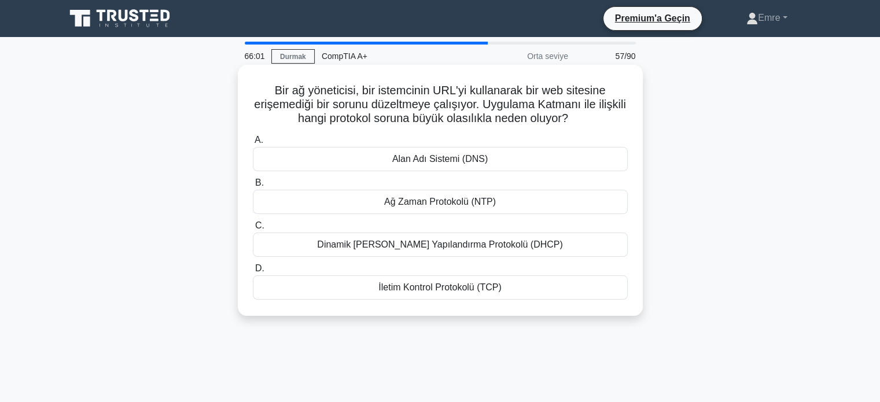
click at [454, 164] on font "Alan Adı Sistemi (DNS)" at bounding box center [440, 159] width 96 height 10
click at [253, 144] on input "A. Alan Adı Sistemi (DNS)" at bounding box center [253, 141] width 0 height 8
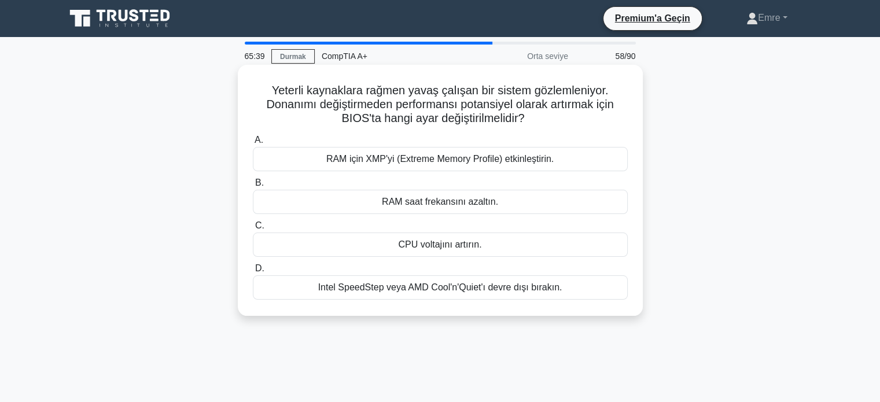
click at [419, 247] on font "CPU voltajını artırın." at bounding box center [439, 245] width 83 height 10
click at [253, 230] on input "C. CPU voltajını artırın." at bounding box center [253, 226] width 0 height 8
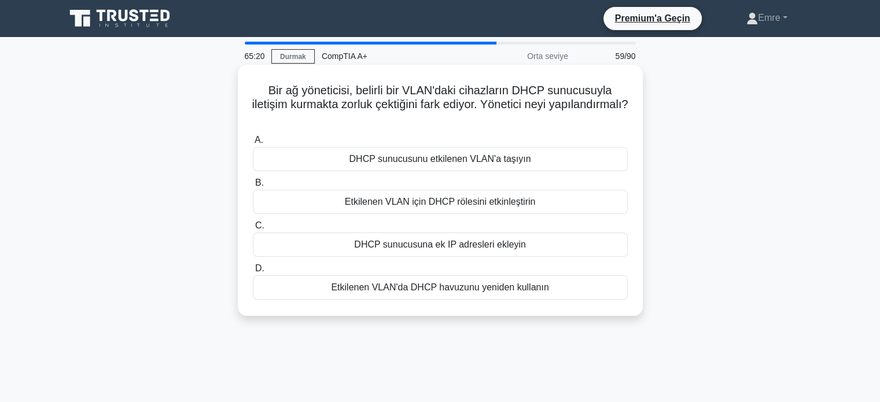
click at [412, 290] on font "Etkilenen VLAN'da DHCP havuzunu yeniden kullanın" at bounding box center [440, 287] width 218 height 10
click at [253, 273] on input "D. Etkilenen VLAN'da DHCP havuzunu yeniden kullanın" at bounding box center [253, 269] width 0 height 8
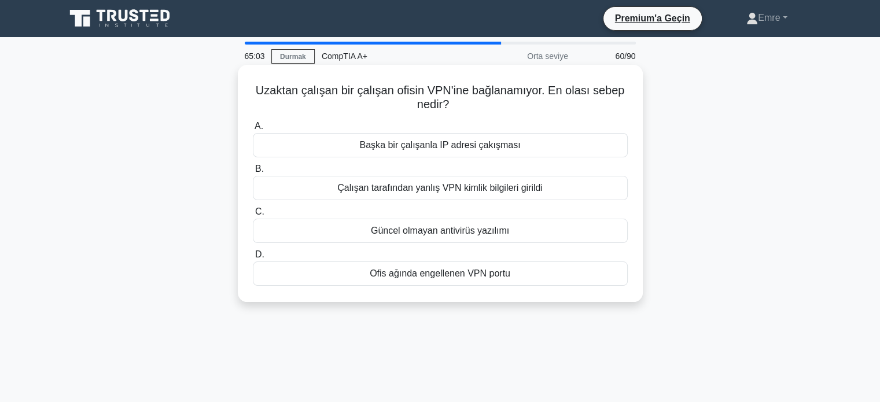
click at [452, 202] on div "A. Başka bir çalışanla IP adresi çakışması B. Çalışan tarafından yanlış VPN kim…" at bounding box center [440, 202] width 389 height 171
click at [455, 189] on font "Çalışan tarafından yanlış VPN kimlik bilgileri girildi" at bounding box center [440, 188] width 206 height 10
click at [253, 173] on input "B. Çalışan tarafından yanlış VPN kimlik bilgileri girildi" at bounding box center [253, 170] width 0 height 8
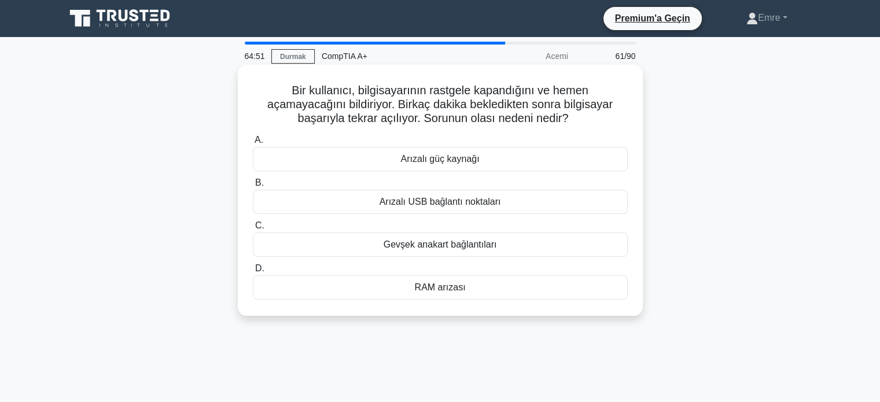
click at [453, 159] on font "Arızalı güç kaynağı" at bounding box center [440, 159] width 79 height 10
click at [253, 144] on input "A. Arızalı güç kaynağı" at bounding box center [253, 141] width 0 height 8
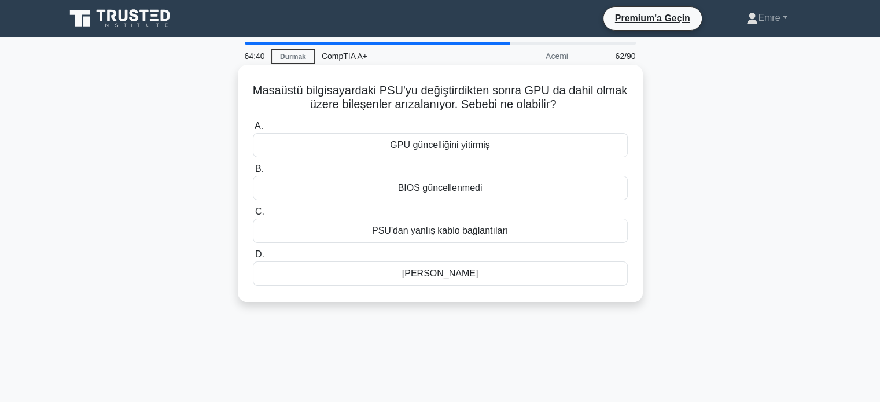
click at [448, 231] on font "PSU'dan yanlış kablo bağlantıları" at bounding box center [440, 231] width 136 height 10
click at [253, 216] on input "C. PSU'dan yanlış kablo bağlantıları" at bounding box center [253, 212] width 0 height 8
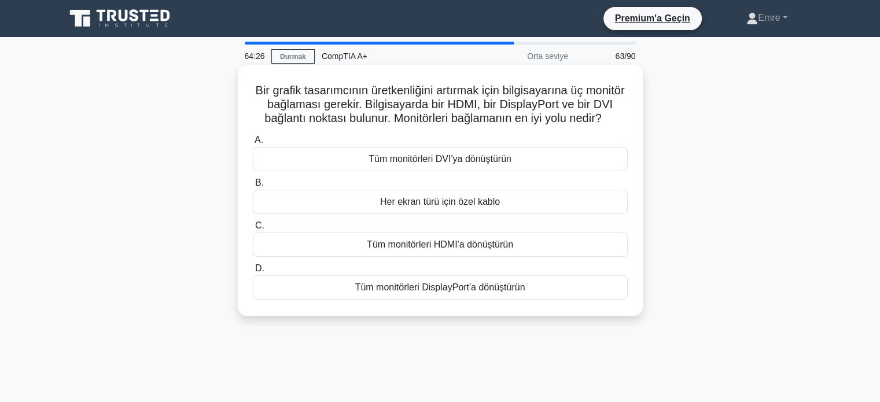
click at [445, 249] on font "Tüm monitörleri HDMI'a dönüştürün" at bounding box center [440, 245] width 146 height 10
click at [253, 230] on input "C. Tüm monitörleri HDMI'a dönüştürün" at bounding box center [253, 226] width 0 height 8
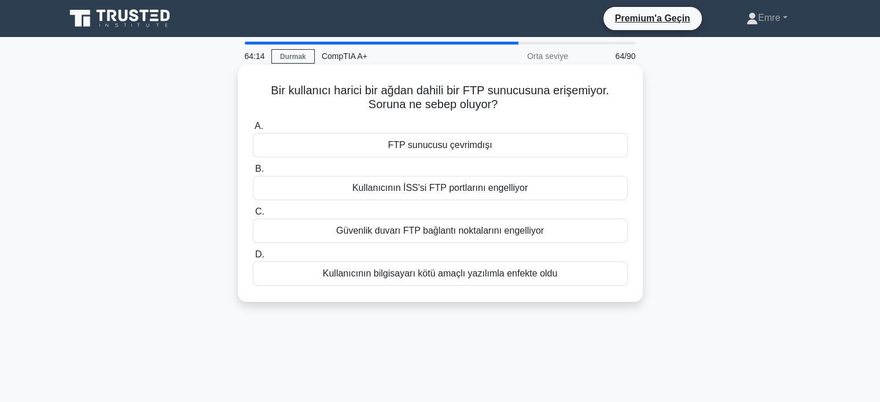
click at [432, 186] on font "Kullanıcının İSS'si FTP portlarını engelliyor" at bounding box center [440, 188] width 175 height 10
click at [253, 173] on input "B. Kullanıcının İSS'si FTP portlarını engelliyor" at bounding box center [253, 170] width 0 height 8
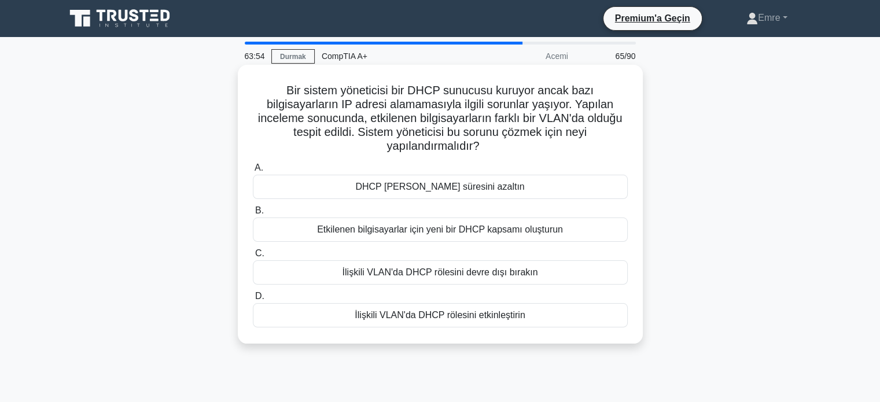
click at [467, 320] on font "İlişkili VLAN'da DHCP rölesini etkinleştirin" at bounding box center [440, 315] width 170 height 10
click at [253, 300] on input "D. İlişkili VLAN'da DHCP rölesini etkinleştirin" at bounding box center [253, 297] width 0 height 8
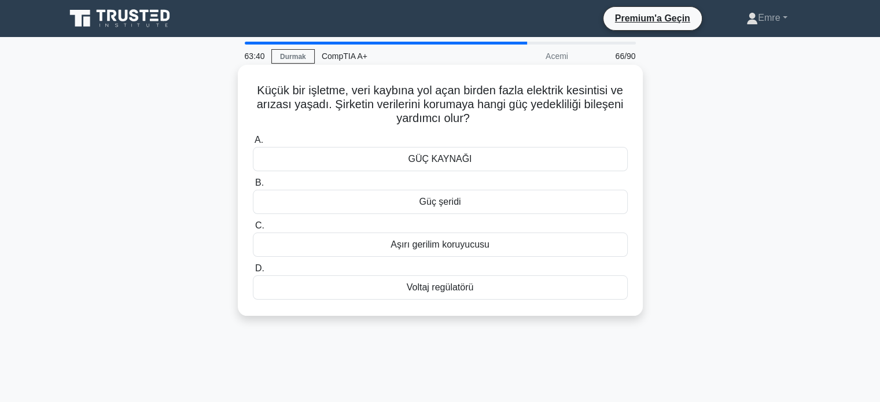
click at [456, 293] on font "Voltaj regülatörü" at bounding box center [440, 288] width 67 height 14
click at [253, 273] on input "D. Voltaj regülatörü" at bounding box center [253, 269] width 0 height 8
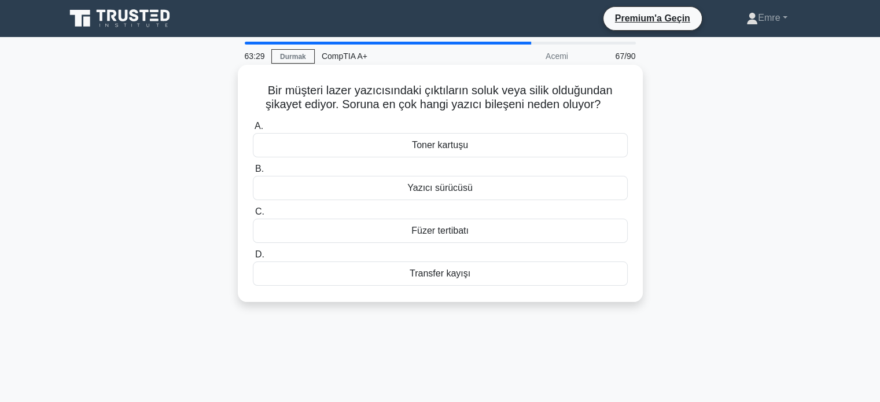
click at [458, 150] on font "Toner kartuşu" at bounding box center [440, 145] width 56 height 10
click at [253, 130] on input "A. Toner kartuşu" at bounding box center [253, 127] width 0 height 8
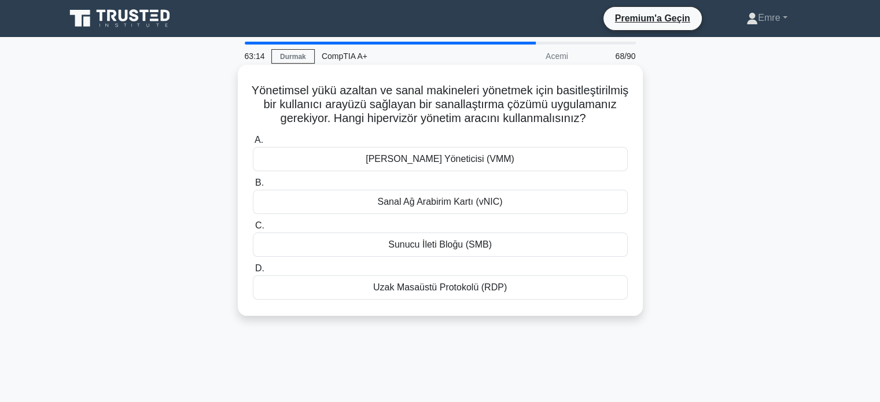
click at [428, 164] on font "Sanal Makine Yöneticisi (VMM)" at bounding box center [440, 159] width 149 height 10
click at [253, 144] on input "A. Sanal Makine Yöneticisi (VMM)" at bounding box center [253, 141] width 0 height 8
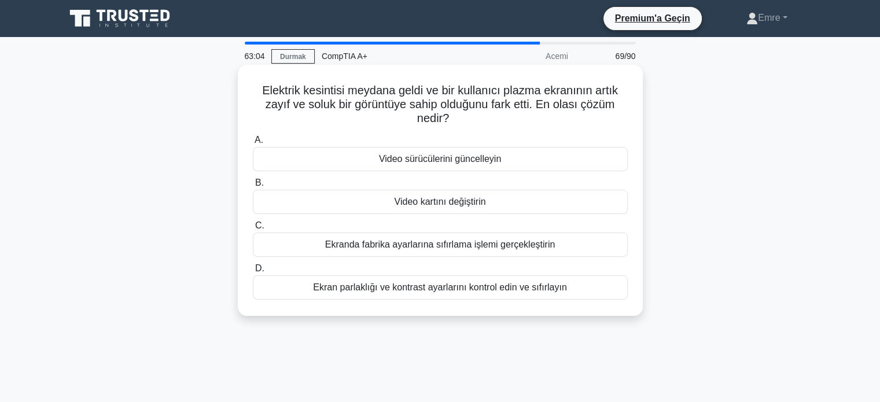
click at [421, 289] on font "Ekran parlaklığı ve kontrast ayarlarını kontrol edin ve sıfırlayın" at bounding box center [440, 287] width 254 height 10
click at [253, 273] on input "D. Ekran parlaklığı ve kontrast ayarlarını kontrol edin ve sıfırlayın" at bounding box center [253, 269] width 0 height 8
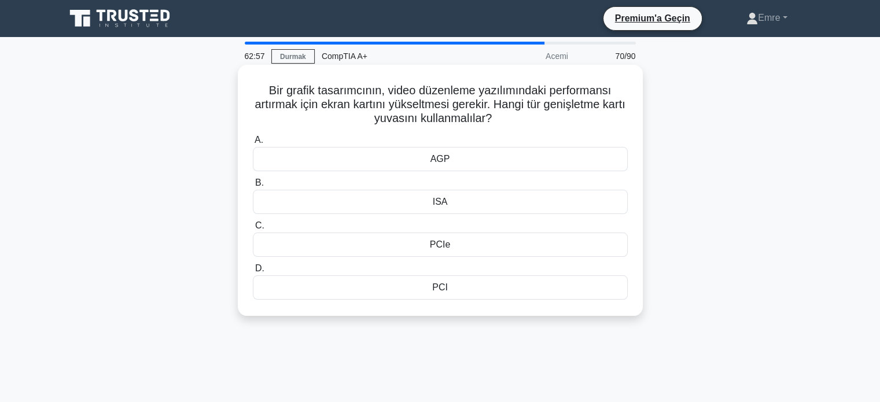
click at [450, 248] on div "PCIe" at bounding box center [440, 245] width 375 height 24
click at [253, 230] on input "C. PCIe" at bounding box center [253, 226] width 0 height 8
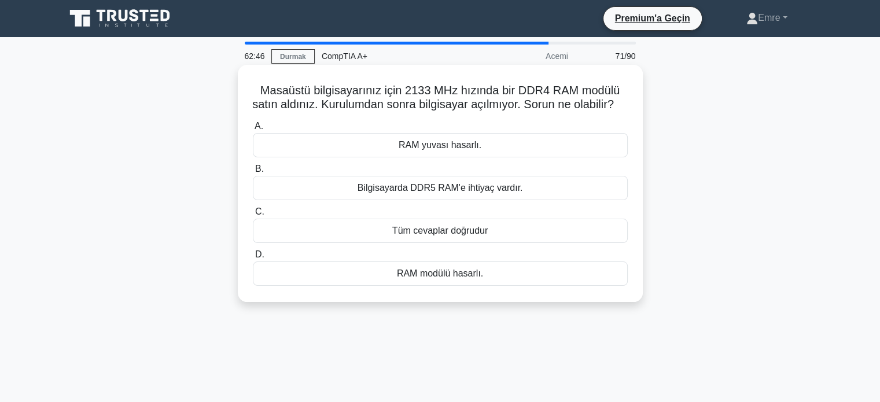
click at [456, 236] on font "Tüm cevaplar doğrudur" at bounding box center [440, 231] width 96 height 10
click at [253, 216] on input "C. Tüm cevaplar doğrudur" at bounding box center [253, 212] width 0 height 8
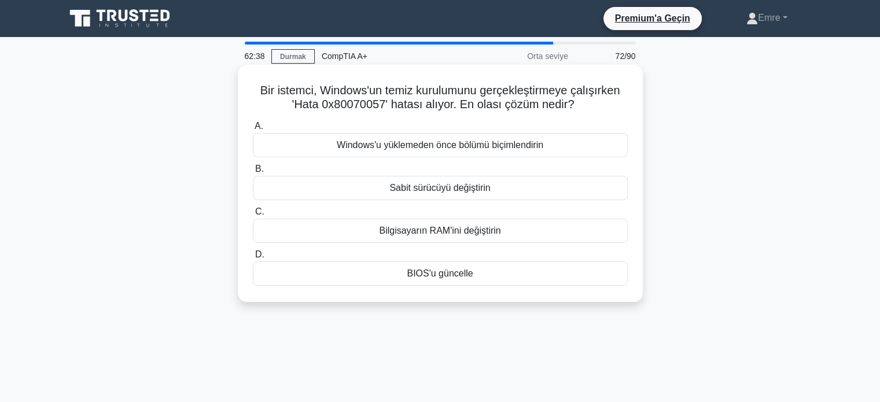
click at [458, 192] on font "Sabit sürücüyü değiştirin" at bounding box center [440, 188] width 101 height 10
click at [253, 173] on input "B. Sabit sürücüyü değiştirin" at bounding box center [253, 170] width 0 height 8
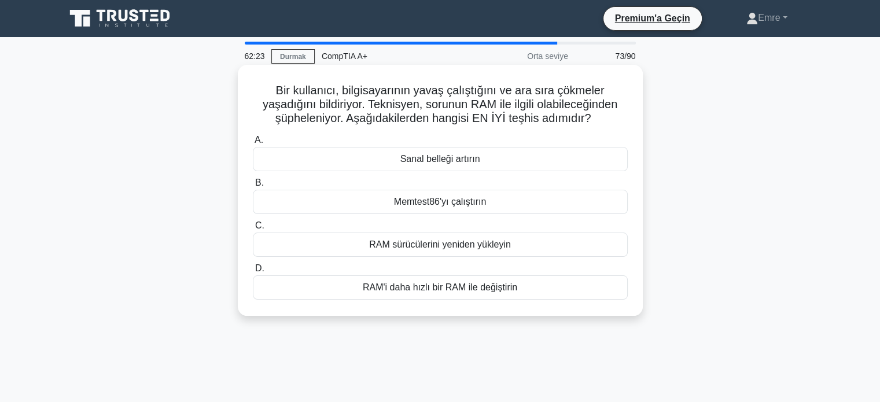
click at [433, 284] on font "RAM'i daha hızlı bir RAM ile değiştirin" at bounding box center [440, 287] width 155 height 10
click at [253, 273] on input "D. RAM'i daha hızlı bir RAM ile değiştirin" at bounding box center [253, 269] width 0 height 8
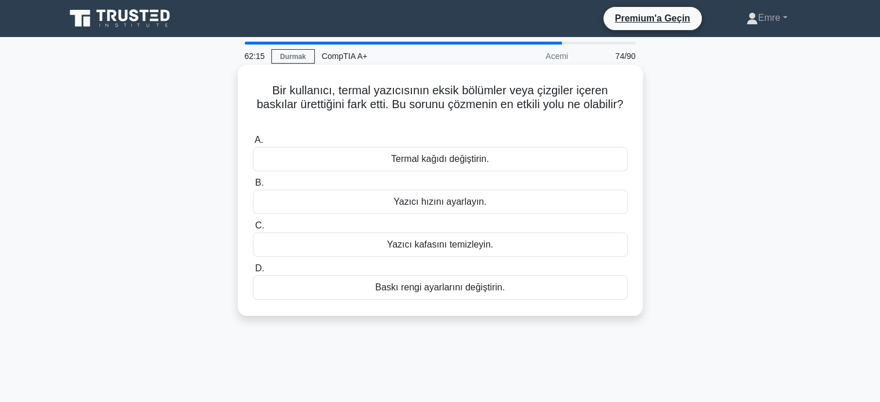
click at [440, 246] on font "Yazıcı kafasını temizleyin." at bounding box center [440, 245] width 107 height 10
click at [253, 230] on input "C. Yazıcı kafasını temizleyin." at bounding box center [253, 226] width 0 height 8
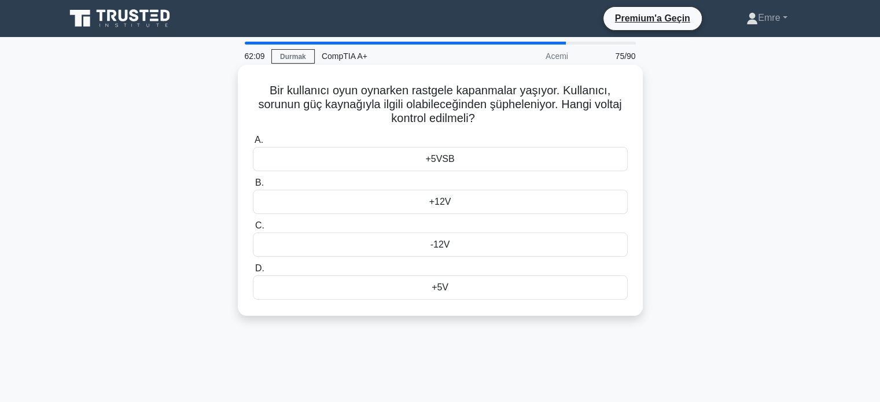
click at [450, 198] on font "+12V" at bounding box center [441, 202] width 22 height 10
click at [253, 187] on input "B. +12V" at bounding box center [253, 183] width 0 height 8
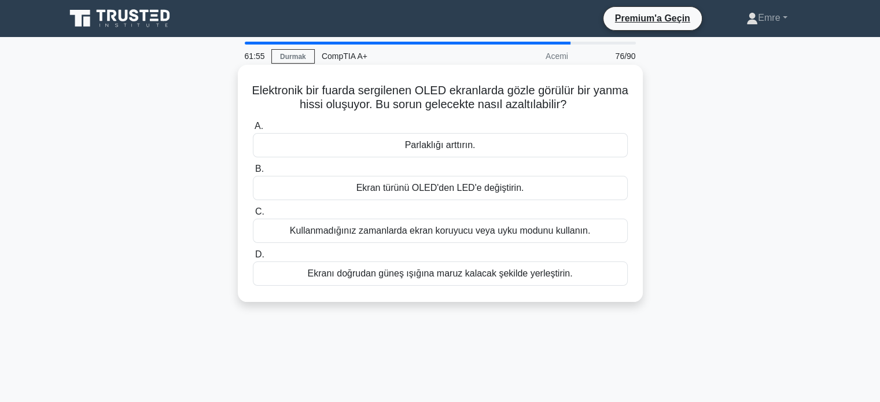
click at [391, 226] on font "Kullanmadığınız zamanlarda ekran koruyucu veya uyku modunu kullanın." at bounding box center [440, 231] width 300 height 10
click at [253, 216] on input "C. Kullanmadığınız zamanlarda ekran koruyucu veya uyku modunu kullanın." at bounding box center [253, 212] width 0 height 8
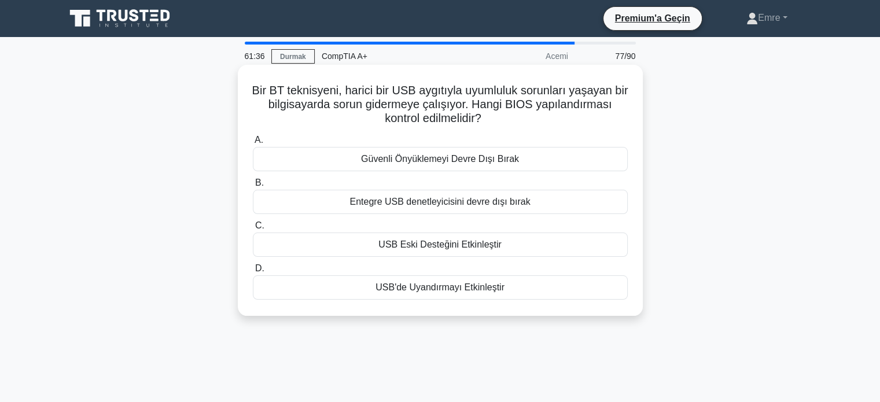
click at [430, 205] on font "Entegre USB denetleyicisini devre dışı bırak" at bounding box center [440, 202] width 181 height 10
click at [253, 187] on input "B. Entegre USB denetleyicisini devre dışı bırak" at bounding box center [253, 183] width 0 height 8
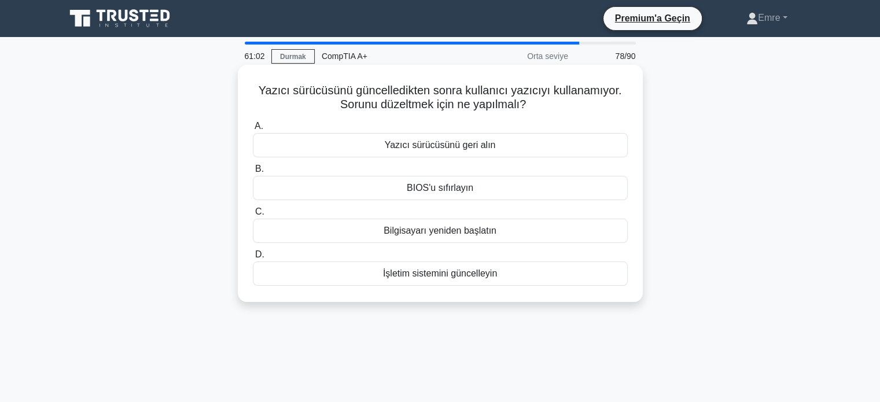
drag, startPoint x: 706, startPoint y: 108, endPoint x: 476, endPoint y: 82, distance: 231.9
click at [704, 108] on div "Yazıcı sürücüsünü güncelledikten sonra kullanıcı yazıcıyı kullanamıyor. Sorunu …" at bounding box center [440, 193] width 764 height 251
click at [456, 276] on font "İşletim sistemini güncelleyin" at bounding box center [440, 274] width 114 height 10
click at [253, 259] on input "D. İşletim sistemini güncelleyin" at bounding box center [253, 255] width 0 height 8
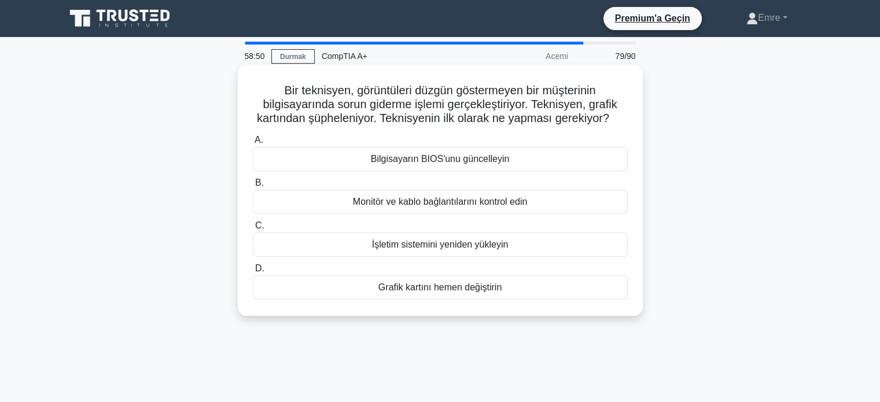
click at [409, 201] on font "Monitör ve kablo bağlantılarını kontrol edin" at bounding box center [440, 202] width 175 height 10
click at [253, 187] on input "B. Monitör ve kablo bağlantılarını kontrol edin" at bounding box center [253, 183] width 0 height 8
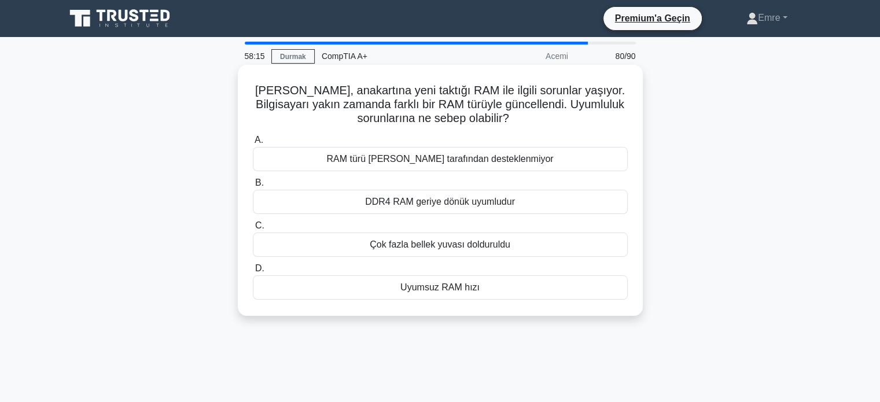
click at [467, 291] on font "Uyumsuz RAM hızı" at bounding box center [440, 287] width 79 height 10
click at [253, 273] on input "D. Uyumsuz RAM hızı" at bounding box center [253, 269] width 0 height 8
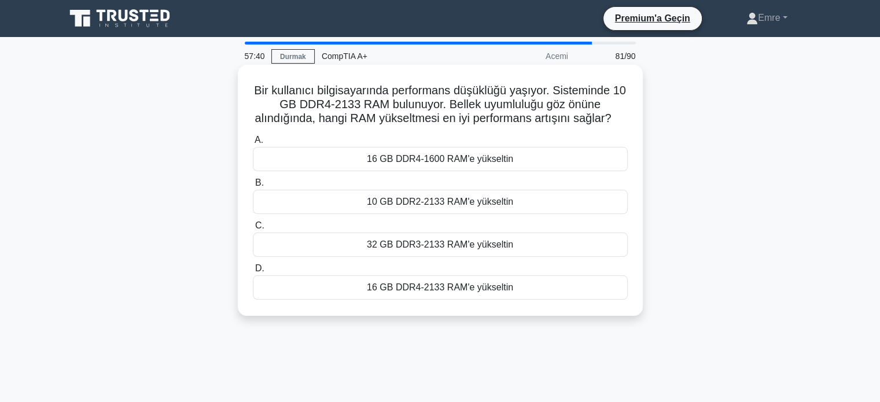
click at [452, 292] on font "16 GB DDR4-2133 RAM'e yükseltin" at bounding box center [440, 287] width 146 height 10
click at [253, 273] on input "D. 16 GB DDR4-2133 RAM'e yükseltin" at bounding box center [253, 269] width 0 height 8
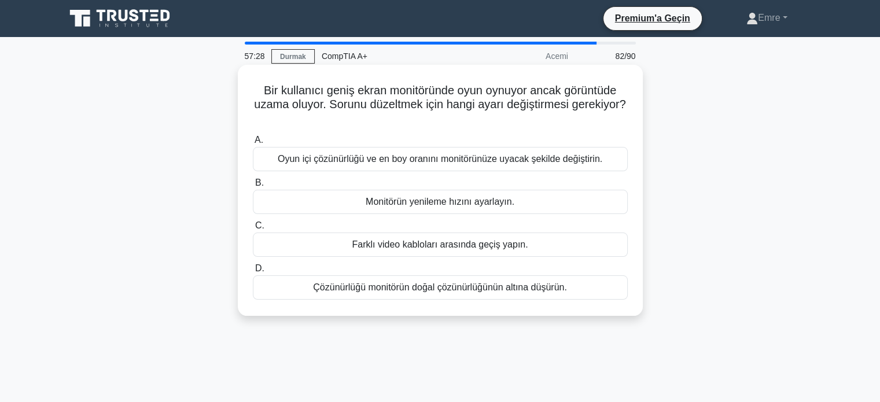
click at [441, 160] on font "Oyun içi çözünürlüğü ve en boy oranını monitörünüze uyacak şekilde değiştirin." at bounding box center [440, 159] width 325 height 10
click at [253, 144] on input "A. Oyun içi çözünürlüğü ve en boy oranını monitörünüze uyacak şekilde değiştiri…" at bounding box center [253, 141] width 0 height 8
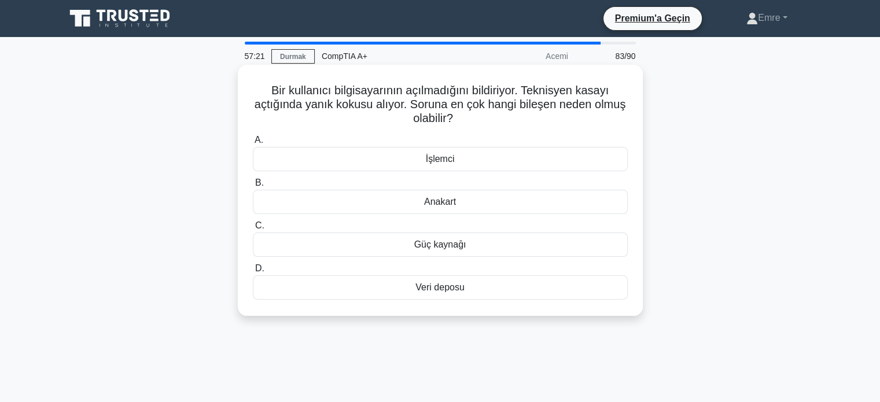
click at [456, 243] on font "Güç kaynağı" at bounding box center [440, 245] width 52 height 10
click at [253, 230] on input "C. Güç kaynağı" at bounding box center [253, 226] width 0 height 8
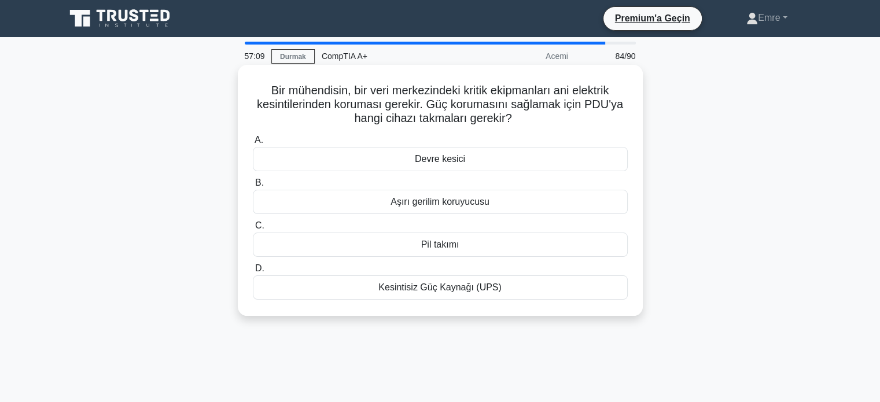
click at [454, 157] on font "Devre kesici" at bounding box center [440, 159] width 50 height 10
click at [253, 144] on input "A. Devre kesici" at bounding box center [253, 141] width 0 height 8
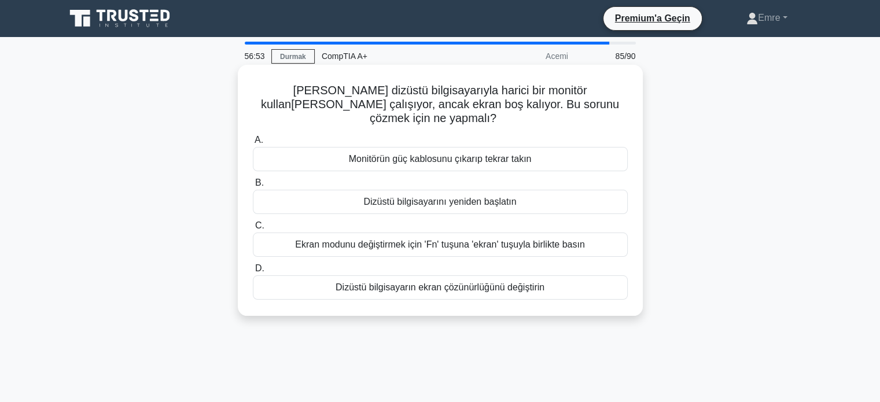
click at [403, 240] on font "Ekran modunu değiştirmek için 'Fn' tuşuna 'ekran' tuşuyla birlikte basın" at bounding box center [439, 245] width 289 height 10
click at [253, 227] on input "C. Ekran modunu değiştirmek için 'Fn' tuşuna 'ekran' tuşuyla birlikte basın" at bounding box center [253, 226] width 0 height 8
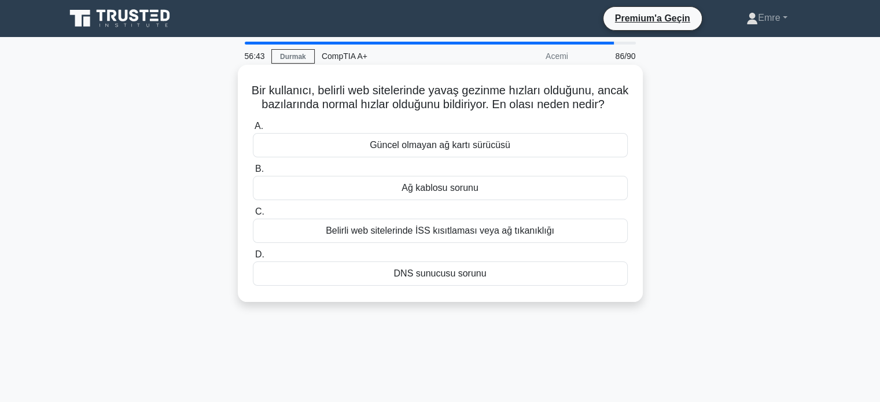
click at [469, 236] on font "Belirli web sitelerinde İSS kısıtlaması veya ağ tıkanıklığı" at bounding box center [440, 231] width 229 height 10
click at [253, 216] on input "C. Belirli web sitelerinde İSS kısıtlaması veya ağ tıkanıklığı" at bounding box center [253, 212] width 0 height 8
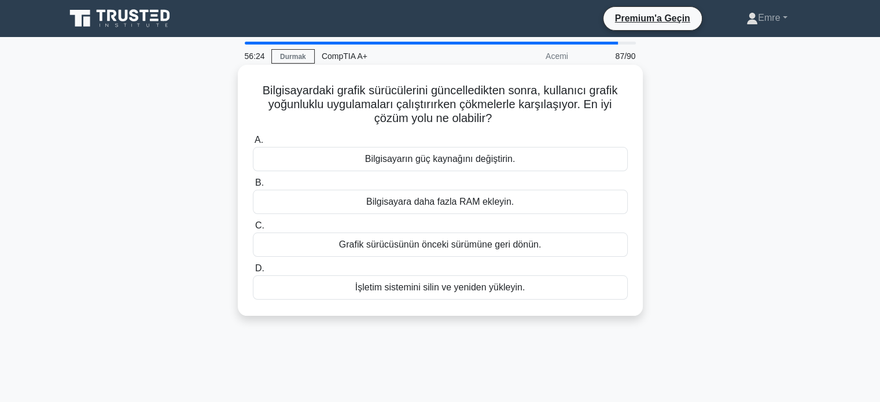
click at [422, 160] on font "Bilgisayarın güç kaynağını değiştirin." at bounding box center [440, 159] width 151 height 10
click at [253, 144] on input "A. Bilgisayarın güç kaynağını değiştirin." at bounding box center [253, 141] width 0 height 8
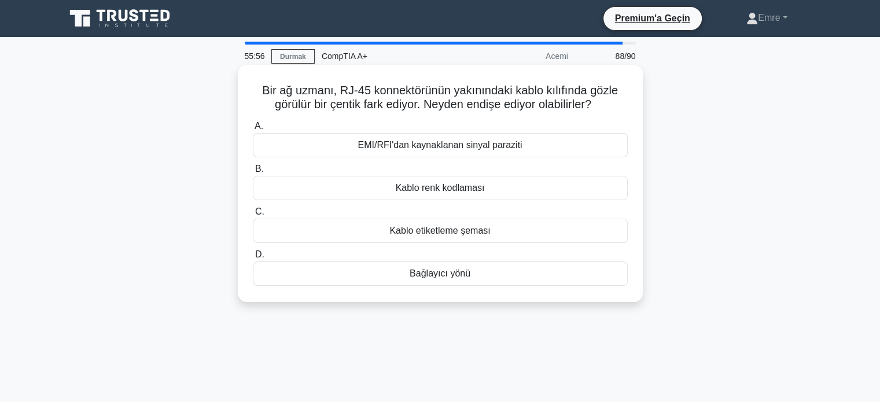
click at [436, 145] on font "EMI/RFI'dan kaynaklanan sinyal paraziti" at bounding box center [440, 145] width 164 height 10
click at [253, 130] on input "A. EMI/RFI'dan kaynaklanan sinyal paraziti" at bounding box center [253, 127] width 0 height 8
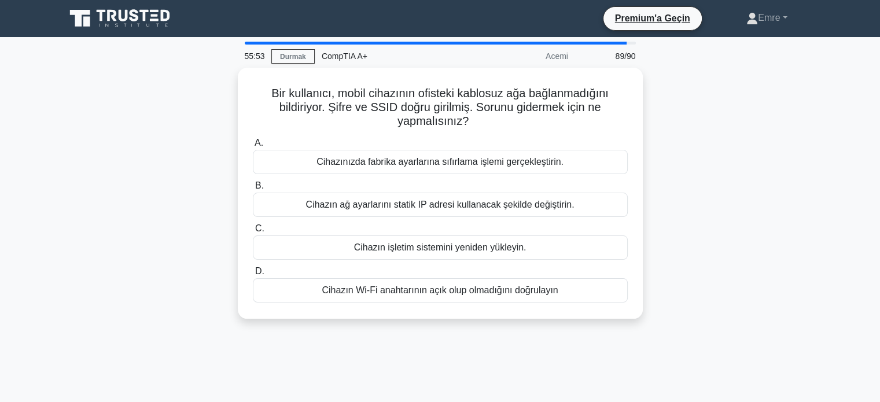
click at [117, 84] on div "Bir kullanıcı, mobil cihazının ofisteki kablosuz ağa bağlanmadığını bildiriyor.…" at bounding box center [440, 200] width 764 height 265
click at [229, 88] on div "Bir kullanıcı, mobil cihazının ofisteki kablosuz ağa bağlanmadığını bildiriyor.…" at bounding box center [440, 200] width 764 height 265
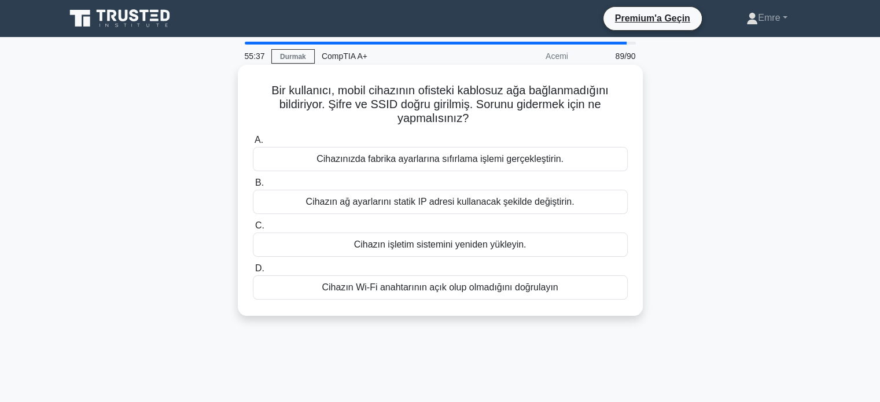
click at [380, 291] on font "Cihazın Wi-Fi anahtarının açık olup olmadığını doğrulayın" at bounding box center [440, 287] width 236 height 10
click at [253, 273] on input "D. Cihazın Wi-Fi anahtarının açık olup olmadığını doğrulayın" at bounding box center [253, 269] width 0 height 8
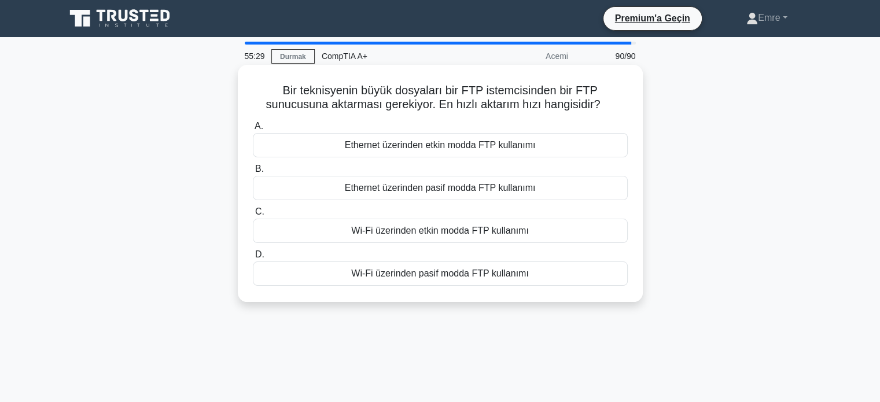
click at [449, 142] on font "Ethernet üzerinden etkin modda FTP kullanımı" at bounding box center [440, 145] width 191 height 10
click at [253, 130] on input "A. Ethernet üzerinden etkin modda FTP kullanımı" at bounding box center [253, 127] width 0 height 8
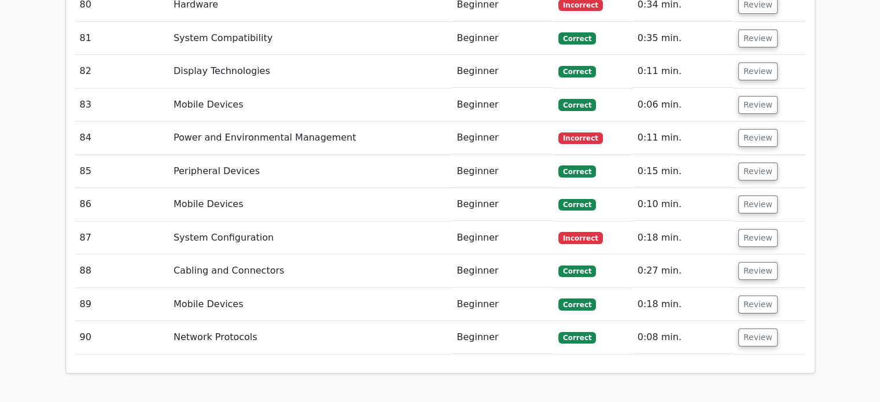
scroll to position [4931, 0]
